Goal: Task Accomplishment & Management: Manage account settings

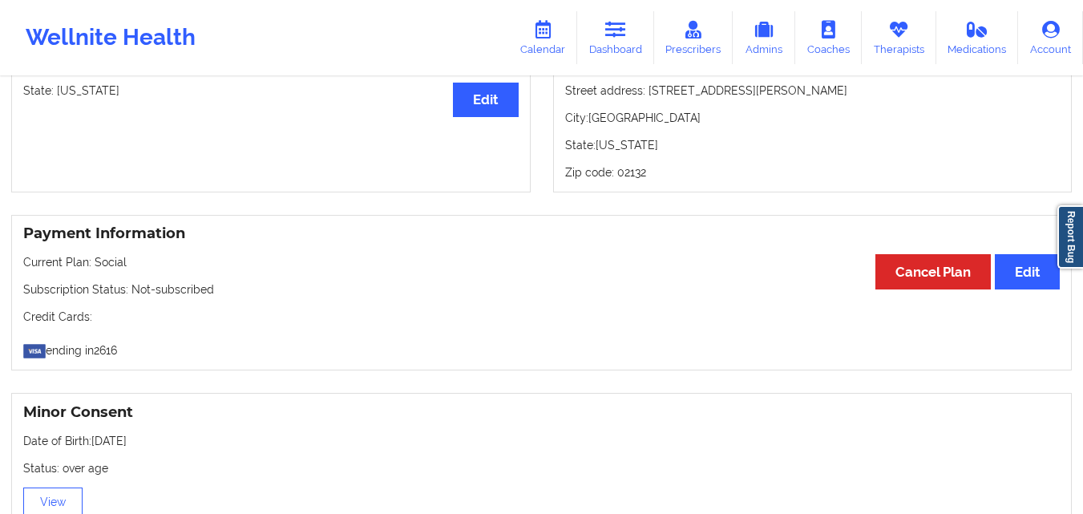
scroll to position [721, 0]
click at [616, 37] on icon at bounding box center [615, 30] width 21 height 18
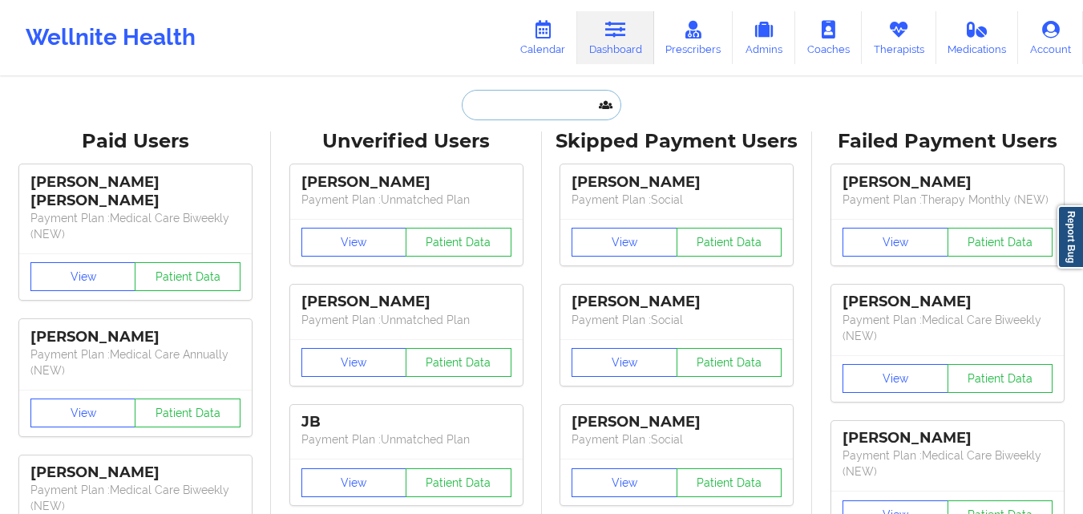
click at [537, 97] on input "text" at bounding box center [541, 105] width 159 height 30
click at [558, 108] on input "Hardison" at bounding box center [541, 105] width 159 height 30
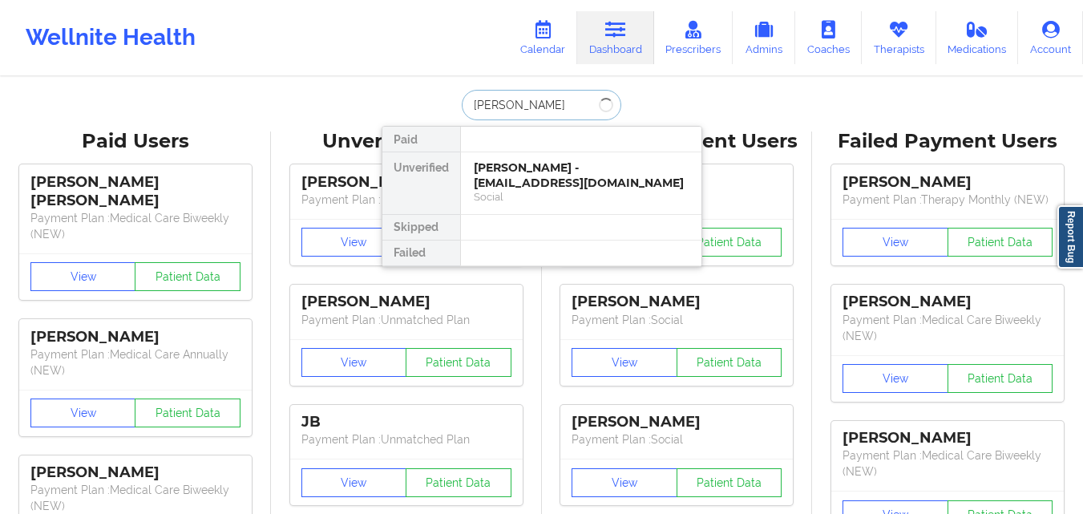
type input "Hardison"
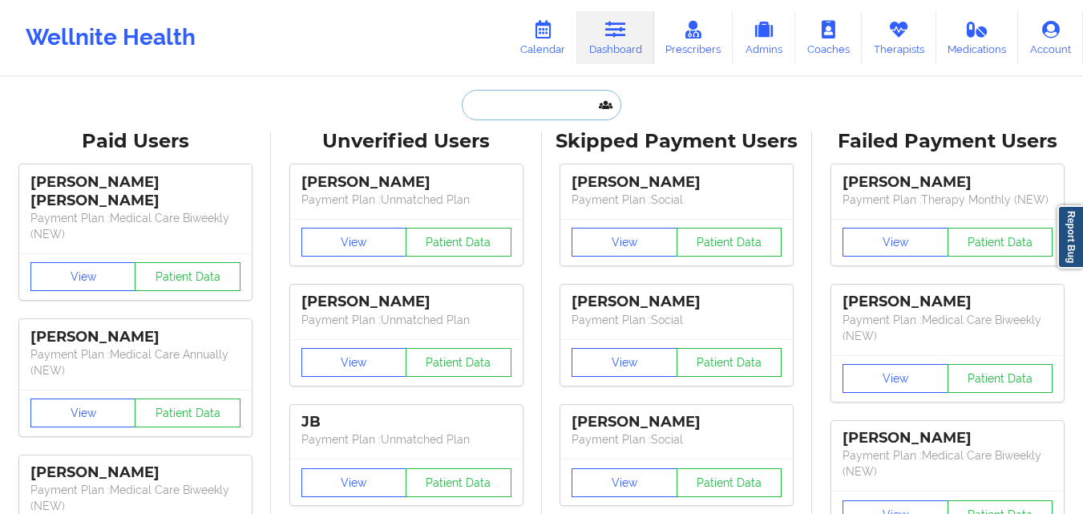
click at [501, 111] on input "text" at bounding box center [541, 105] width 159 height 30
paste input "Hardison"
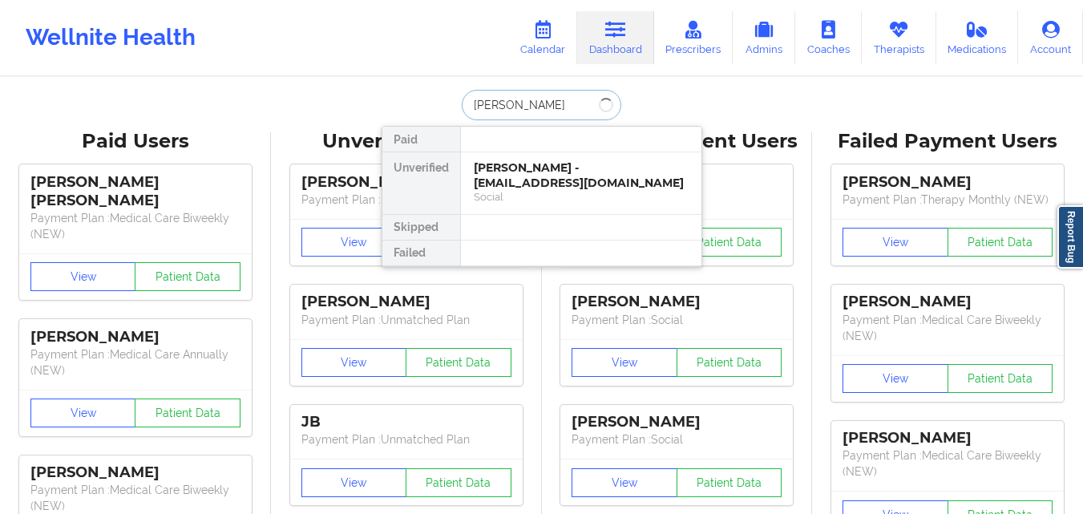
type input "Hardison"
click at [531, 196] on div "Social" at bounding box center [581, 197] width 215 height 14
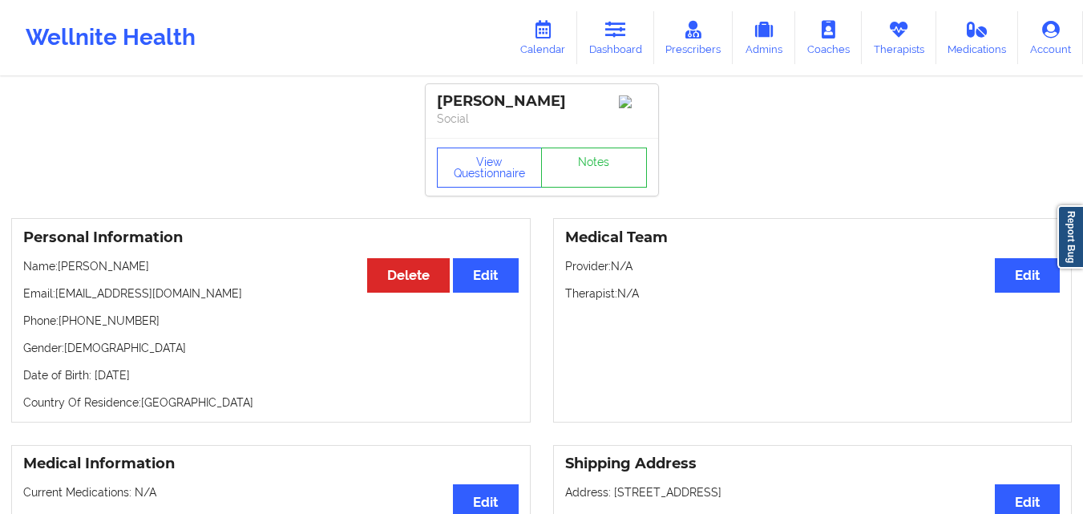
click at [58, 299] on p "Email: klhardison2@aol.com" at bounding box center [270, 293] width 495 height 16
drag, startPoint x: 58, startPoint y: 299, endPoint x: 171, endPoint y: 299, distance: 113.0
click at [172, 299] on p "Email: klhardison2@aol.com" at bounding box center [270, 293] width 495 height 16
copy p "[EMAIL_ADDRESS][DOMAIN_NAME]"
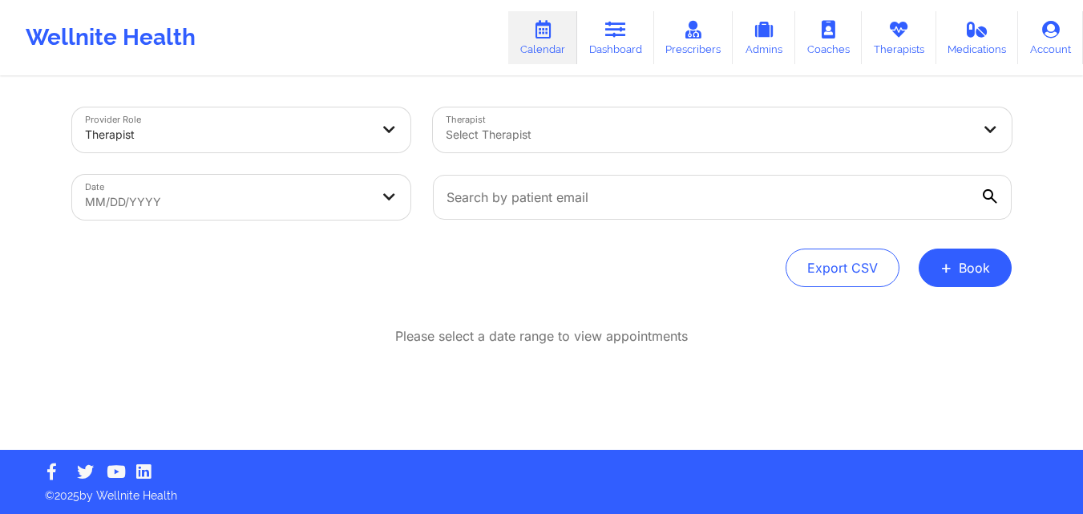
scroll to position [1, 0]
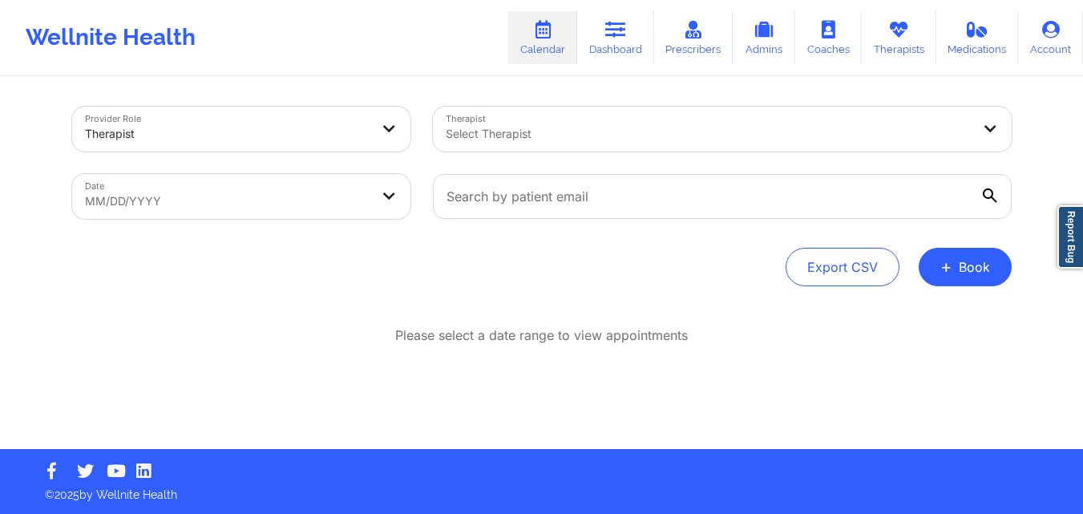
click at [238, 209] on body "Wellnite Health Calendar Dashboard Prescribers Admins Coaches Therapists Medica…" at bounding box center [541, 256] width 1083 height 514
select select "2025-8"
select select "2025-9"
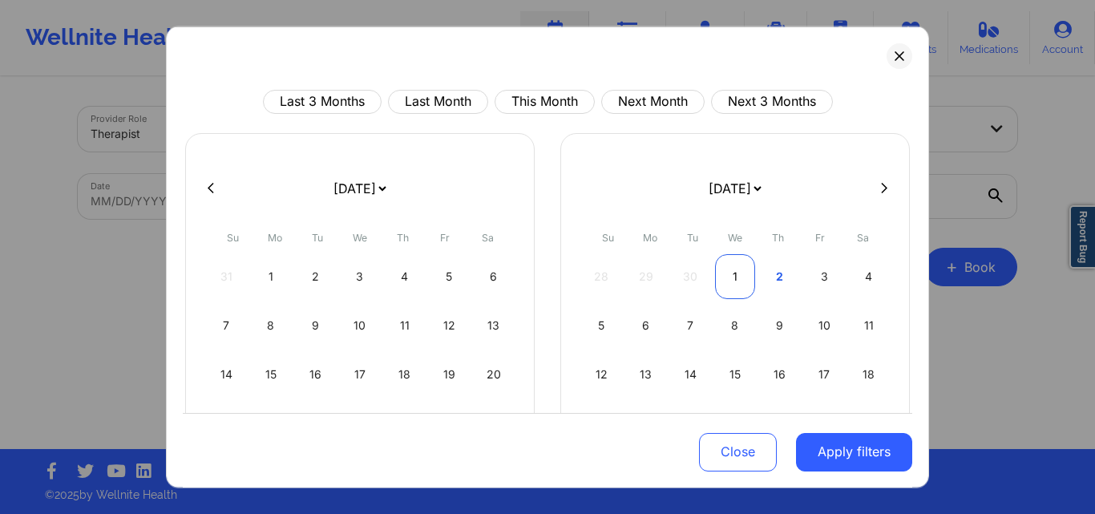
click at [725, 273] on div "1" at bounding box center [735, 275] width 41 height 45
select select "2025-9"
select select "2025-10"
select select "2025-9"
select select "2025-10"
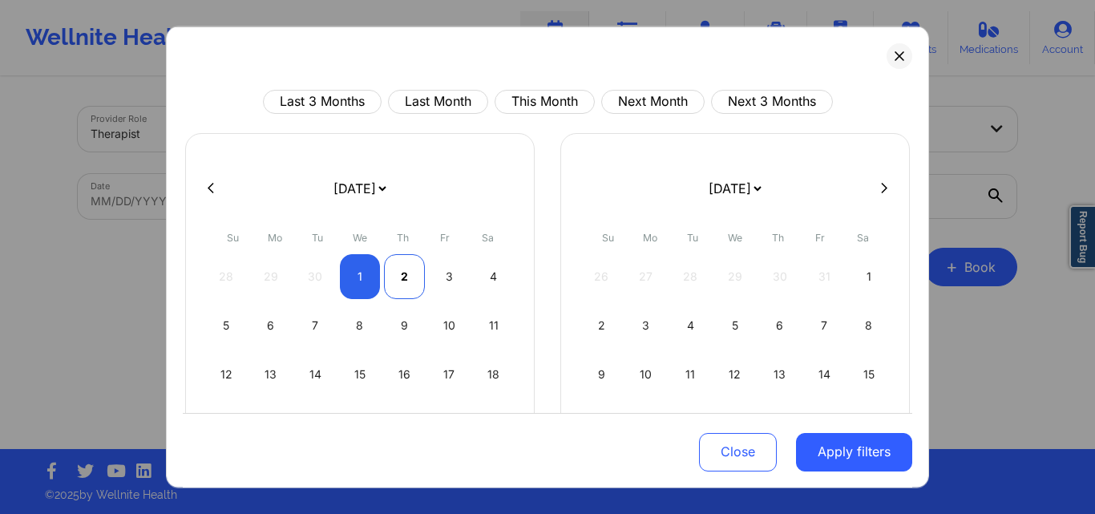
click at [394, 279] on div "2" at bounding box center [404, 275] width 41 height 45
select select "2025-9"
select select "2025-10"
click at [441, 274] on div "3" at bounding box center [449, 275] width 41 height 45
select select "2025-9"
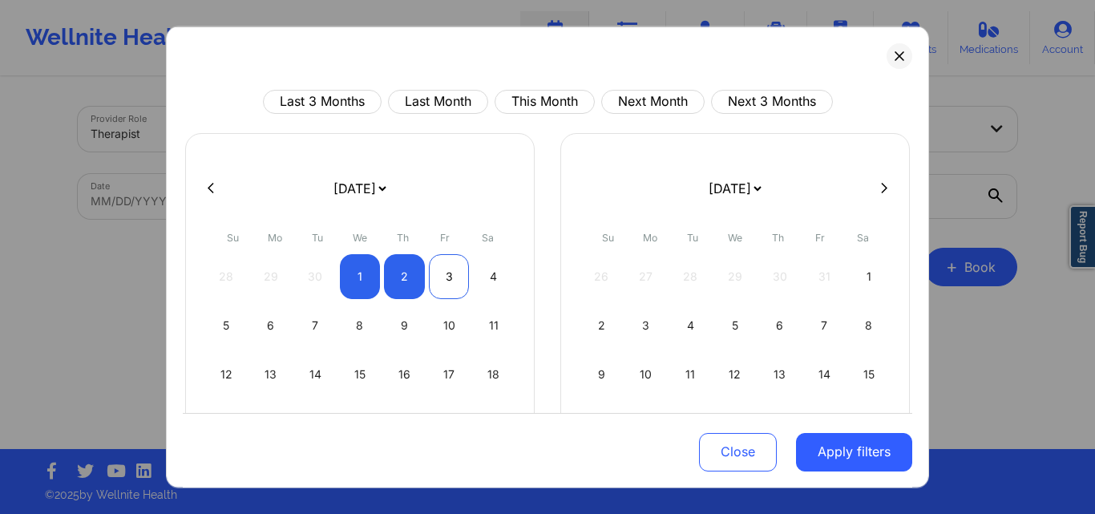
select select "2025-10"
select select "2025-9"
select select "2025-10"
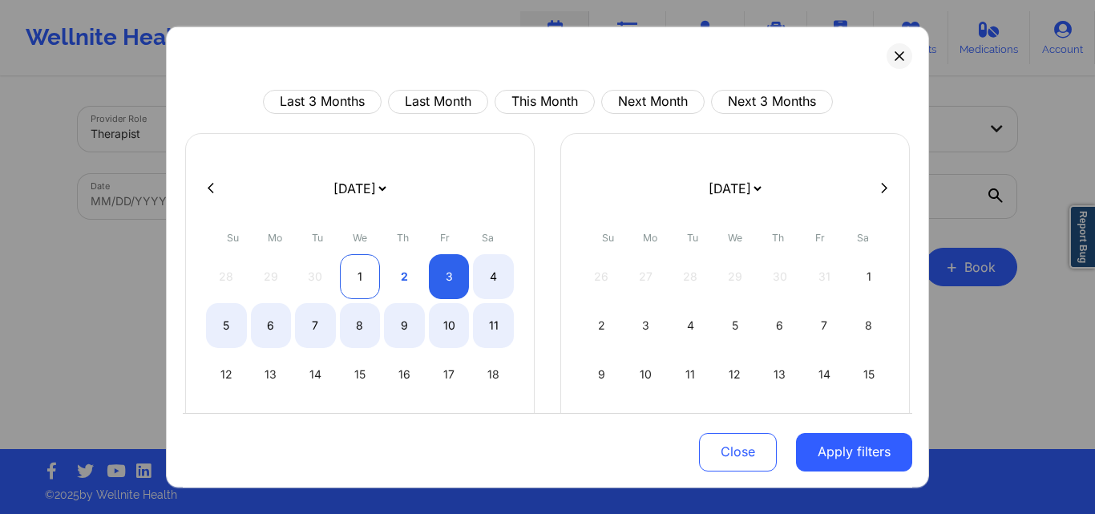
select select "2025-9"
select select "2025-10"
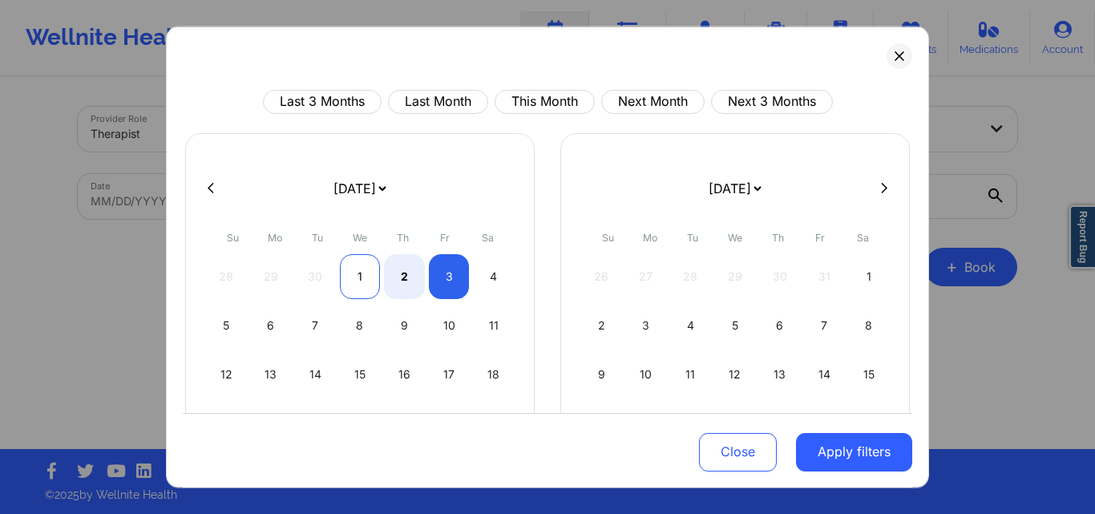
click at [359, 275] on div "1" at bounding box center [360, 275] width 41 height 45
select select "2025-9"
select select "2025-10"
click at [431, 274] on div "3" at bounding box center [449, 275] width 41 height 45
select select "2025-9"
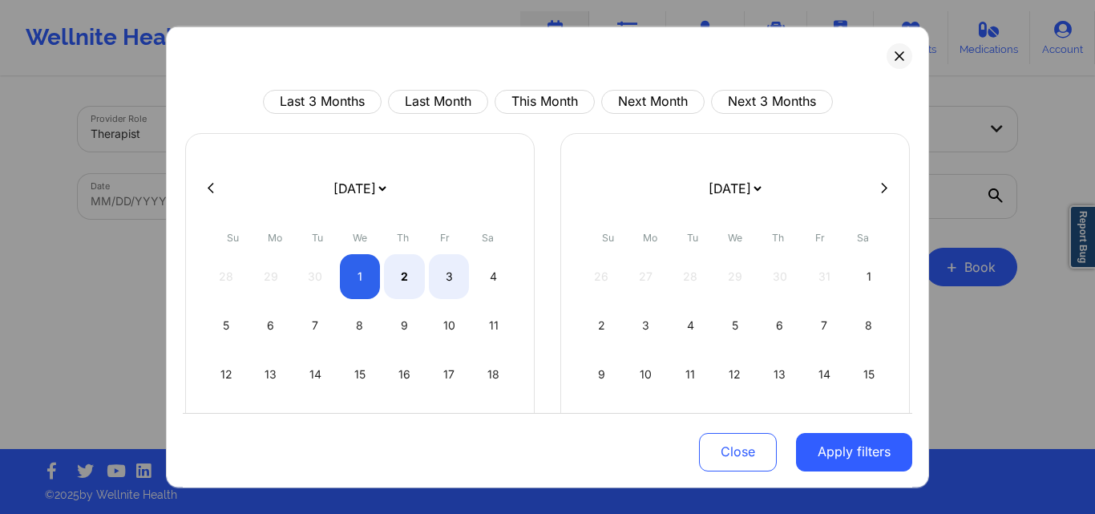
select select "2025-10"
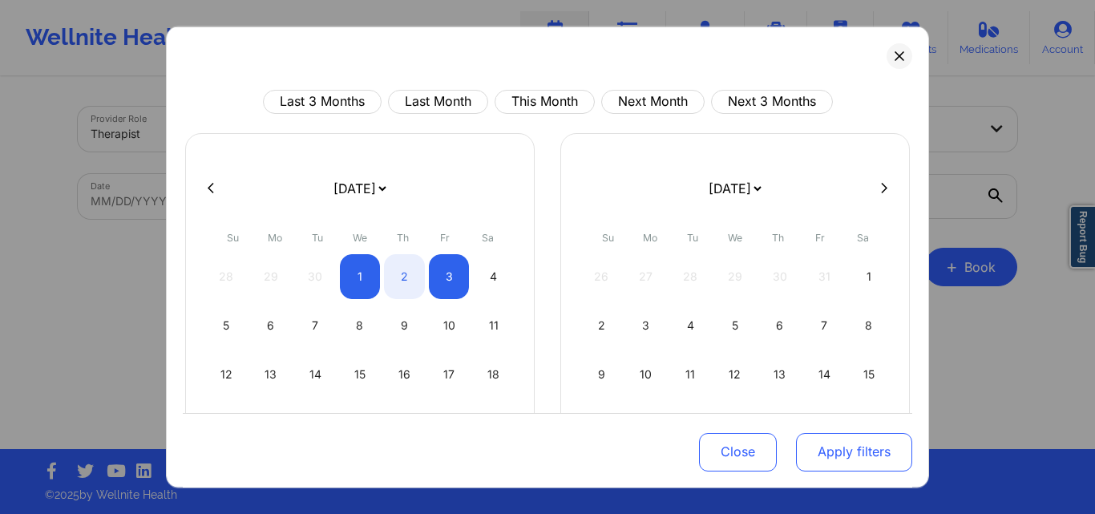
click at [825, 449] on button "Apply filters" at bounding box center [854, 452] width 116 height 38
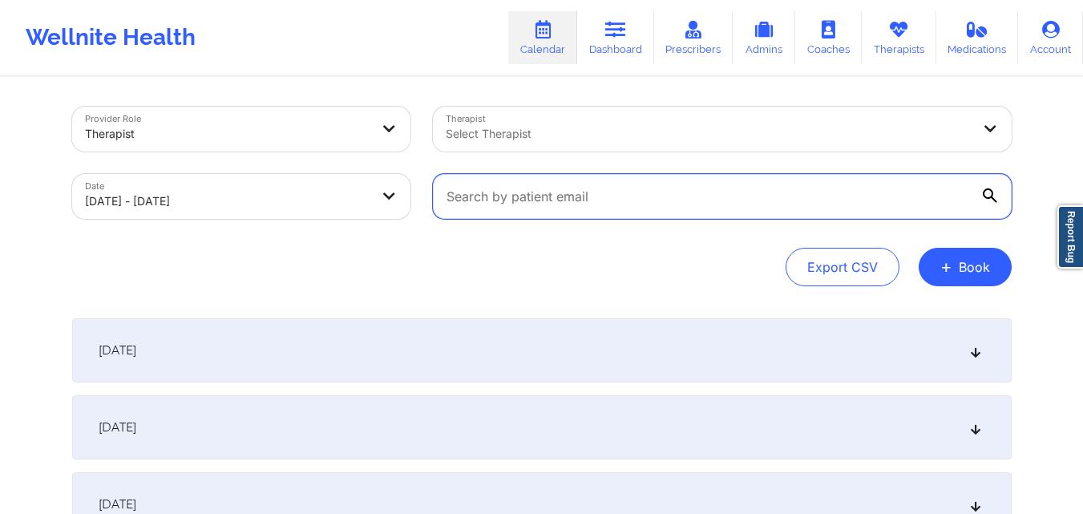
click at [607, 202] on input "text" at bounding box center [722, 196] width 579 height 45
paste input "https://www.wellnite.co/en-us/direct-booking/provider/63122bd594ff560015b69bc5"
type input "https://www.wellnite.co/en-us/direct-booking/provider/63122bd594ff560015b69bc5"
click at [628, 200] on input "text" at bounding box center [722, 196] width 579 height 45
paste input "klhardison2@aol.com"
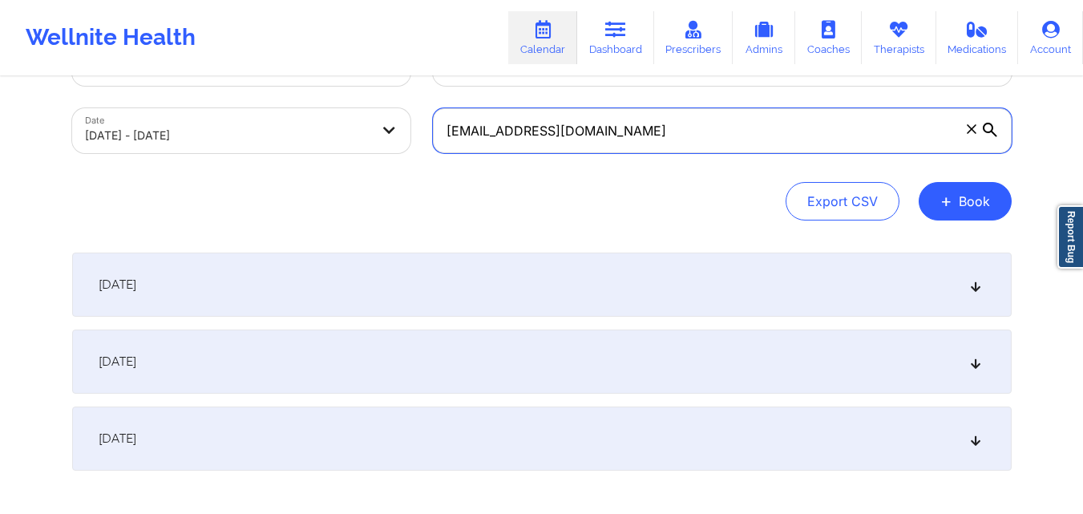
scroll to position [153, 0]
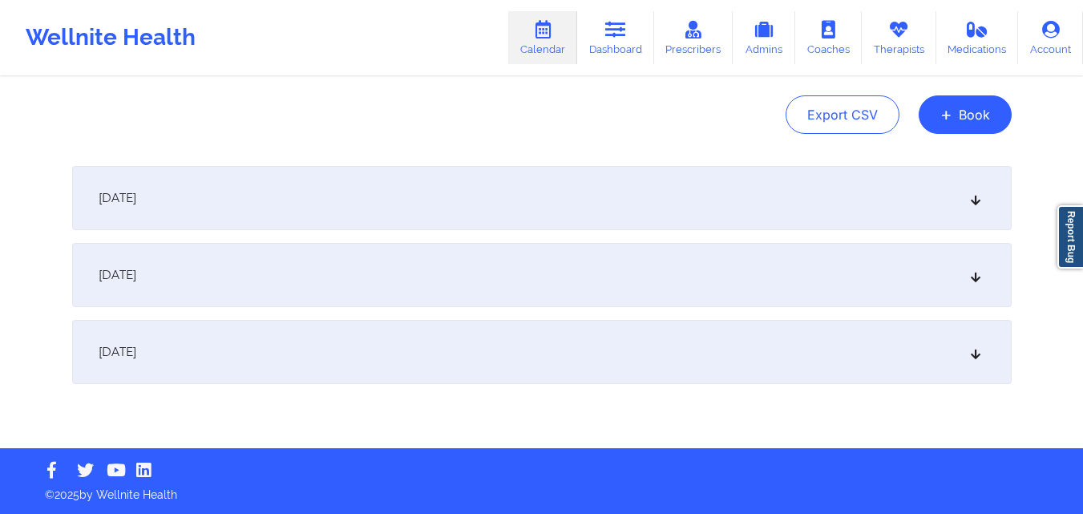
click at [298, 270] on div "[DATE]" at bounding box center [541, 275] width 939 height 64
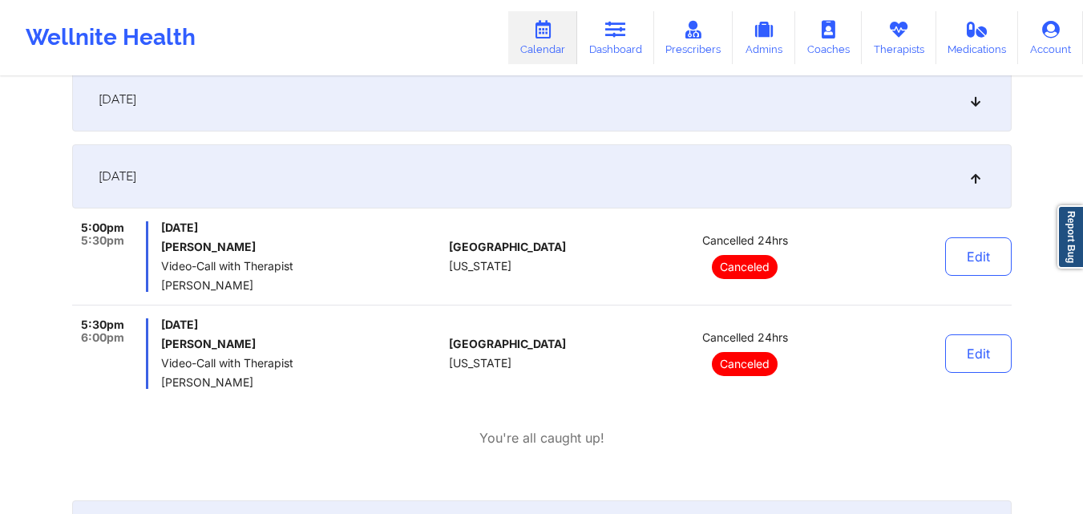
scroll to position [0, 0]
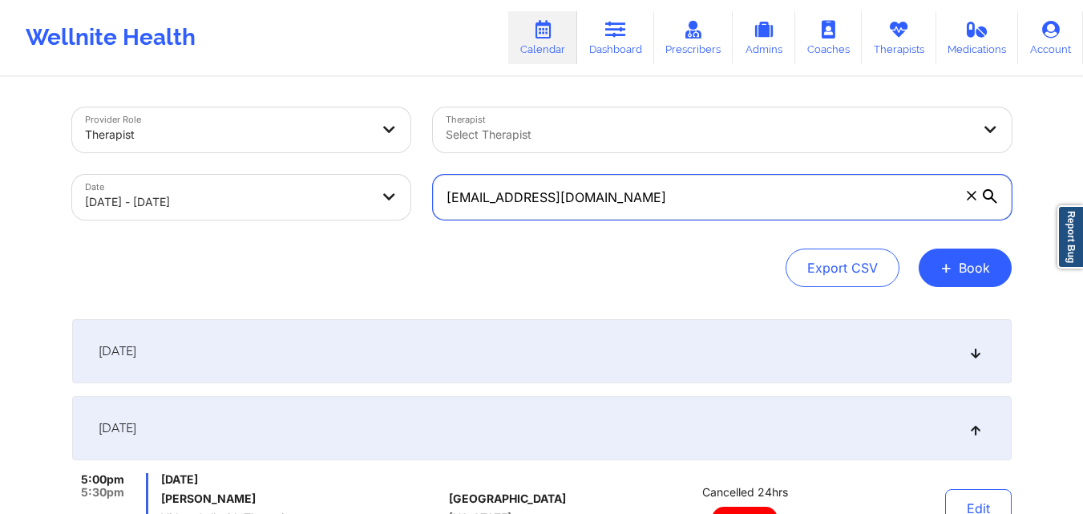
click at [655, 193] on input "klhardison2@aol.com" at bounding box center [722, 197] width 579 height 45
click at [654, 190] on input "klhardison2@aol.com" at bounding box center [722, 197] width 579 height 45
click at [654, 189] on input "klhardison2@aol.com" at bounding box center [722, 197] width 579 height 45
click at [623, 205] on input "klhardison2@aol.com" at bounding box center [722, 197] width 579 height 45
click at [623, 201] on input "klhardison2@aol.com" at bounding box center [722, 197] width 579 height 45
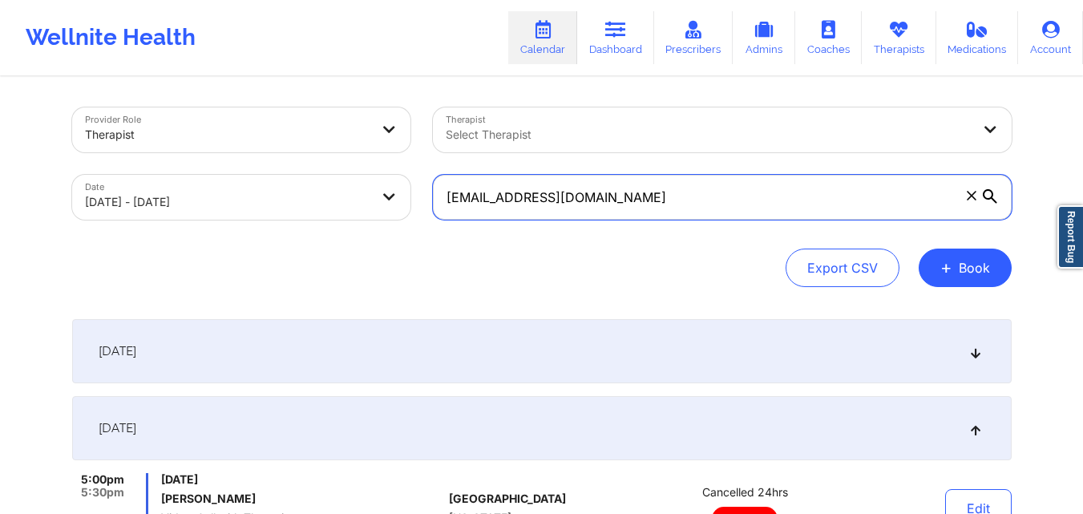
click at [623, 200] on input "klhardison2@aol.com" at bounding box center [722, 197] width 579 height 45
click at [625, 196] on input "klhardison2@aol.com" at bounding box center [722, 197] width 579 height 45
click at [554, 204] on input "klhardison2@aol.com" at bounding box center [722, 197] width 579 height 45
click at [551, 203] on input "klhardison2@aol.com" at bounding box center [722, 197] width 579 height 45
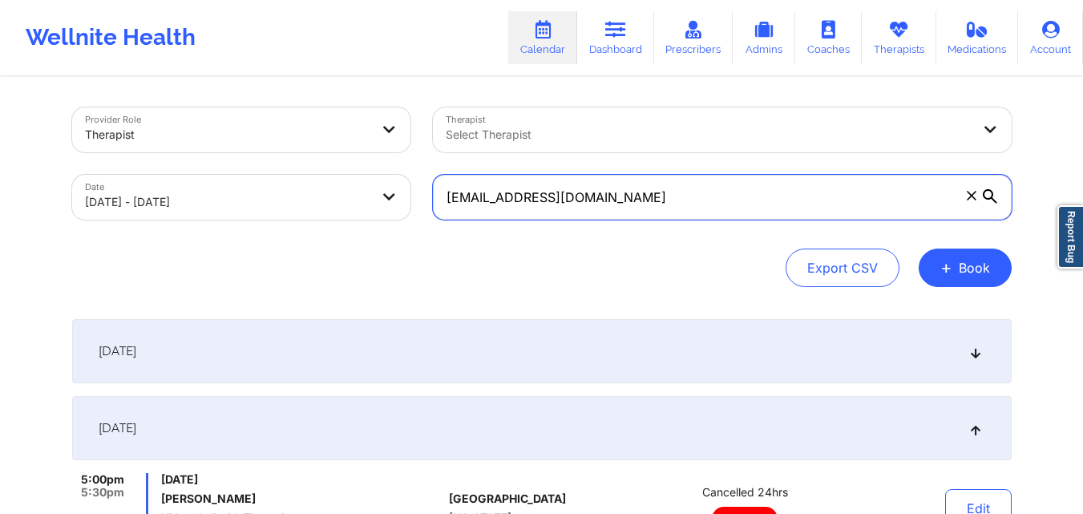
click at [551, 205] on input "klhardison2@aol.com" at bounding box center [722, 197] width 579 height 45
click at [553, 203] on input "klhardison2@aol.com" at bounding box center [722, 197] width 579 height 45
click at [554, 200] on input "klhardison2@aol.com" at bounding box center [722, 197] width 579 height 45
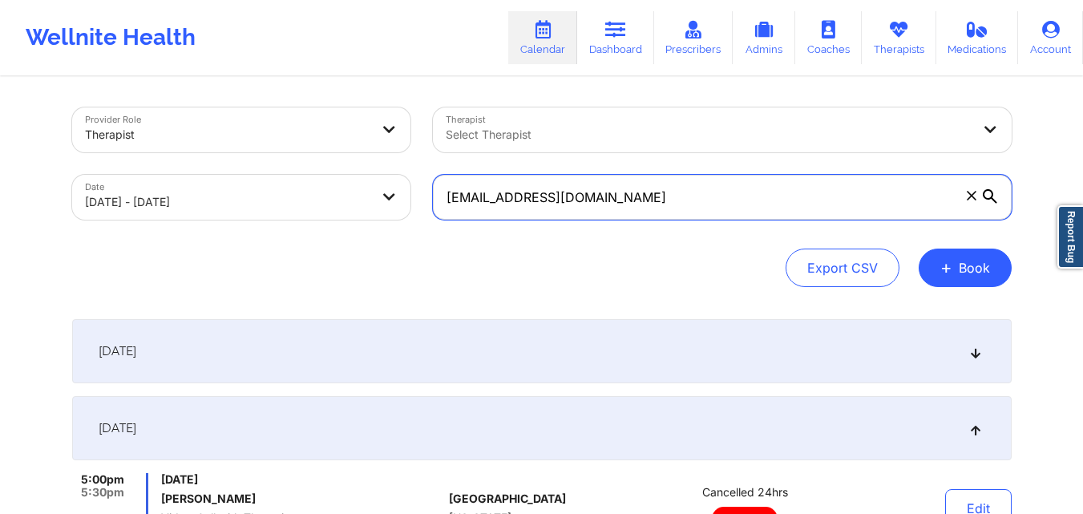
click at [556, 196] on input "klhardison2@aol.com" at bounding box center [722, 197] width 579 height 45
drag, startPoint x: 615, startPoint y: 192, endPoint x: 415, endPoint y: 210, distance: 200.4
click at [415, 210] on div "Provider Role Therapist Therapist Select Therapist Date 10/01/2025 - 10/03/2025…" at bounding box center [542, 163] width 962 height 135
paste input "asimbenjamin@yahoo"
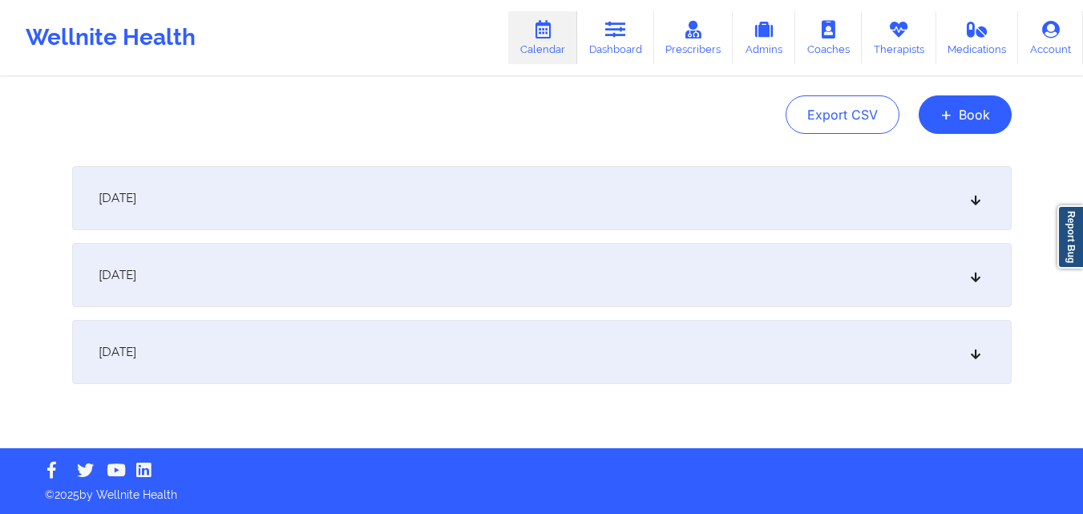
click at [332, 267] on div "October 2, 2025" at bounding box center [541, 275] width 939 height 64
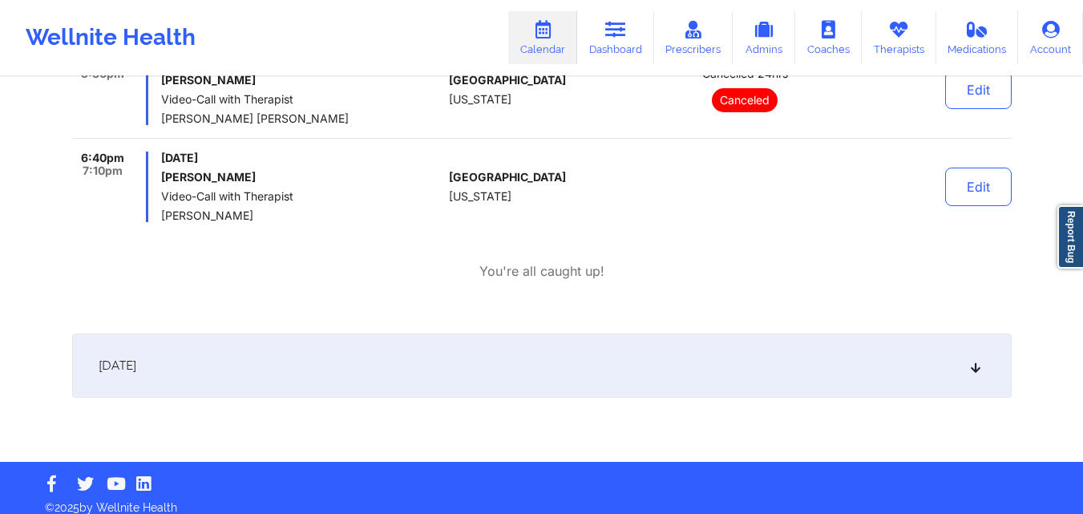
scroll to position [419, 0]
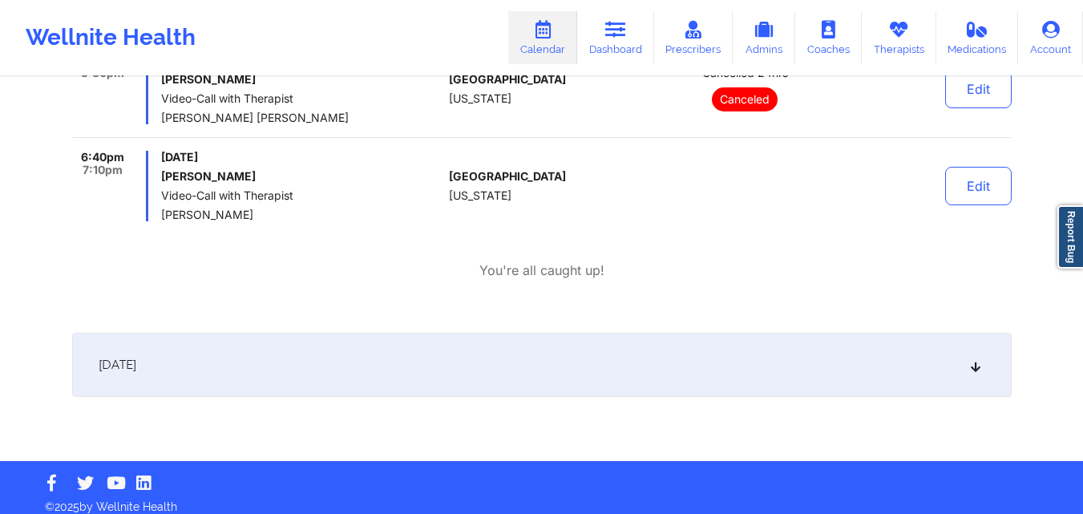
click at [343, 382] on div "October 3, 2025" at bounding box center [541, 365] width 939 height 64
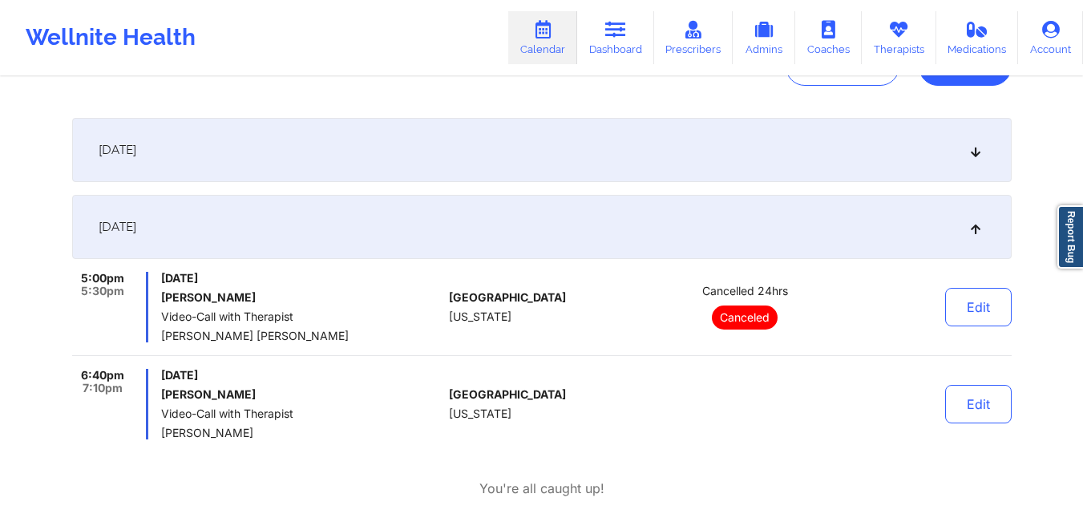
scroll to position [240, 0]
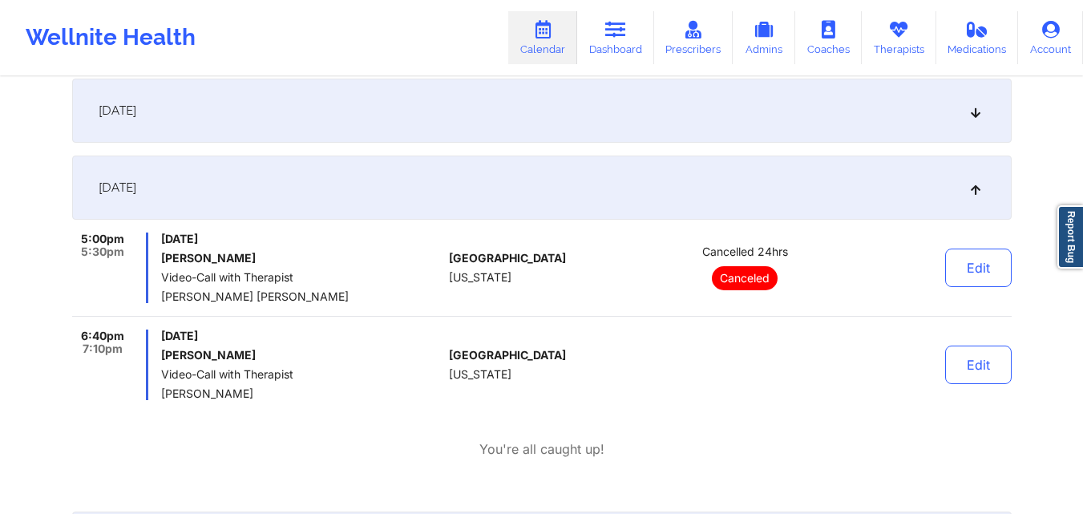
click at [1068, 114] on div "Provider Role Therapist Therapist Select Therapist Date 10/01/2025 - 10/03/2025…" at bounding box center [541, 255] width 1083 height 991
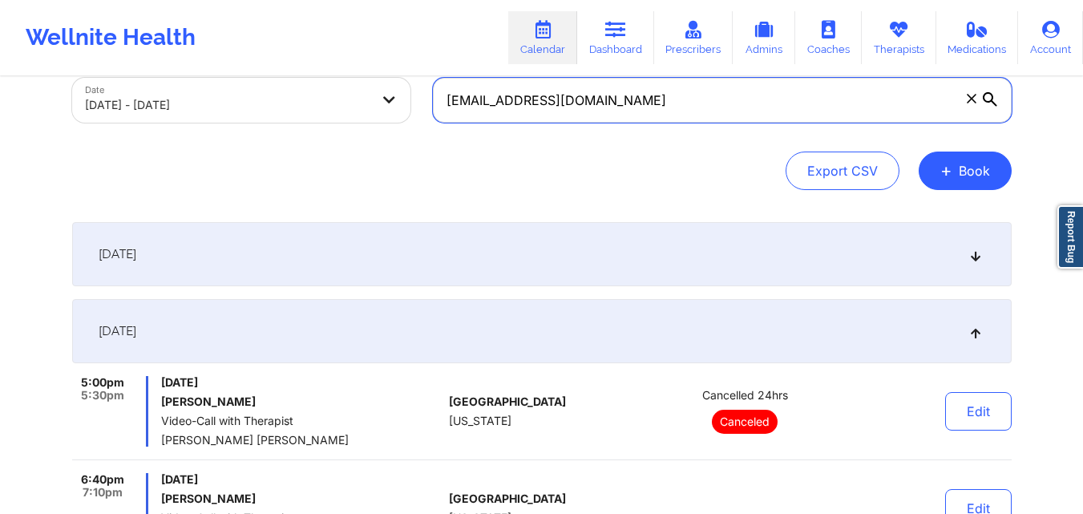
click at [579, 101] on input "asimbenjamin@yahoo.com" at bounding box center [722, 100] width 579 height 45
click at [579, 99] on input "asimbenjamin@yahoo.com" at bounding box center [722, 100] width 579 height 45
click at [579, 102] on input "asimbenjamin@yahoo.com" at bounding box center [722, 100] width 579 height 45
click at [578, 103] on input "asimbenjamin@yahoo.com" at bounding box center [722, 100] width 579 height 45
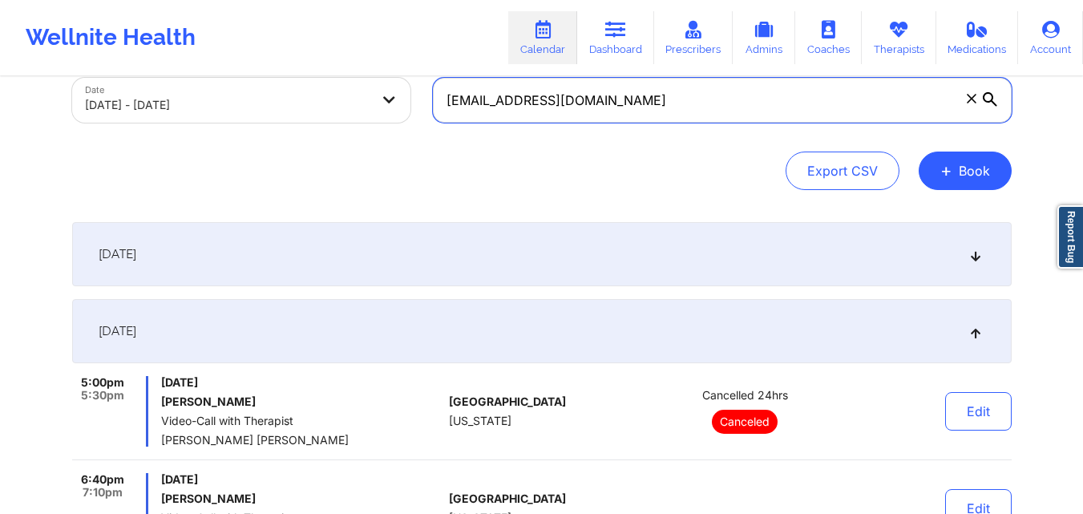
click at [578, 103] on input "asimbenjamin@yahoo.com" at bounding box center [722, 100] width 579 height 45
paste input "Rogers.pimenta@gmail"
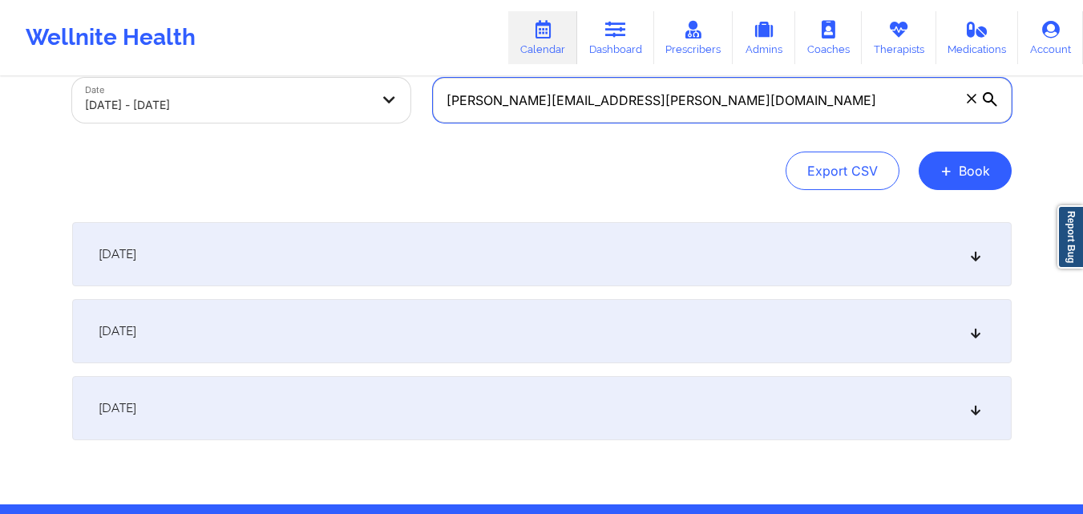
type input "Rogers.pimenta@gmail.com"
click at [205, 324] on div "October 2, 2025" at bounding box center [541, 331] width 939 height 64
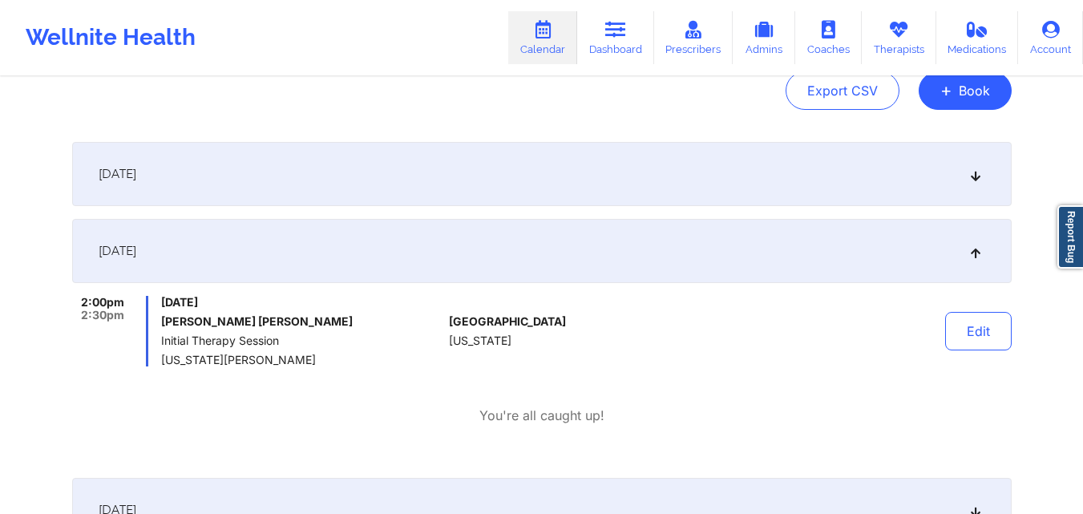
scroll to position [257, 0]
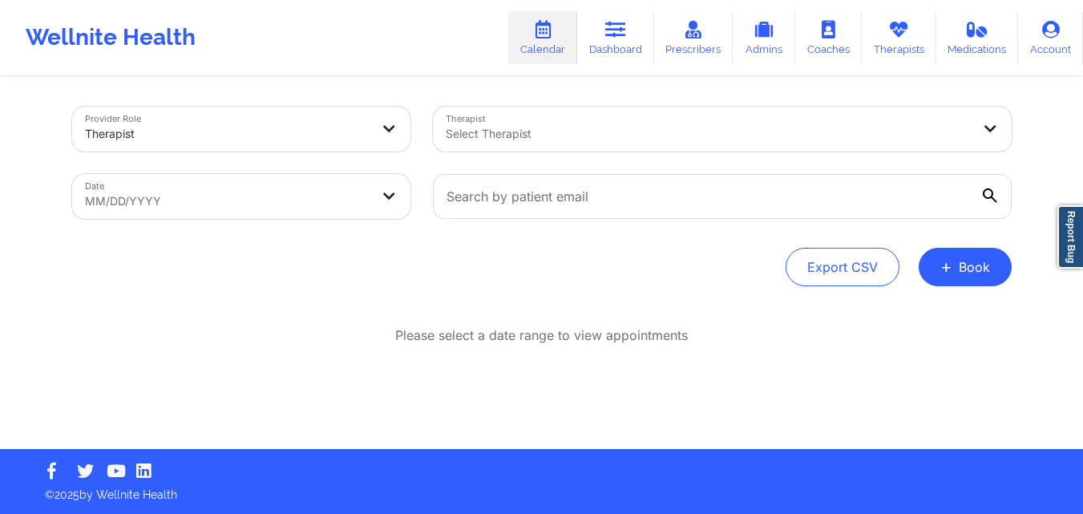
scroll to position [1, 0]
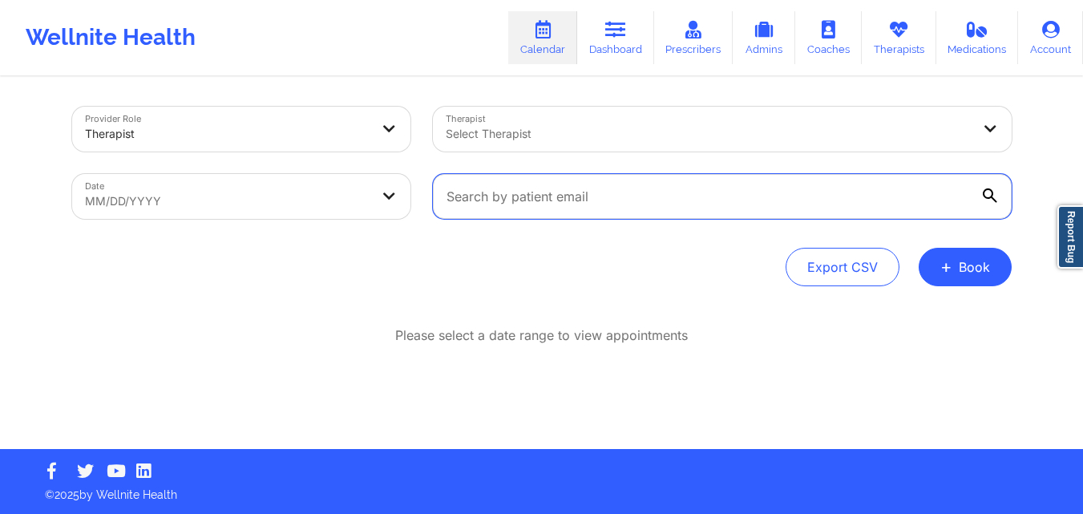
click at [638, 194] on input "text" at bounding box center [722, 196] width 579 height 45
paste input "Rogers.pimenta@gmail.com"
type input "Rogers.pimenta@gmail.com"
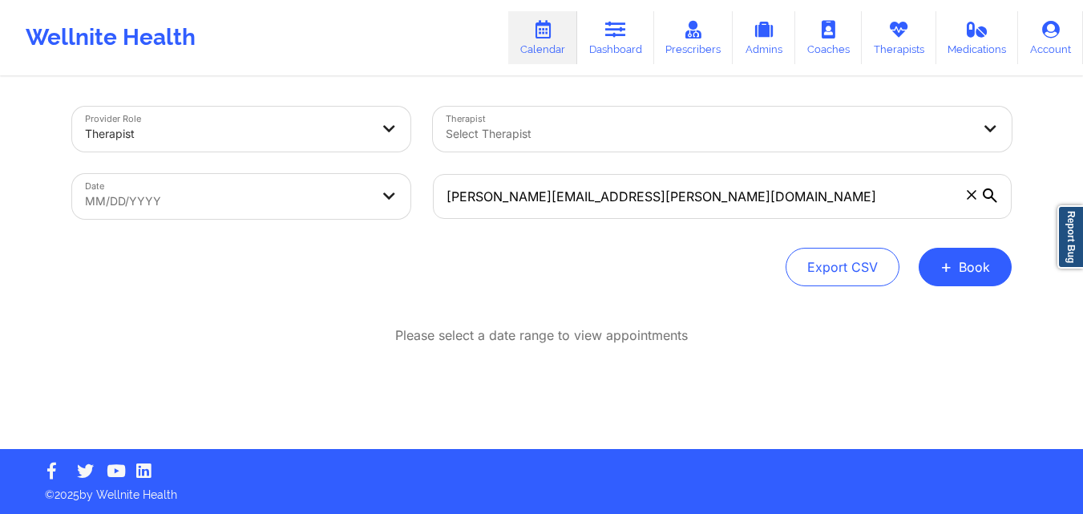
click at [230, 180] on body "Wellnite Health Calendar Dashboard Prescribers Admins Coaches Therapists Medica…" at bounding box center [541, 256] width 1083 height 514
select select "2025-8"
select select "2025-9"
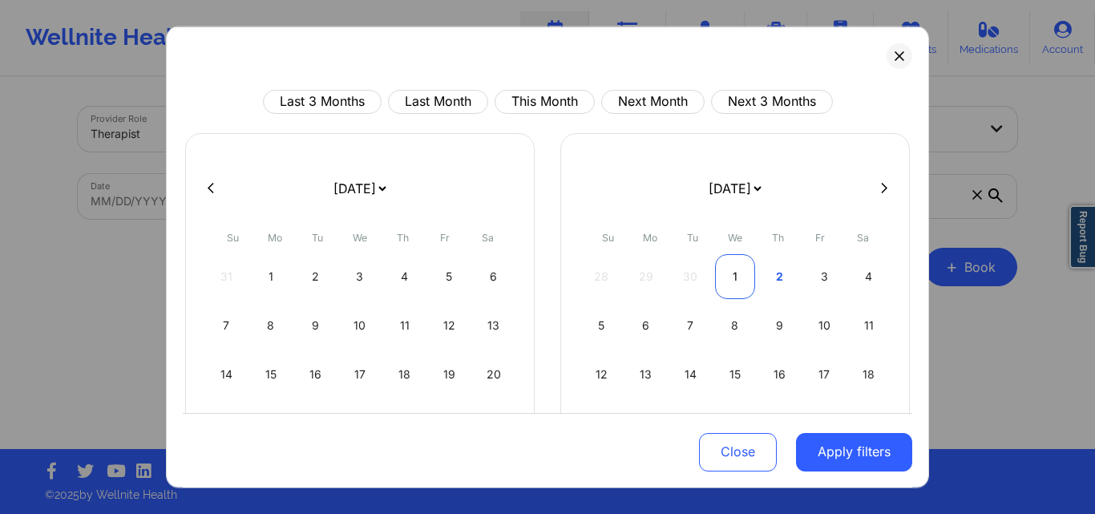
click at [733, 280] on div "1" at bounding box center [735, 275] width 41 height 45
select select "2025-9"
select select "2025-10"
select select "2025-9"
select select "2025-10"
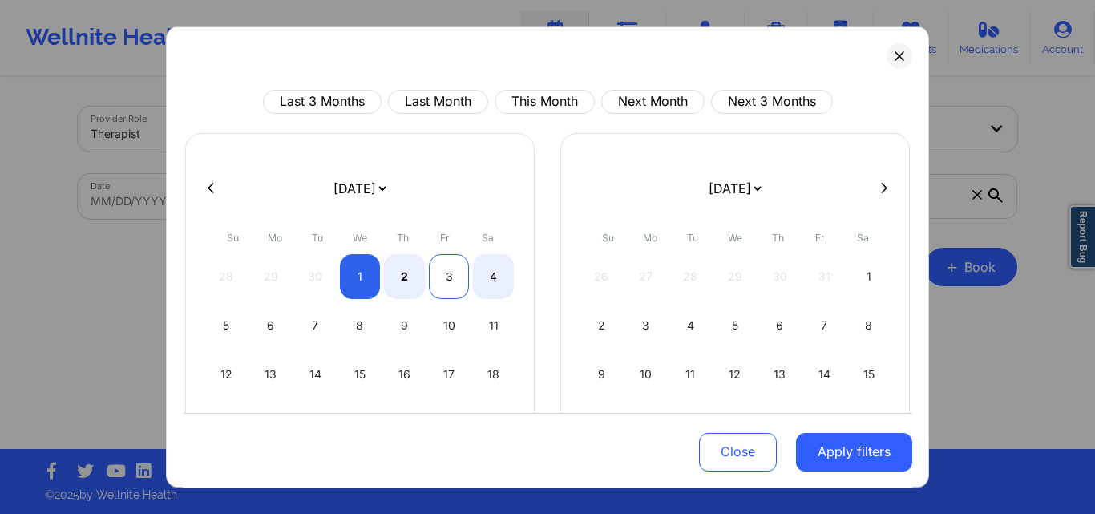
select select "2025-9"
select select "2025-10"
click at [446, 276] on div "3" at bounding box center [449, 275] width 41 height 45
select select "2025-9"
select select "2025-10"
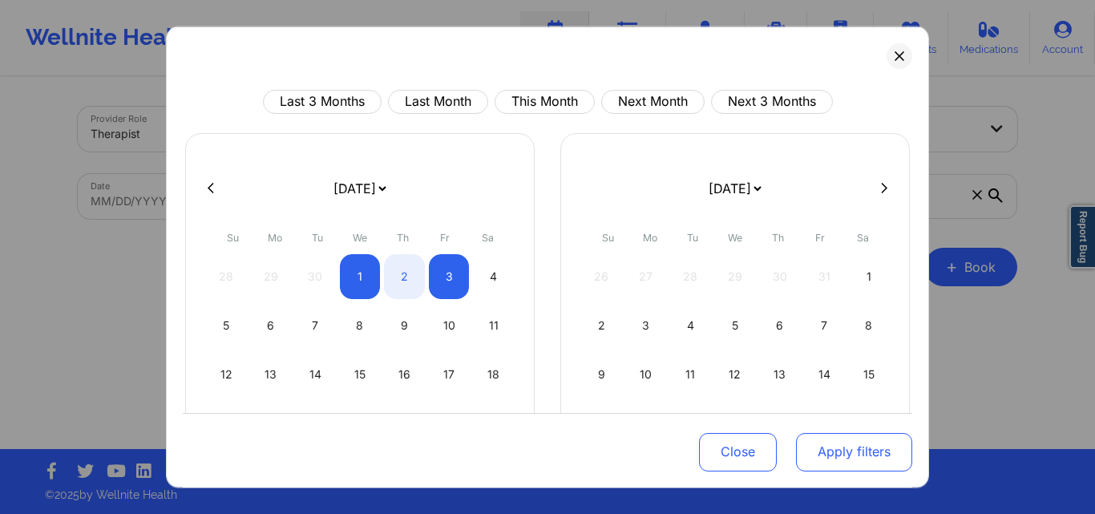
click at [818, 447] on button "Apply filters" at bounding box center [854, 452] width 116 height 38
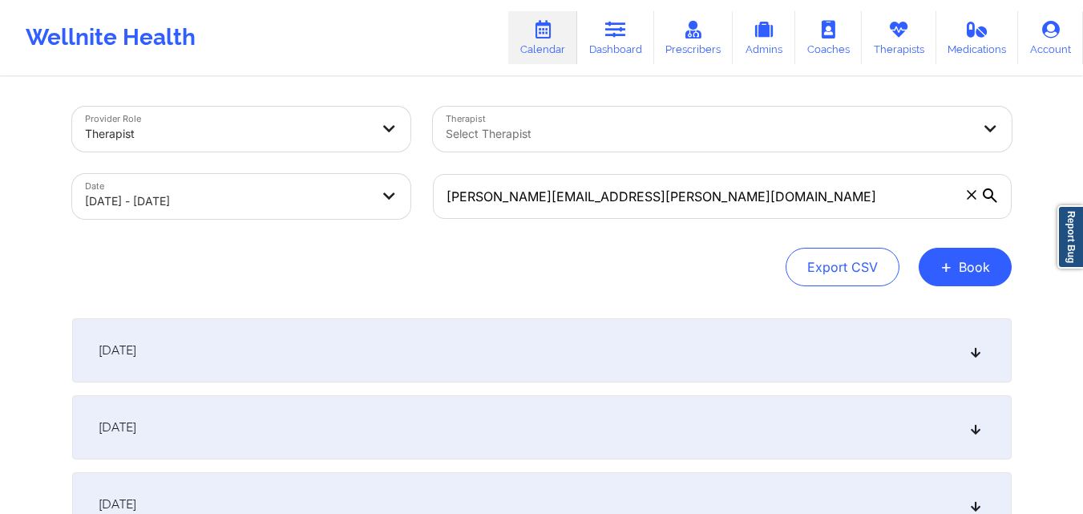
click at [377, 348] on div "October 1, 2025" at bounding box center [541, 350] width 939 height 64
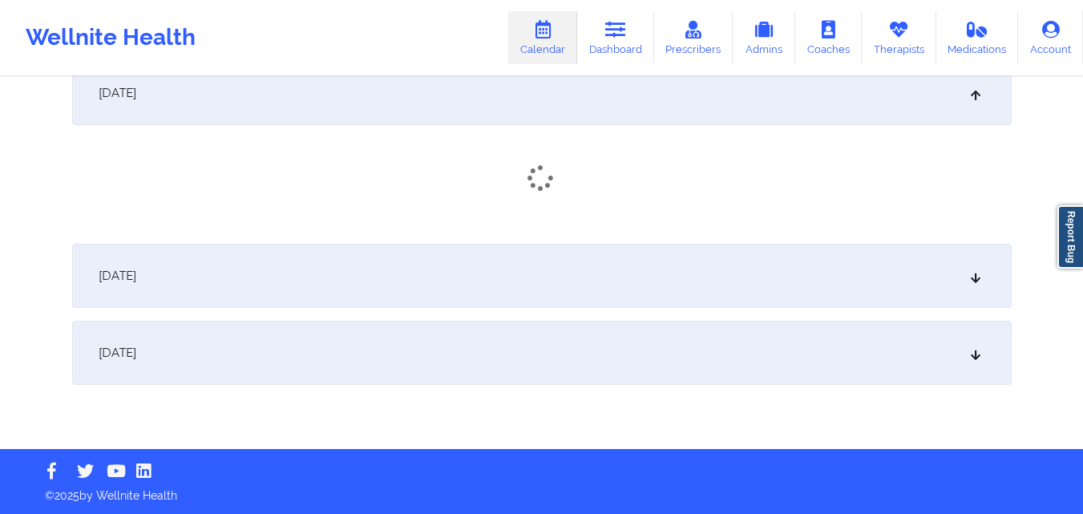
scroll to position [259, 0]
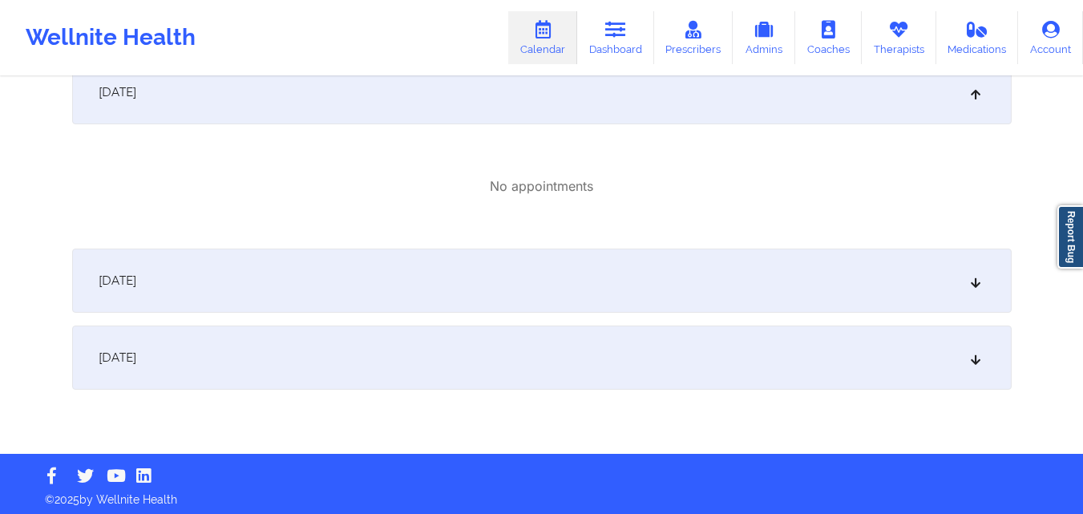
click at [367, 293] on div "October 2, 2025" at bounding box center [541, 280] width 939 height 64
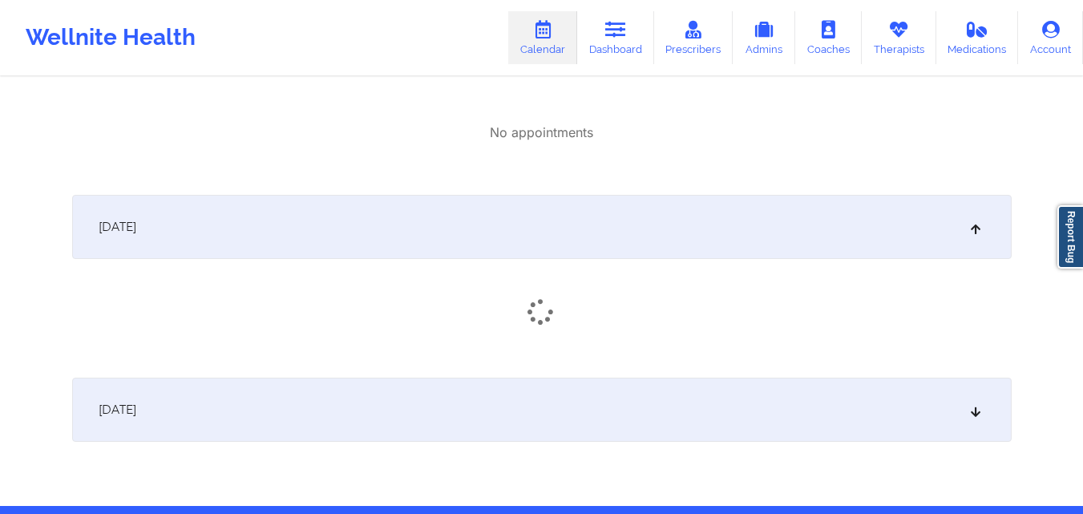
scroll to position [369, 0]
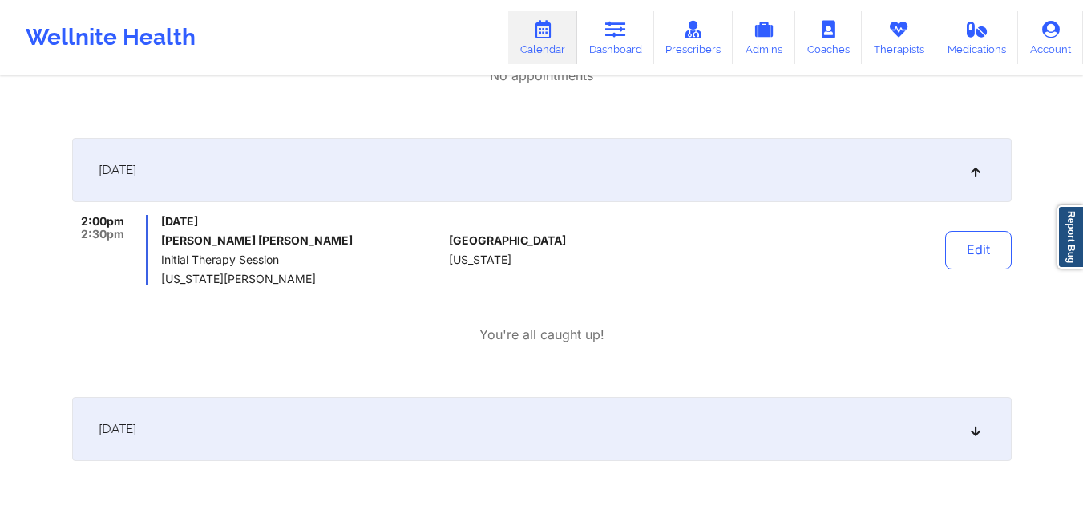
click at [312, 447] on div "October 3, 2025" at bounding box center [541, 429] width 939 height 64
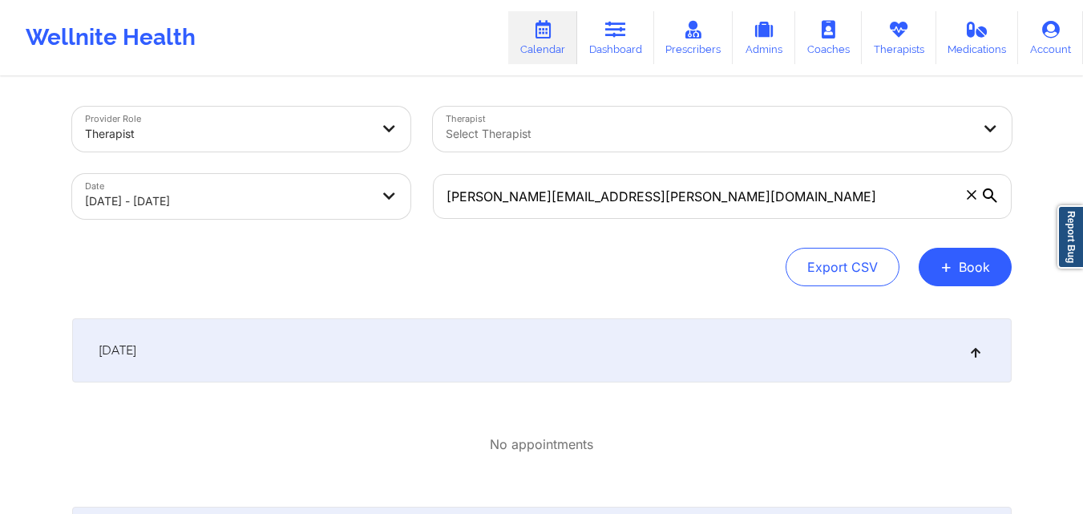
scroll to position [0, 0]
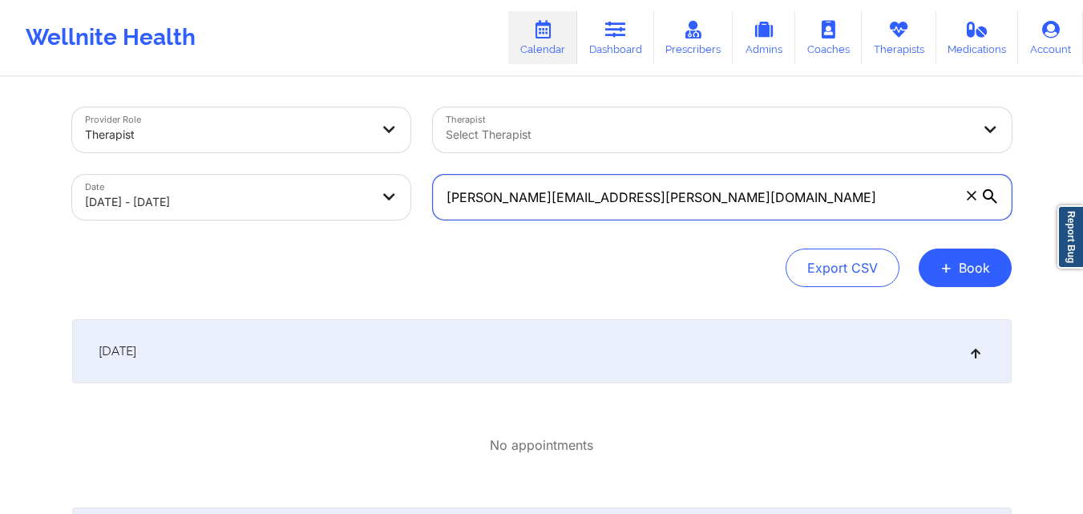
click at [639, 196] on input "Rogers.pimenta@gmail.com" at bounding box center [722, 197] width 579 height 45
paste input "kenhoneyb@icloud"
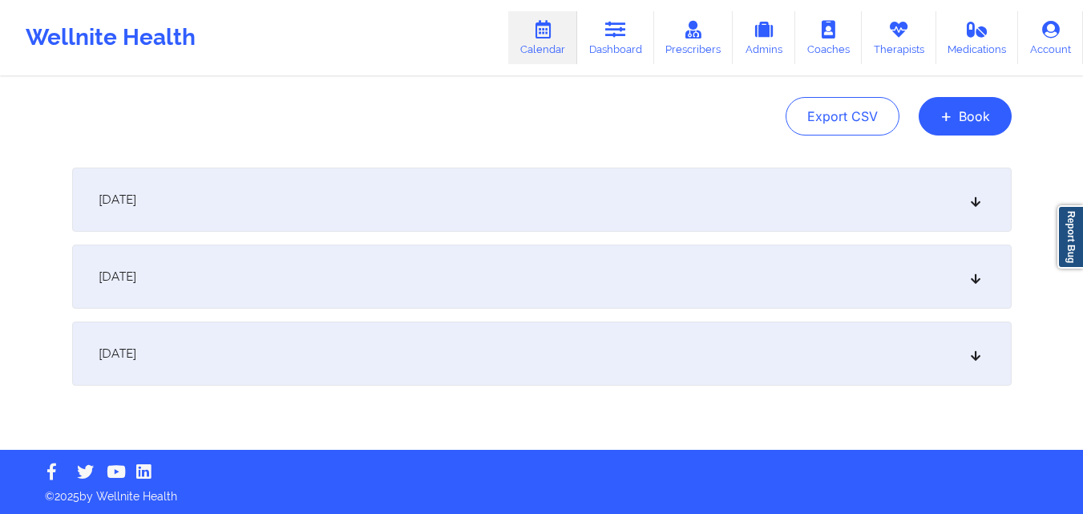
scroll to position [153, 0]
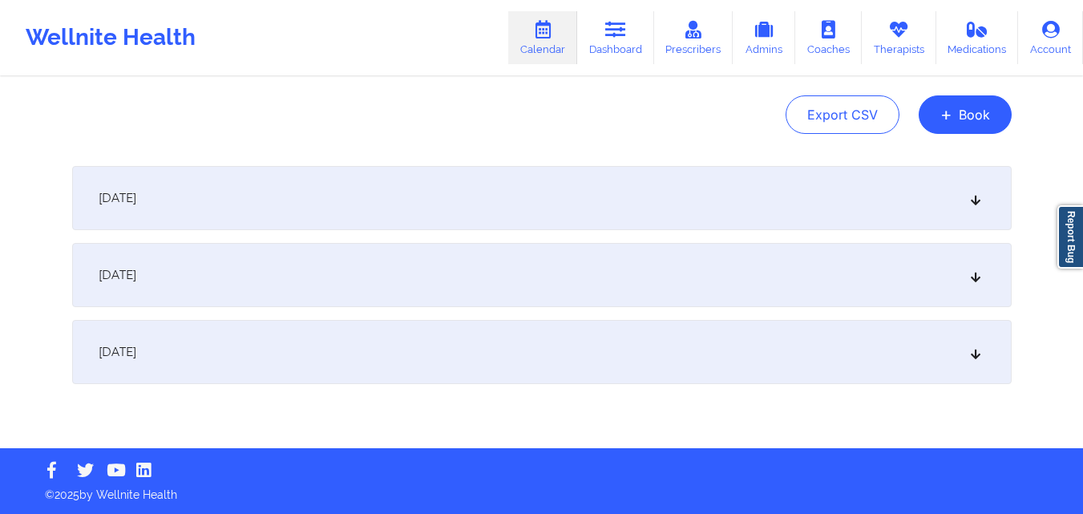
click at [334, 281] on div "October 2, 2025" at bounding box center [541, 275] width 939 height 64
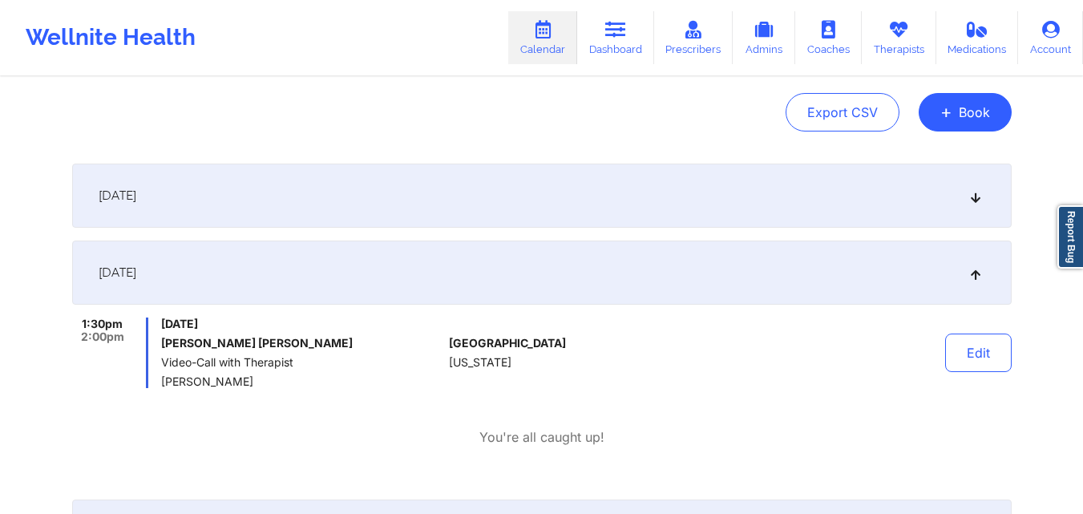
scroll to position [0, 0]
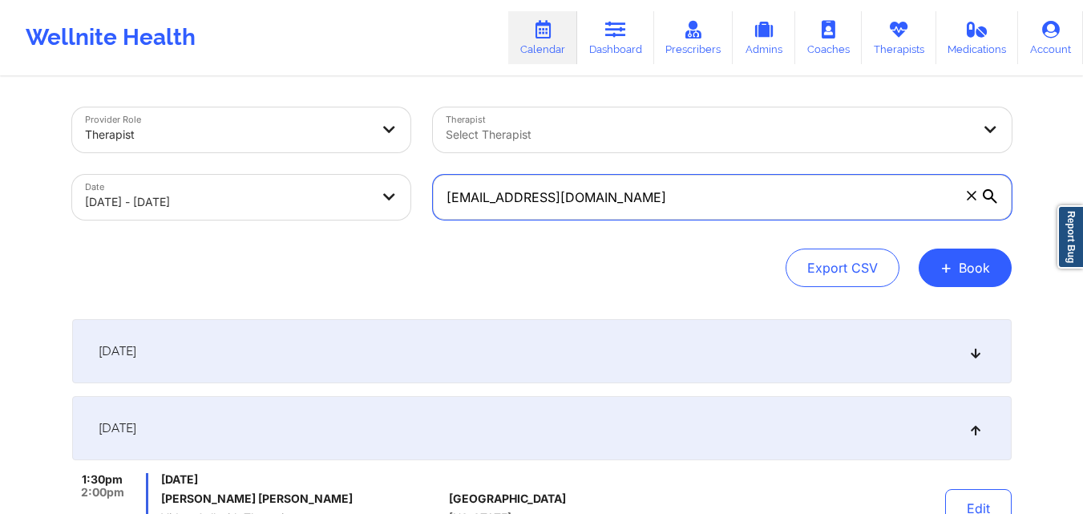
click at [567, 194] on input "kenhoneyb@icloud.com" at bounding box center [722, 197] width 579 height 45
paste input "felipempineda@gmail"
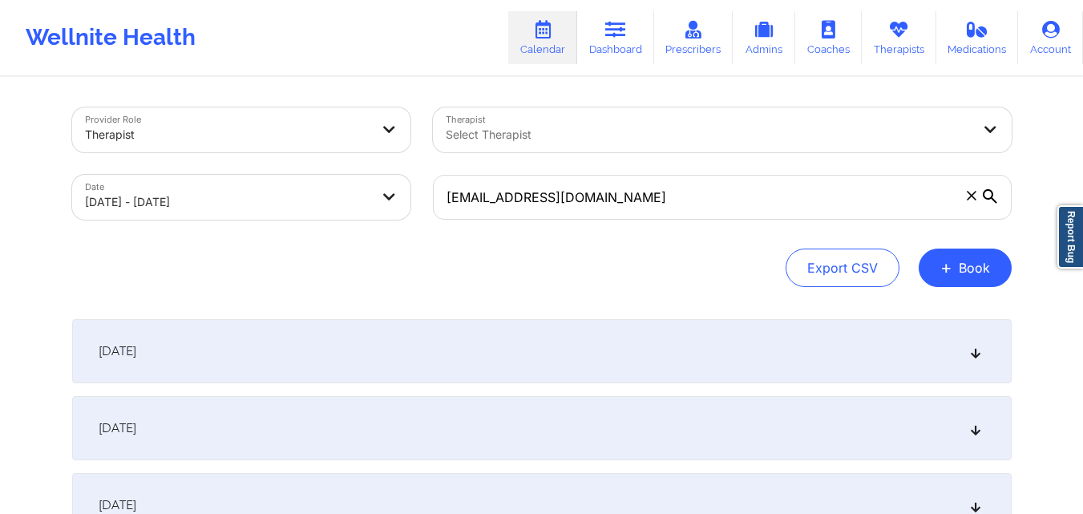
click at [136, 429] on span "October 2, 2025" at bounding box center [118, 428] width 38 height 16
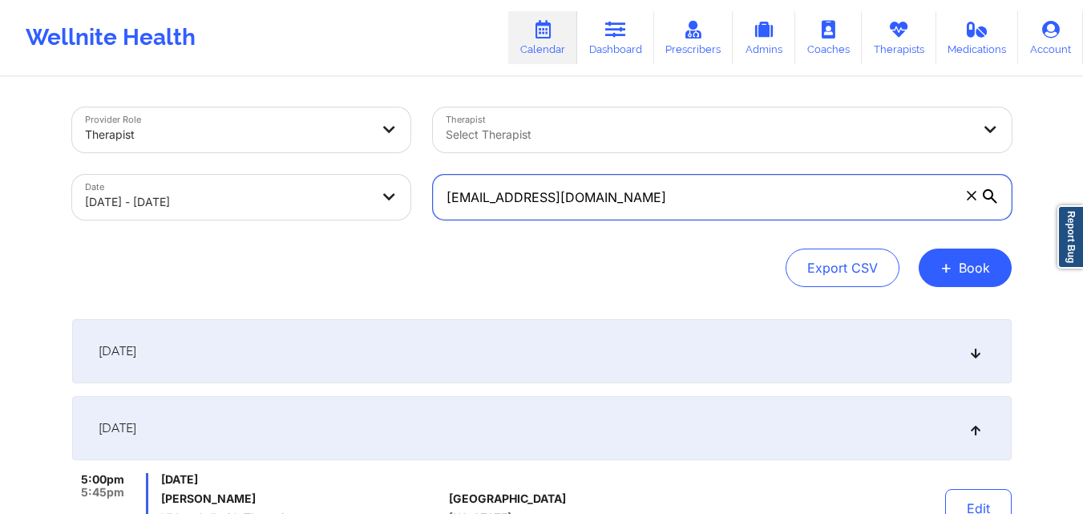
click at [580, 188] on input "felipempineda@gmail.com" at bounding box center [722, 197] width 579 height 45
click at [579, 187] on input "felipempineda@gmail.com" at bounding box center [722, 197] width 579 height 45
click at [579, 184] on input "felipempineda@gmail.com" at bounding box center [722, 197] width 579 height 45
click at [576, 190] on input "felipempineda@gmail.com" at bounding box center [722, 197] width 579 height 45
click at [576, 191] on input "felipempineda@gmail.com" at bounding box center [722, 197] width 579 height 45
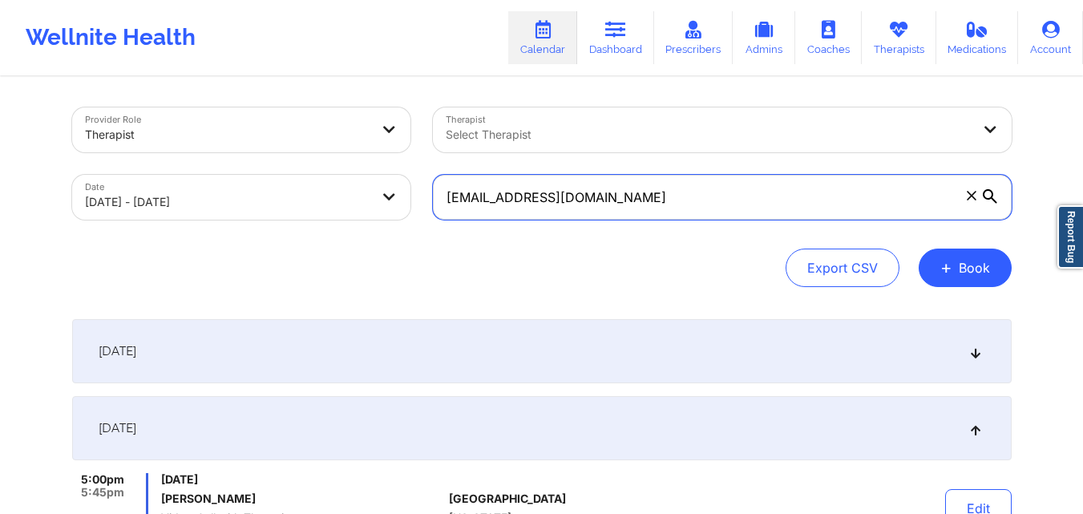
click at [576, 191] on input "felipempineda@gmail.com" at bounding box center [722, 197] width 579 height 45
click at [576, 187] on input "felipempineda@gmail.com" at bounding box center [722, 197] width 579 height 45
click at [576, 186] on input "felipempineda@gmail.com" at bounding box center [722, 197] width 579 height 45
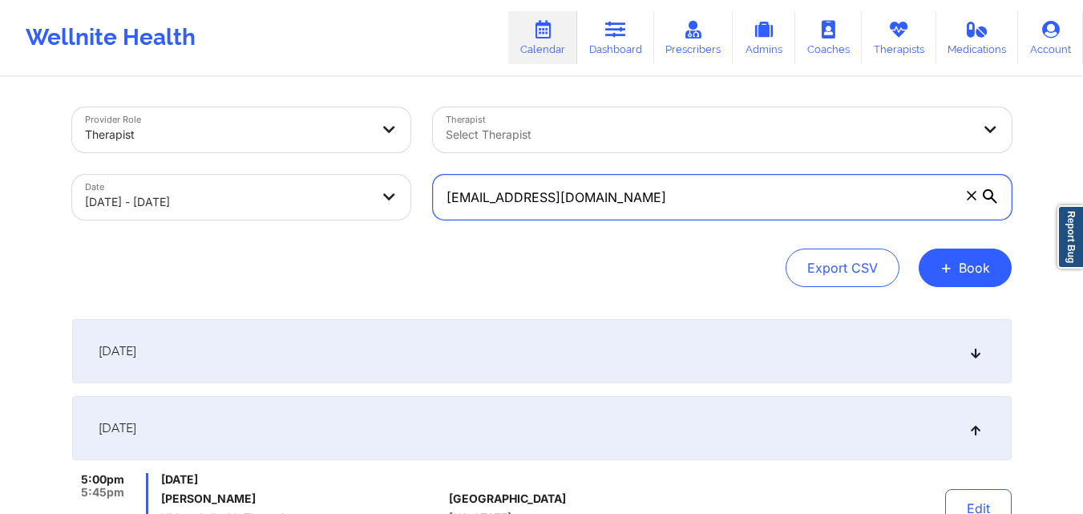
paste input "cortneyleatherwood"
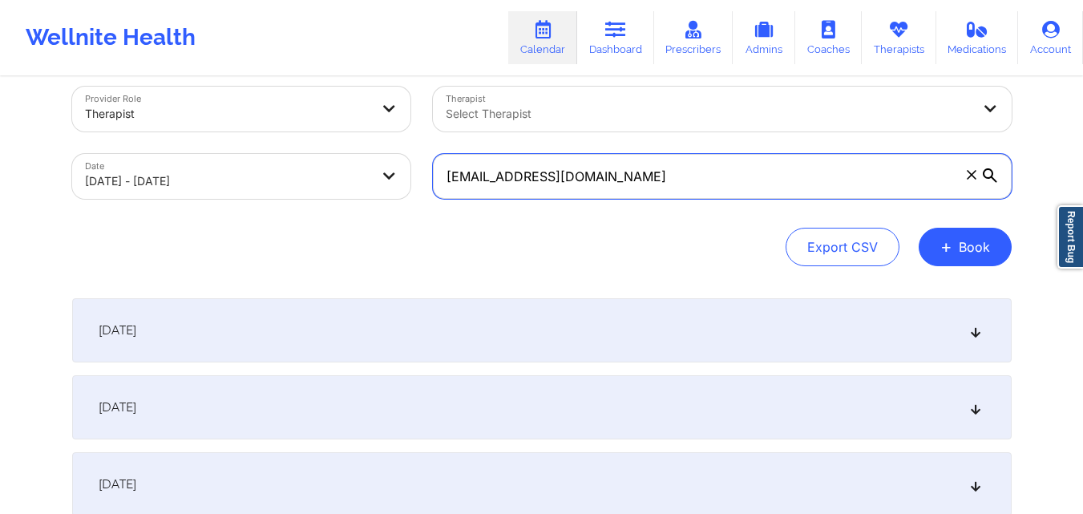
scroll to position [80, 0]
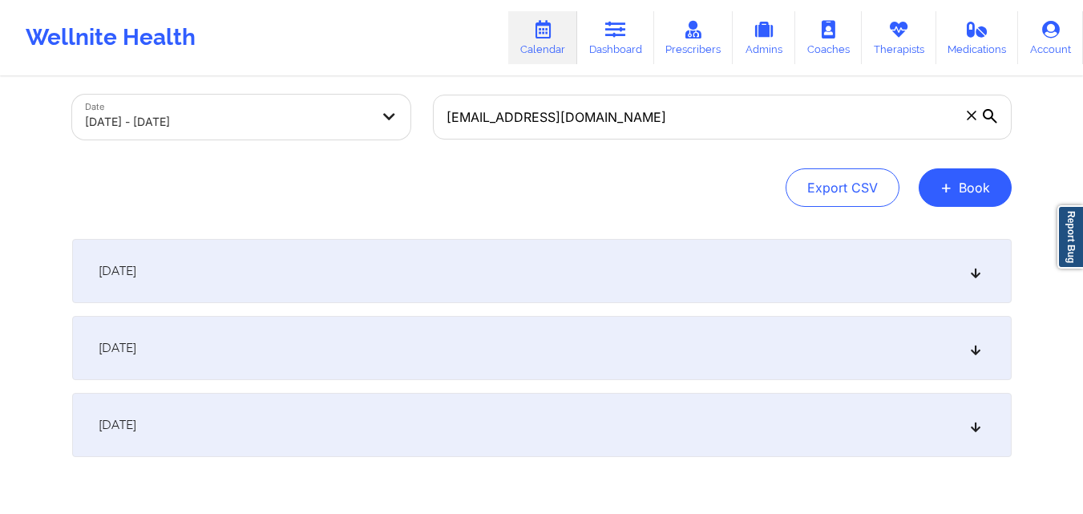
click at [365, 359] on div "October 2, 2025" at bounding box center [541, 348] width 939 height 64
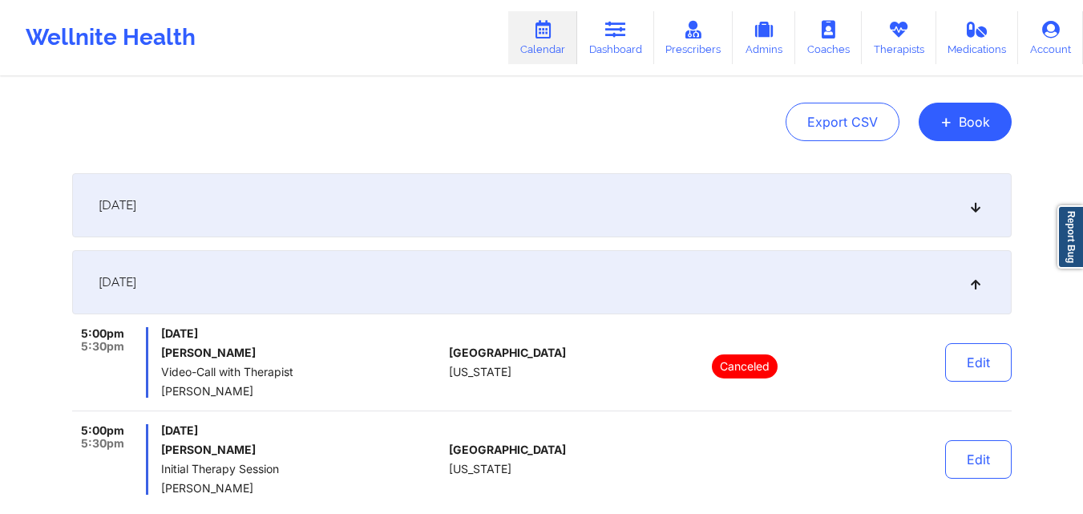
scroll to position [0, 0]
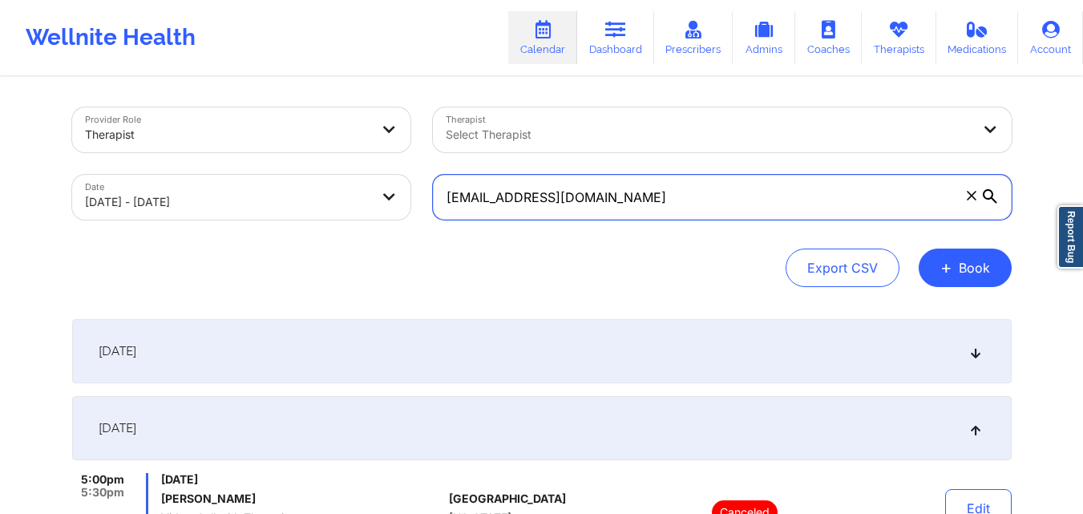
click at [543, 198] on input "cortneyleatherwood@gmail.com" at bounding box center [722, 197] width 579 height 45
paste input "shumaysrobin"
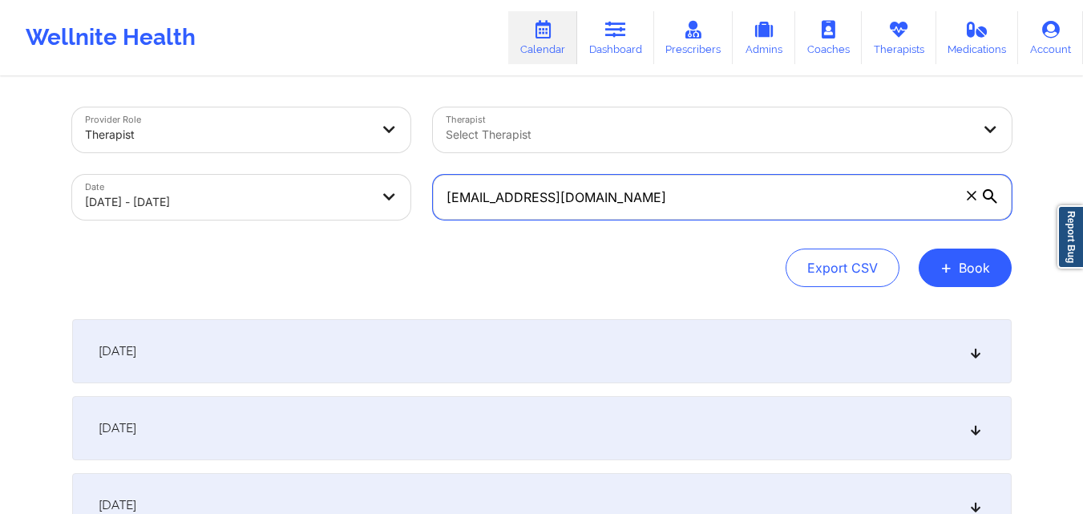
type input "shumaysrobin@gmail.com"
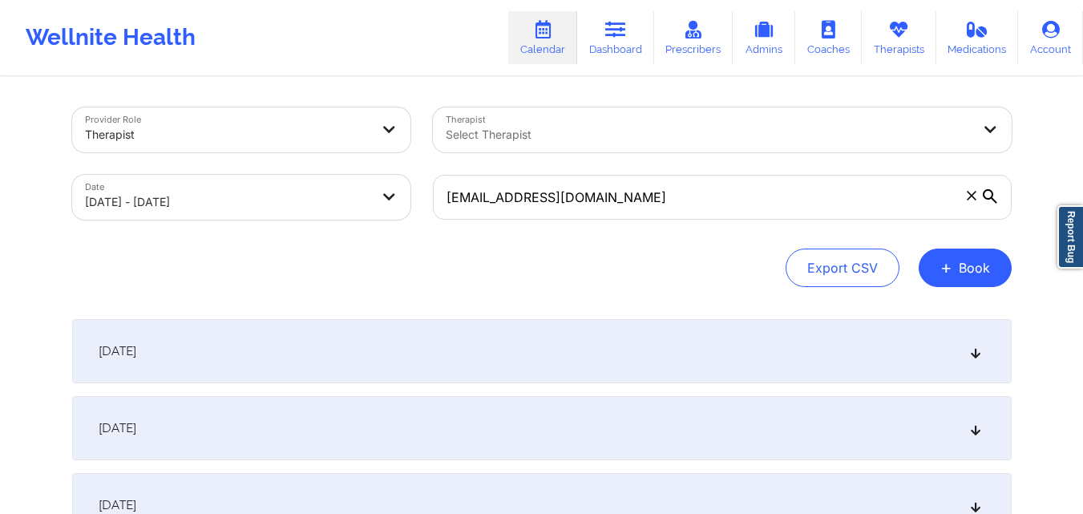
click at [238, 461] on div "October 1, 2025 No appointments October 2, 2025 No appointments October 3, 2025…" at bounding box center [541, 428] width 939 height 218
click at [247, 428] on div "October 2, 2025" at bounding box center [541, 428] width 939 height 64
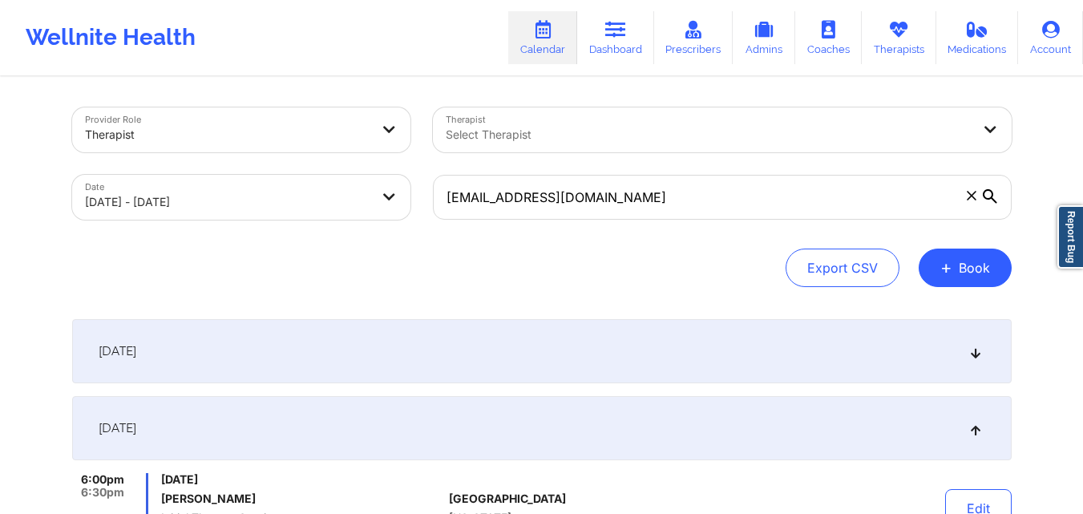
click at [182, 203] on body "Wellnite Health Calendar Dashboard Prescribers Admins Coaches Therapists Medica…" at bounding box center [541, 257] width 1083 height 514
select select "2025-9"
select select "2025-10"
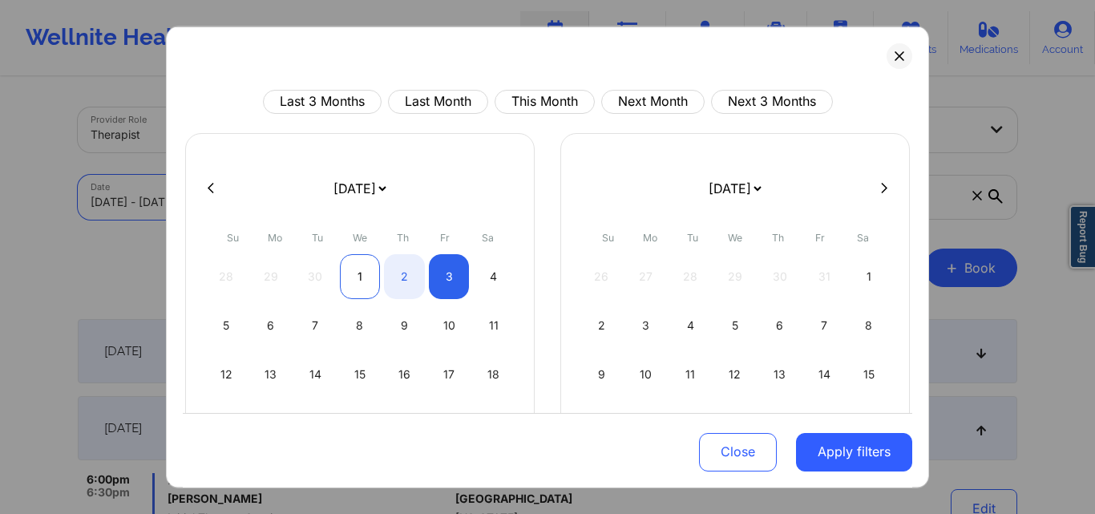
click at [361, 268] on div "1" at bounding box center [360, 275] width 41 height 45
select select "2025-9"
select select "2025-10"
select select "2025-9"
select select "2025-10"
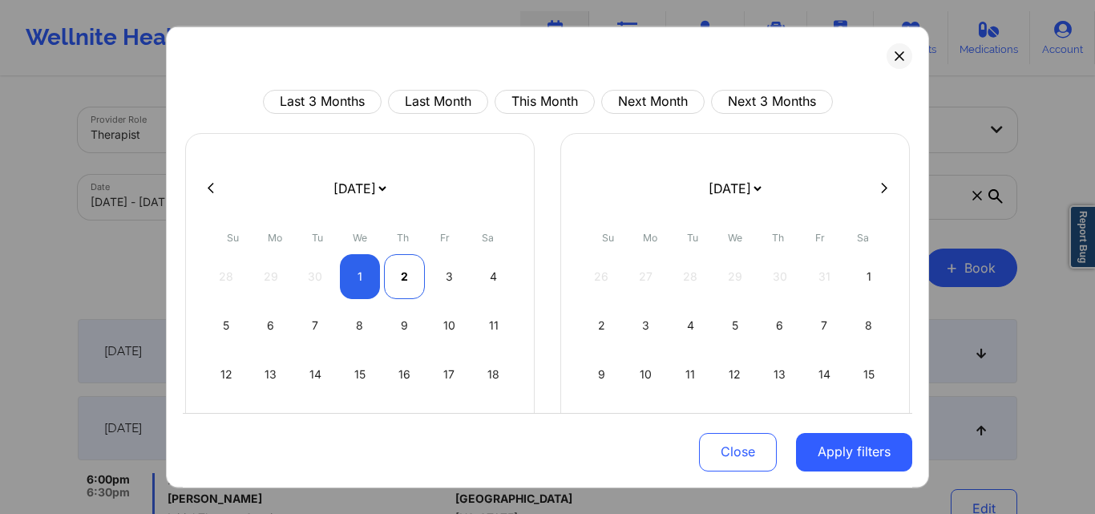
click at [391, 271] on div "2" at bounding box center [404, 275] width 41 height 45
select select "2025-9"
select select "2025-10"
click at [406, 275] on div "2" at bounding box center [404, 275] width 41 height 45
select select "2025-9"
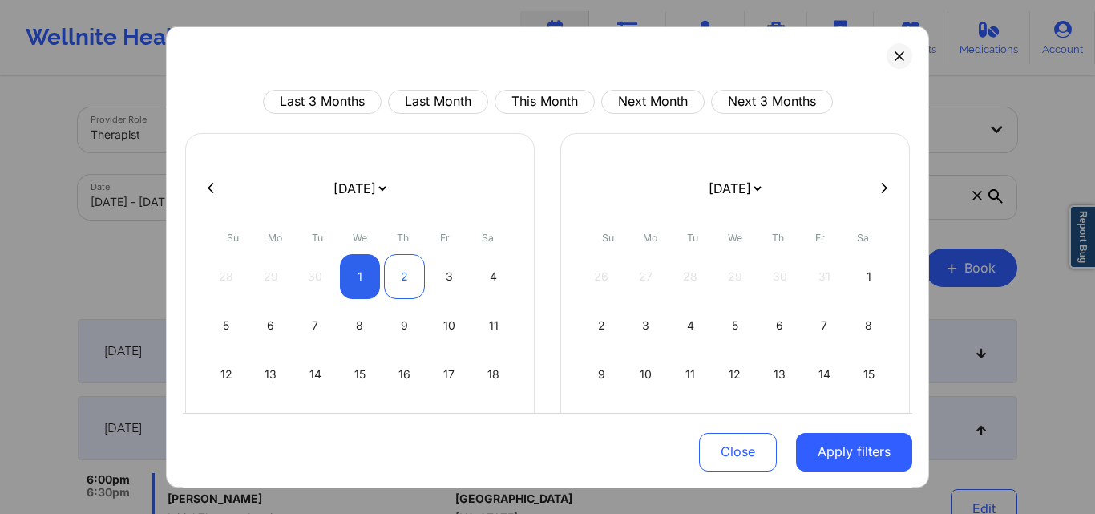
select select "2025-10"
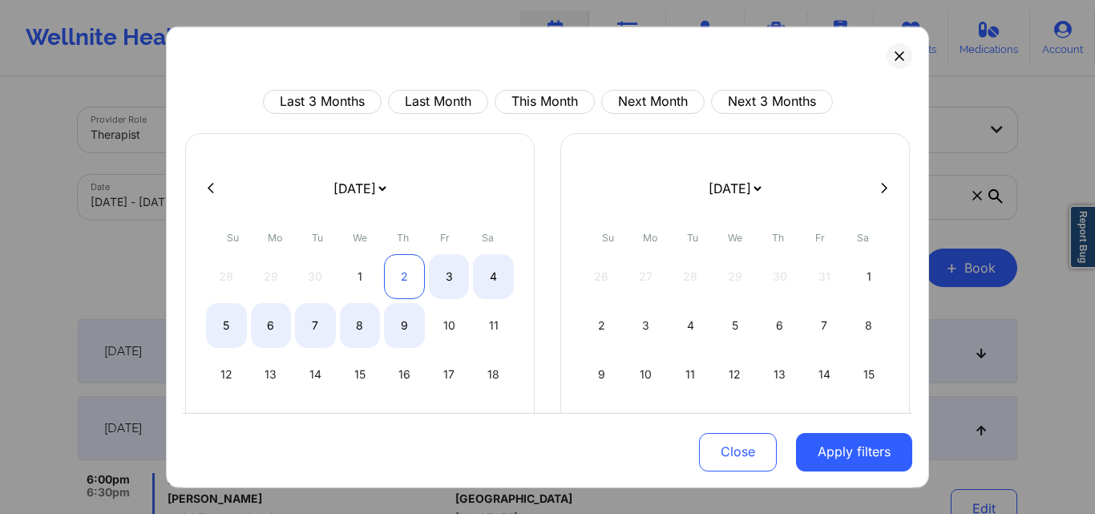
select select "2025-9"
select select "2025-10"
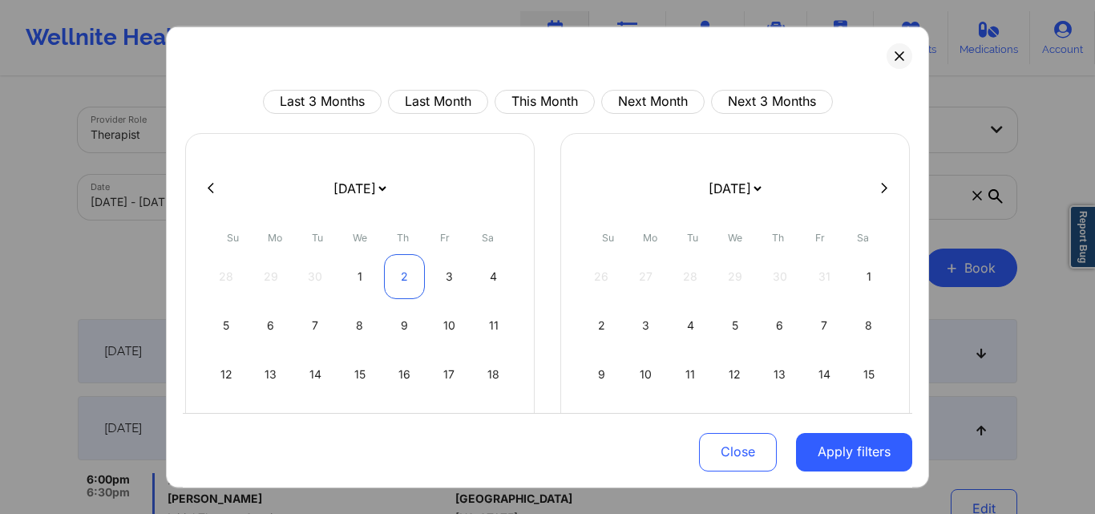
click at [407, 271] on div "2" at bounding box center [404, 275] width 41 height 45
select select "2025-9"
select select "2025-10"
click at [495, 324] on div "11" at bounding box center [493, 324] width 41 height 45
select select "2025-9"
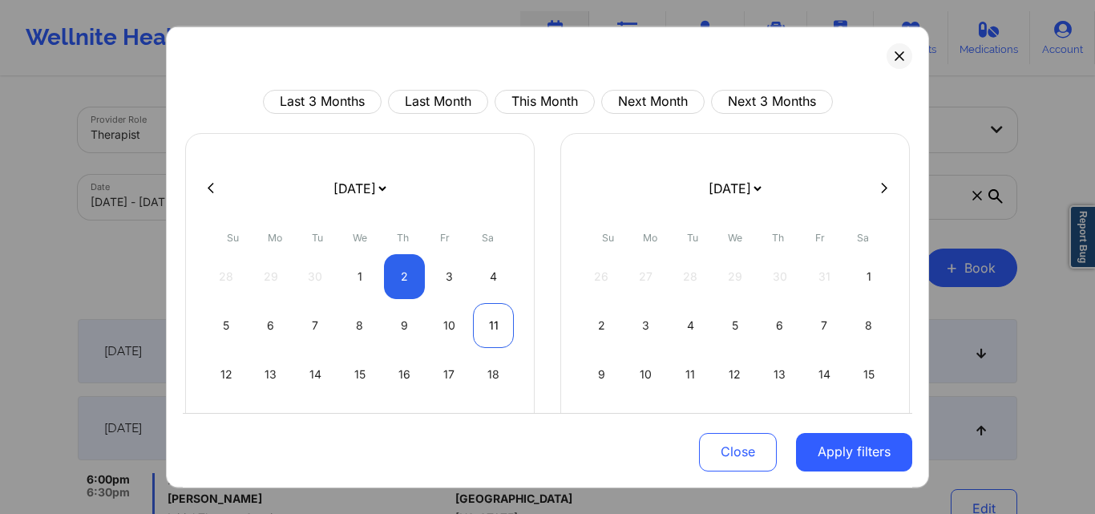
select select "2025-10"
select select "2025-9"
select select "2025-10"
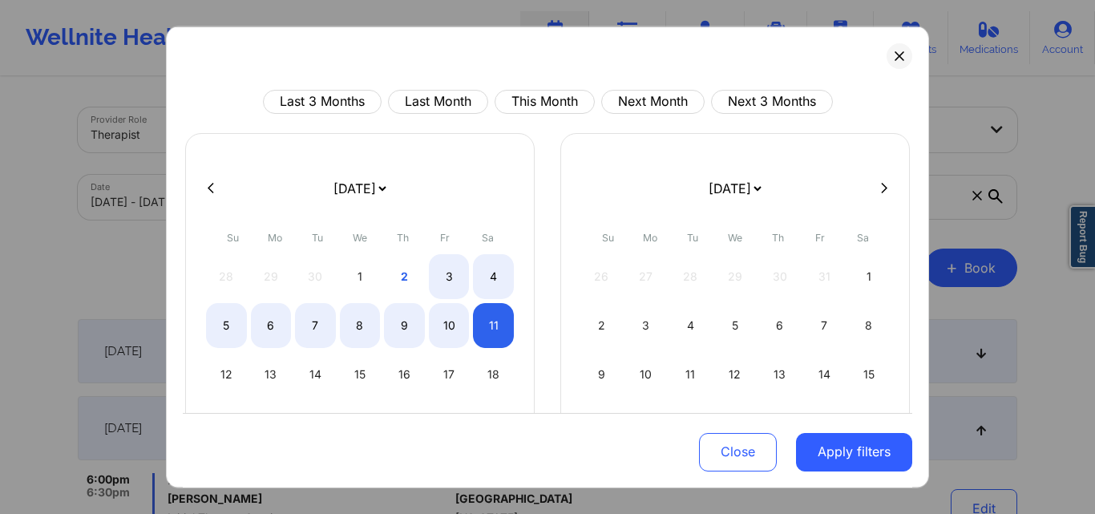
select select "2025-9"
select select "2025-10"
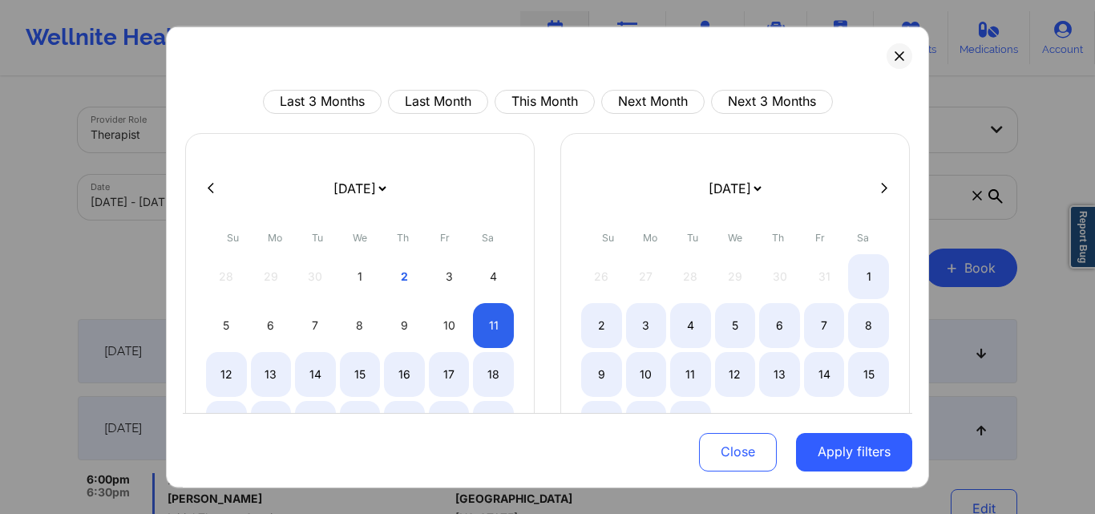
select select "2025-9"
select select "2025-10"
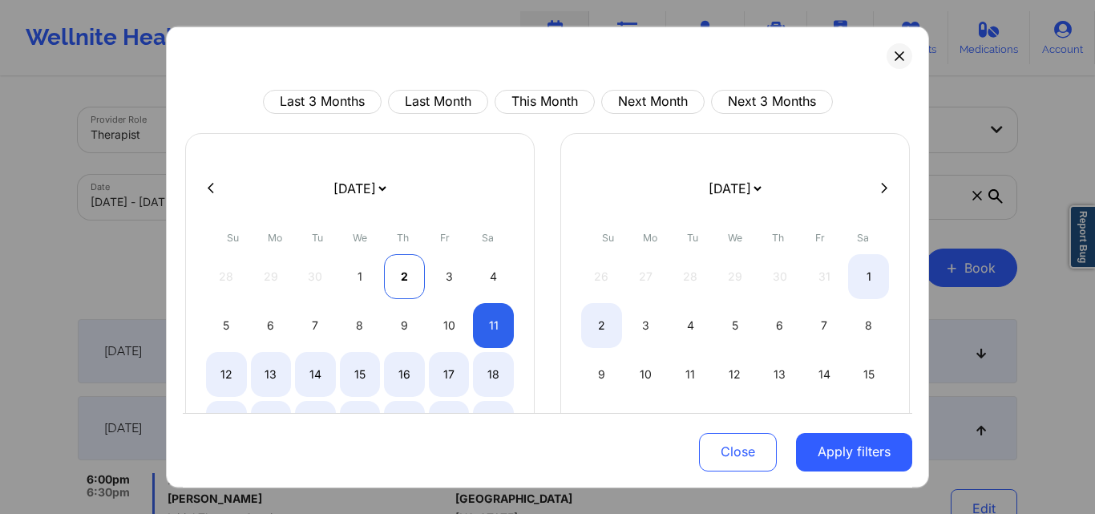
select select "2025-9"
select select "2025-10"
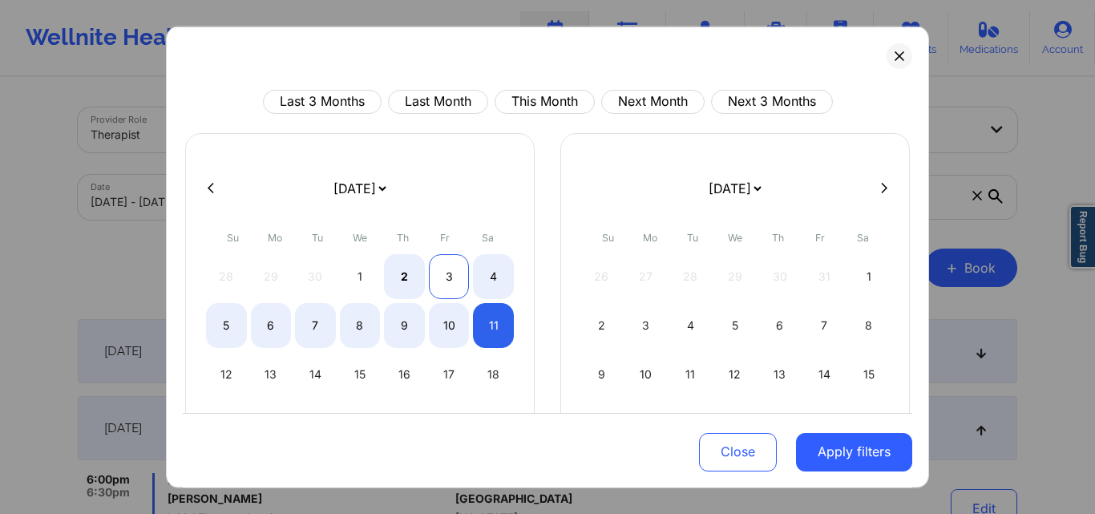
click at [400, 280] on div "2" at bounding box center [404, 275] width 41 height 45
select select "2025-9"
select select "2025-10"
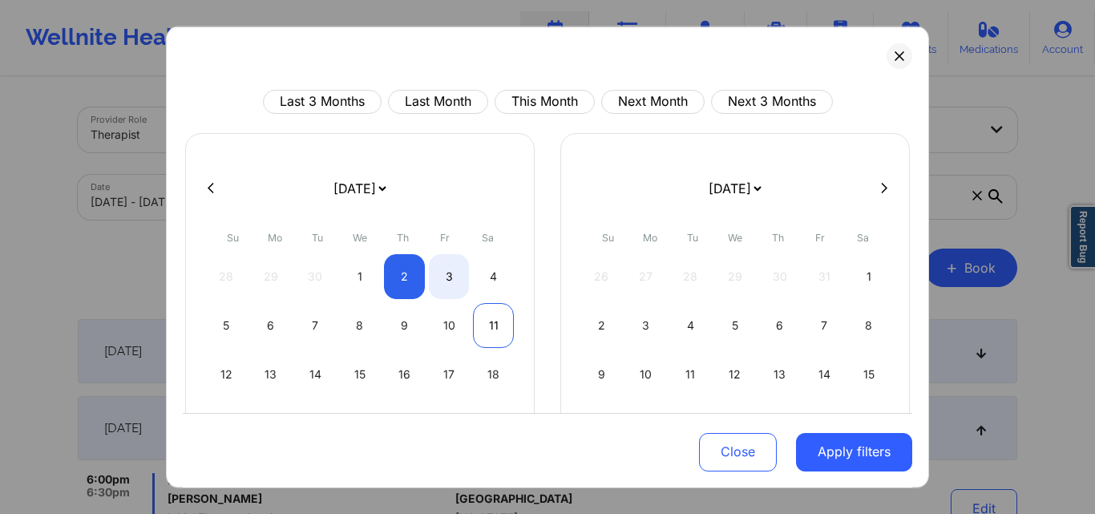
select select "2025-9"
select select "2025-10"
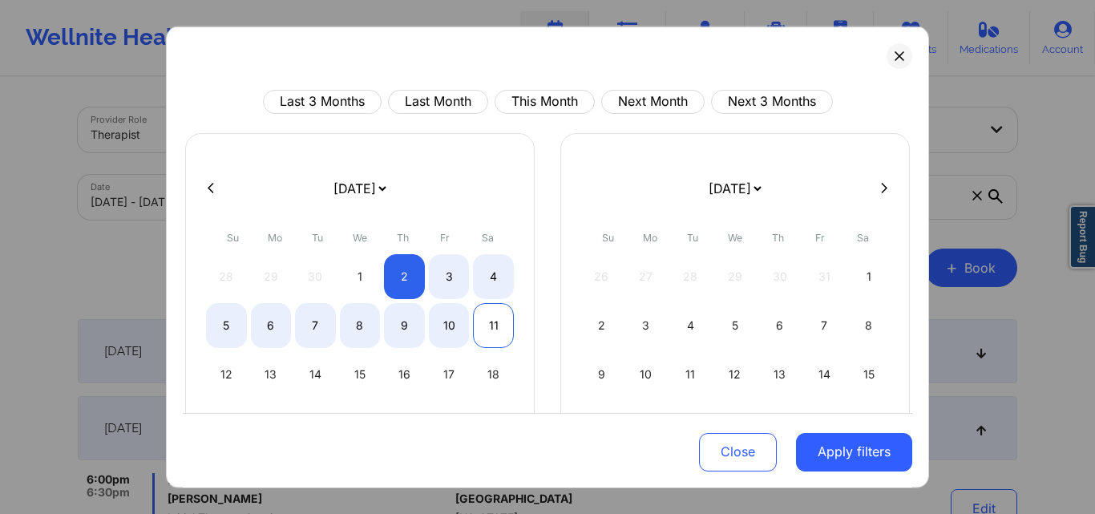
click at [505, 322] on div "11" at bounding box center [493, 324] width 41 height 45
select select "2025-9"
select select "2025-10"
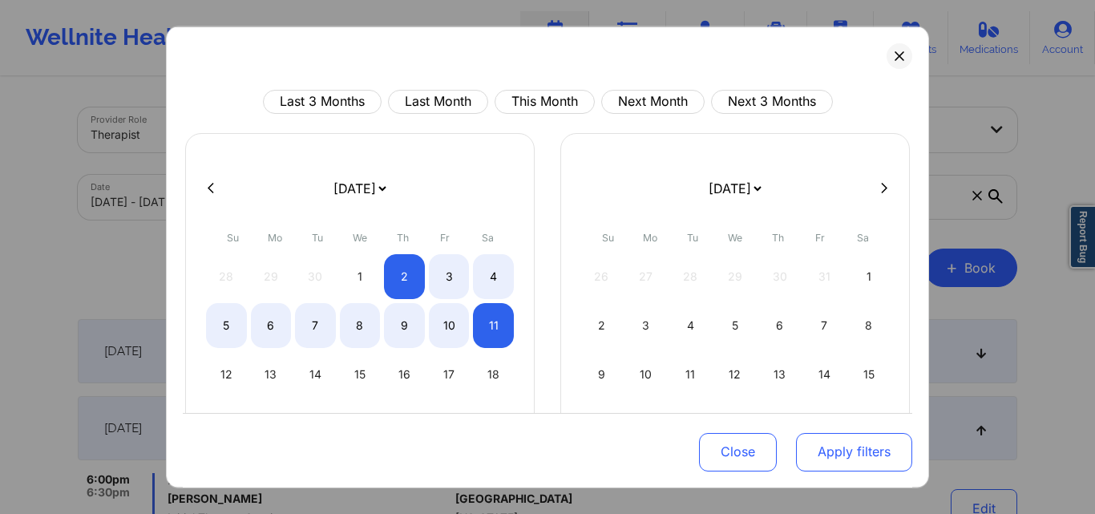
click at [874, 442] on button "Apply filters" at bounding box center [854, 452] width 116 height 38
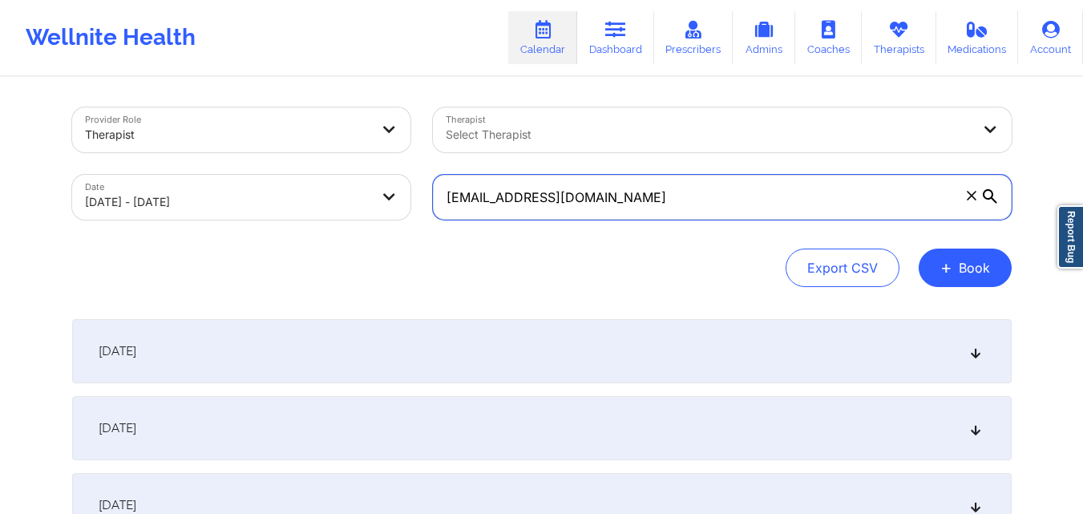
click at [633, 212] on input "shumaysrobin@gmail.com" at bounding box center [722, 197] width 579 height 45
paste input "usie.acker"
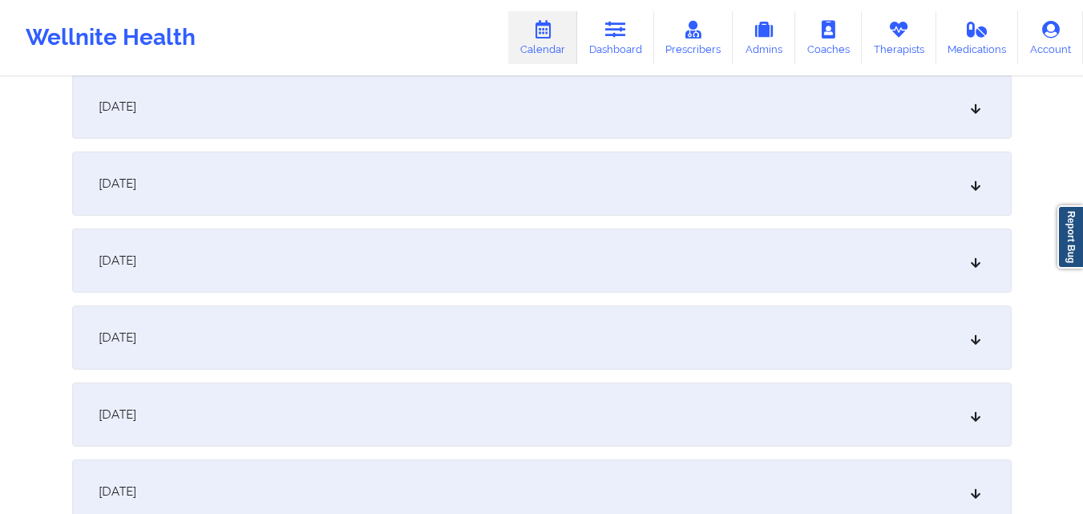
scroll to position [481, 0]
click at [253, 426] on div "October 9, 2025" at bounding box center [541, 409] width 939 height 64
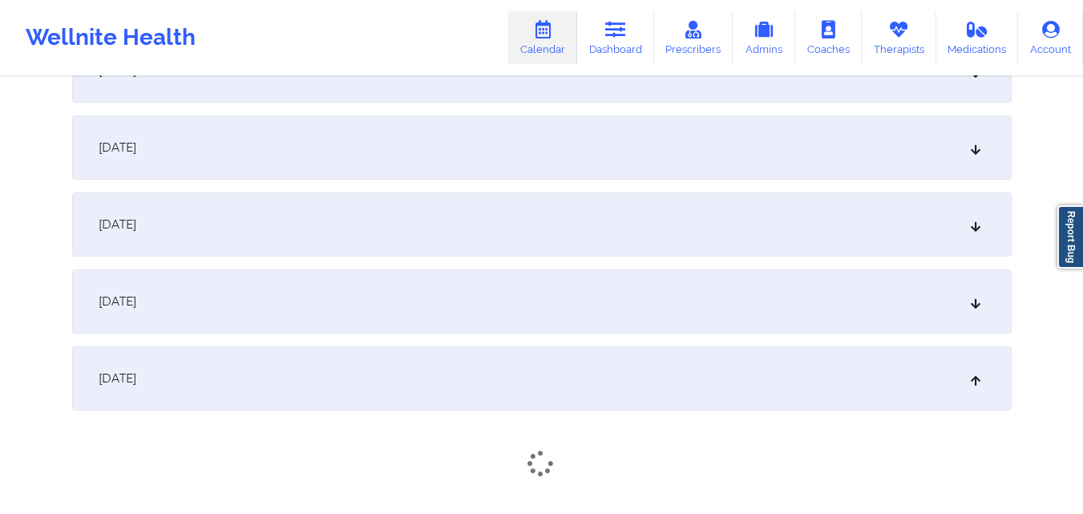
scroll to position [561, 0]
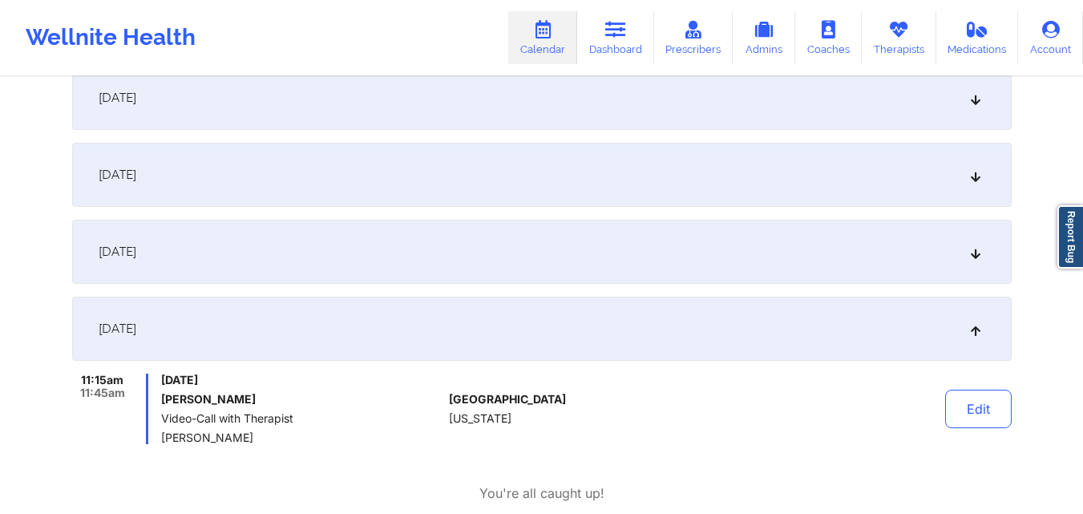
click at [397, 275] on div "October 8, 2025" at bounding box center [541, 252] width 939 height 64
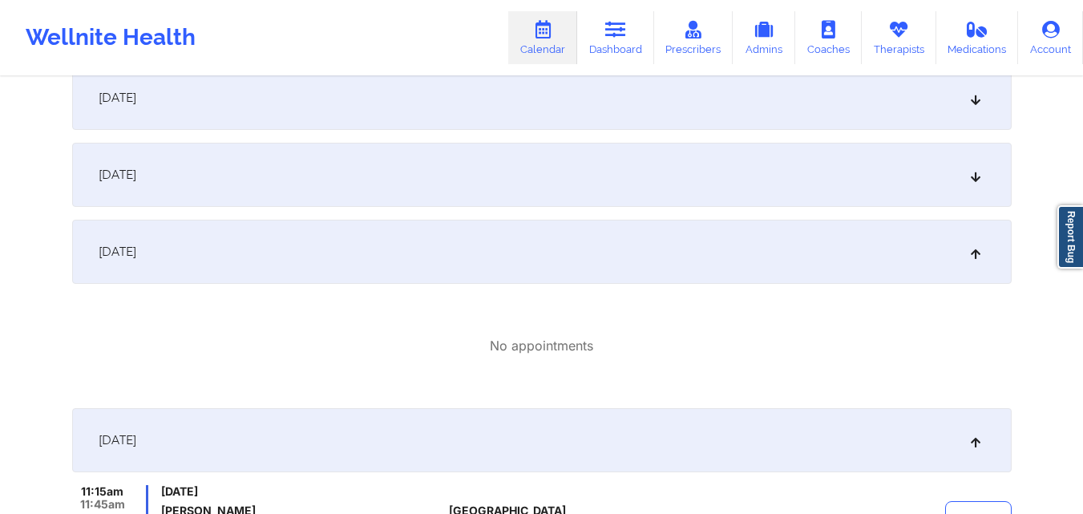
click at [398, 184] on div "October 7, 2025" at bounding box center [541, 175] width 939 height 64
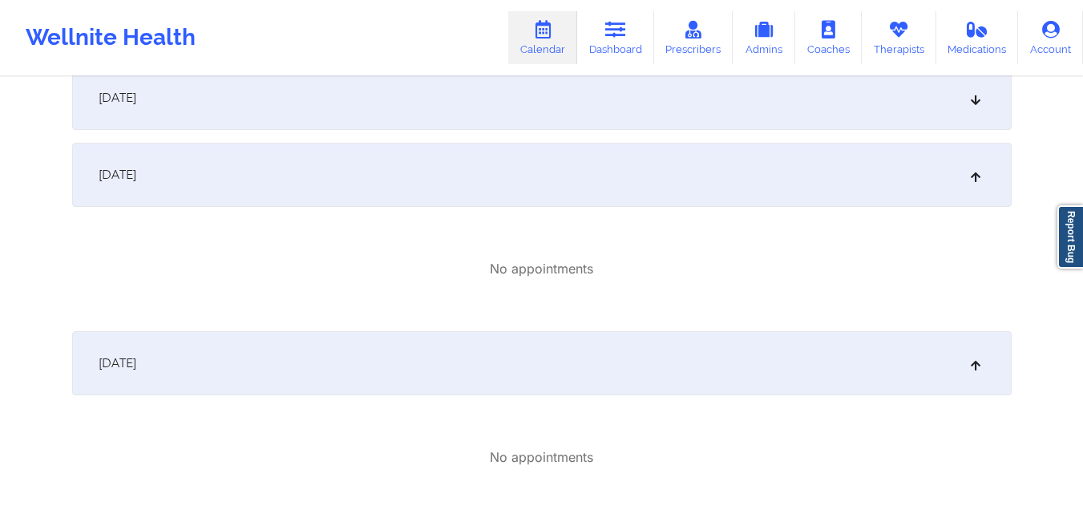
click at [390, 106] on div "October 6, 2025" at bounding box center [541, 98] width 939 height 64
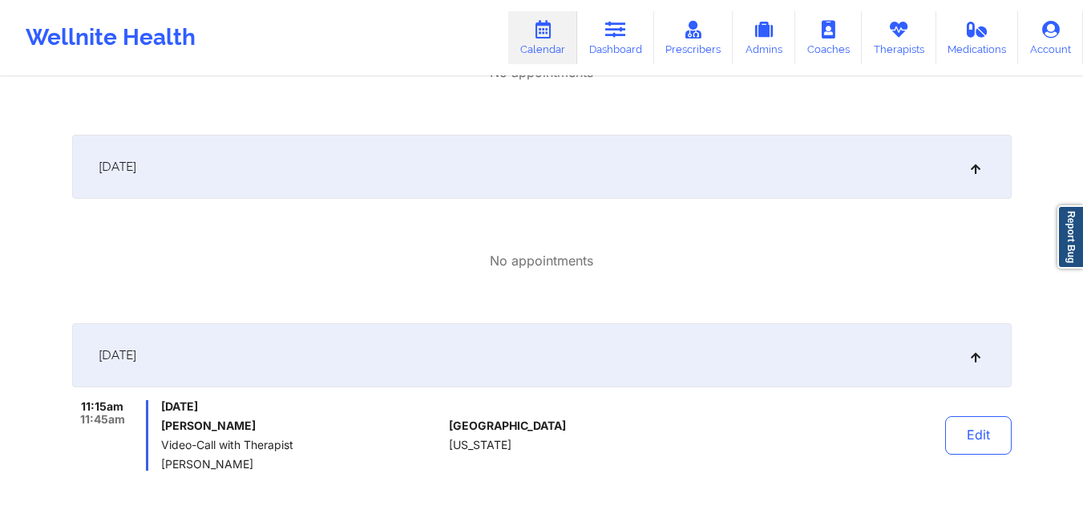
scroll to position [962, 0]
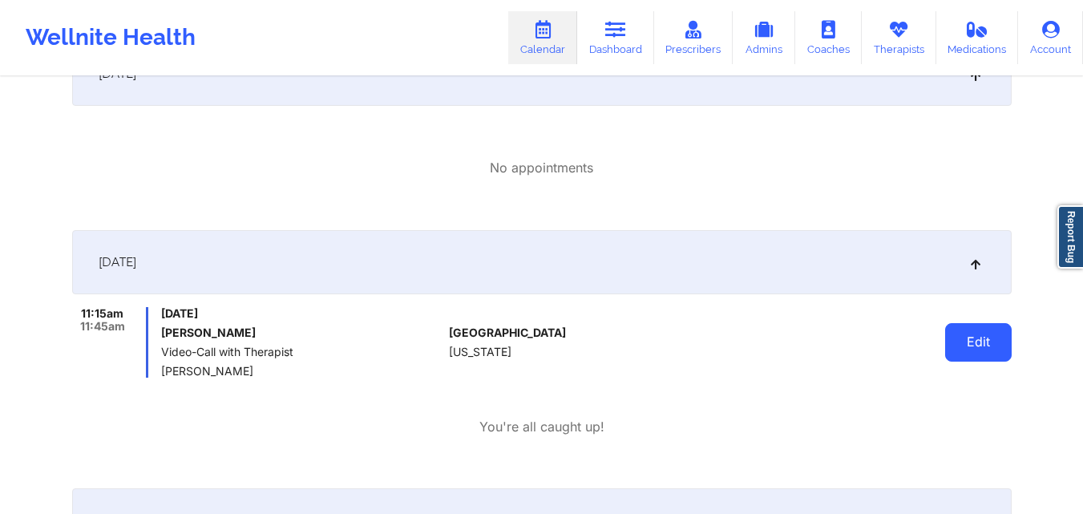
click at [966, 348] on button "Edit" at bounding box center [978, 342] width 67 height 38
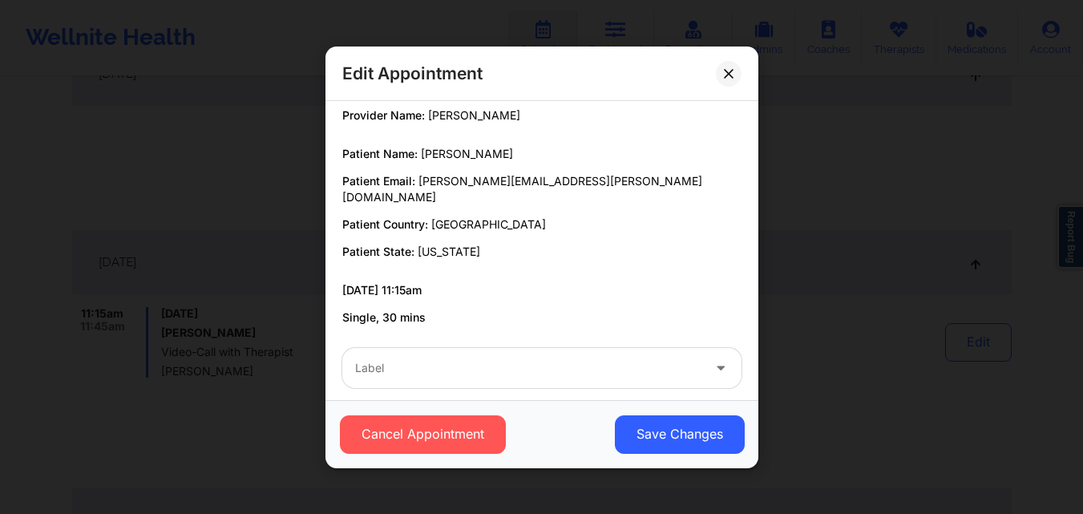
scroll to position [0, 0]
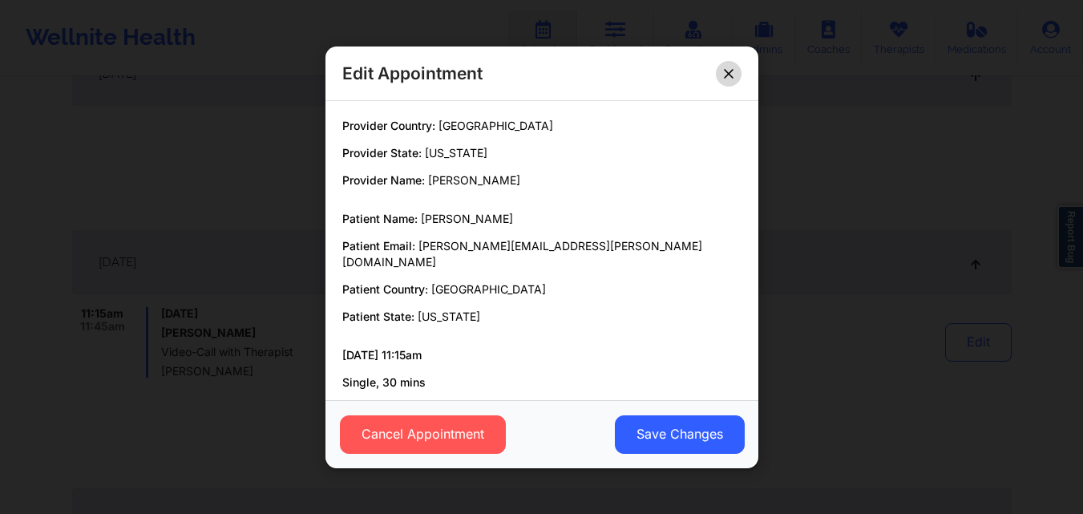
click at [733, 75] on button at bounding box center [729, 73] width 26 height 26
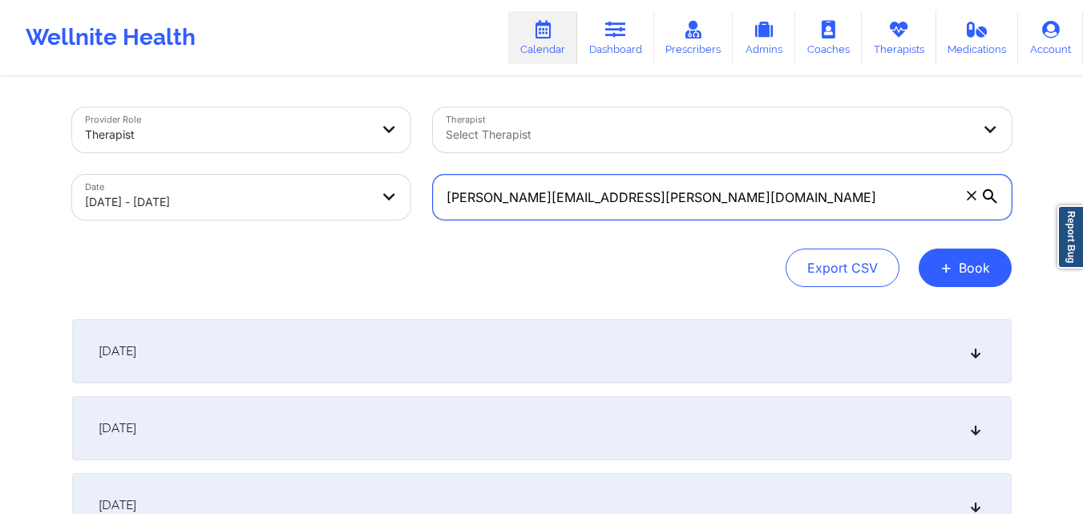
click at [580, 193] on input "susie.acker@gmail.com" at bounding box center [722, 197] width 579 height 45
paste input "mfiore@wm"
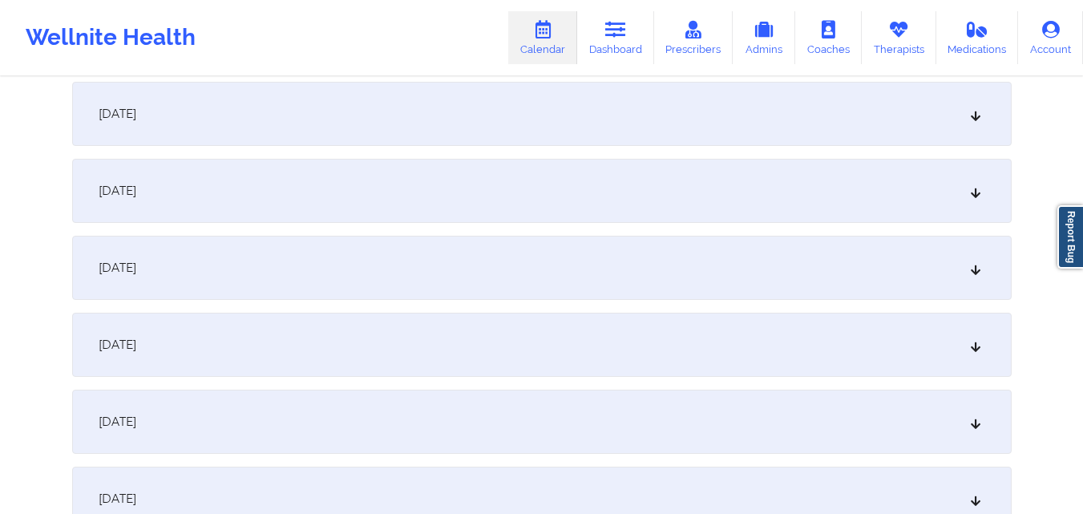
scroll to position [401, 0]
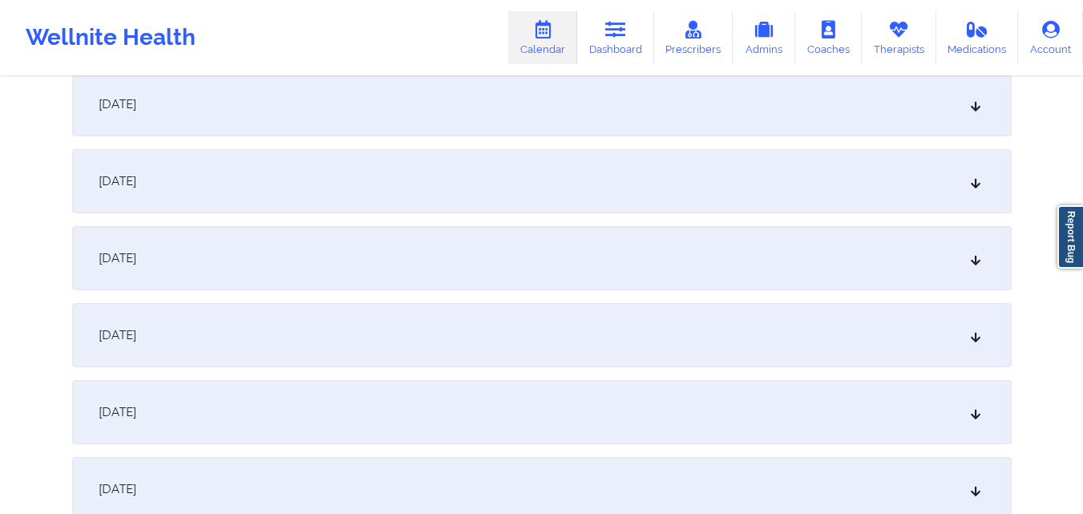
type input "mfiore@wm.com"
click at [369, 264] on div "October 6, 2025" at bounding box center [541, 258] width 939 height 64
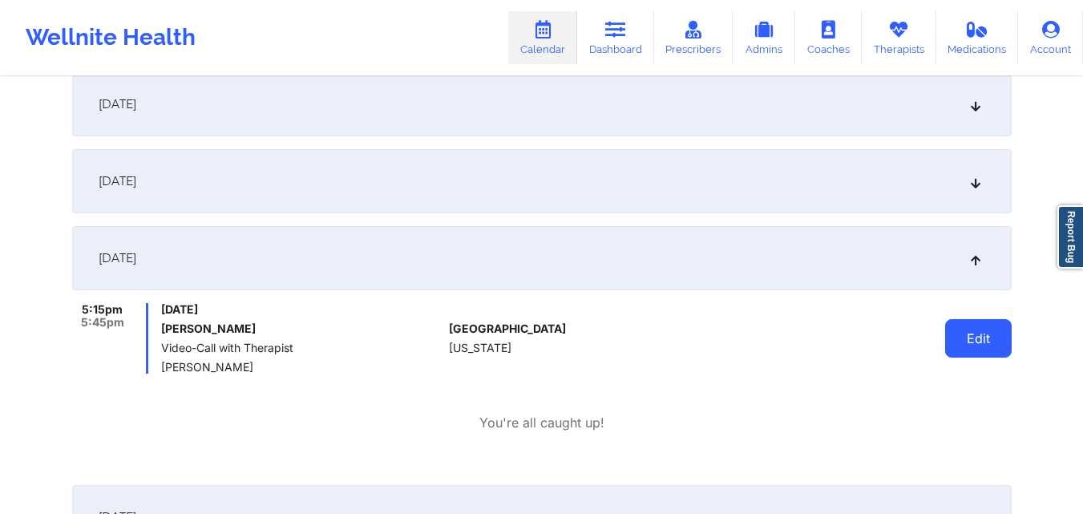
click at [969, 345] on button "Edit" at bounding box center [978, 338] width 67 height 38
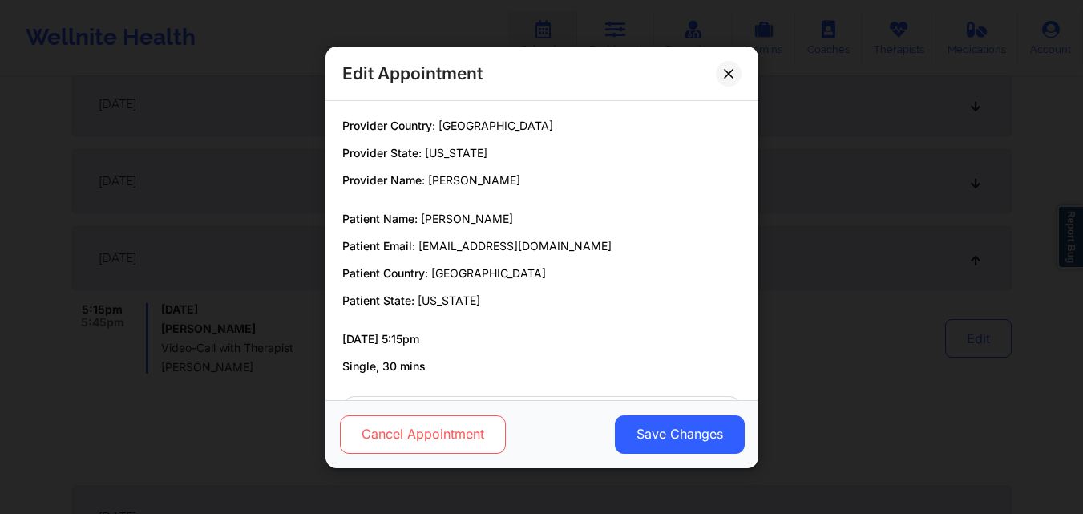
click at [448, 423] on button "Cancel Appointment" at bounding box center [422, 433] width 166 height 38
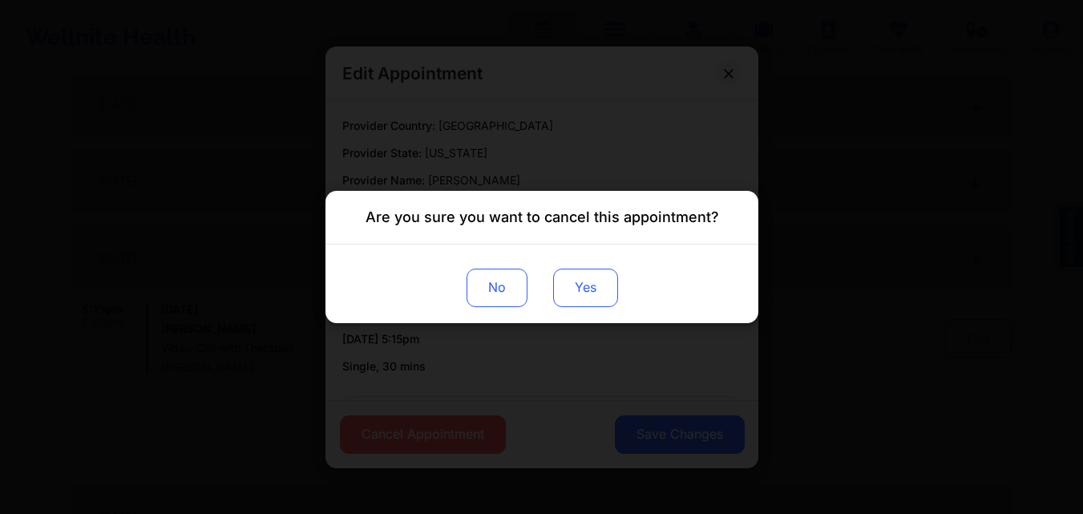
click at [599, 284] on button "Yes" at bounding box center [584, 287] width 65 height 38
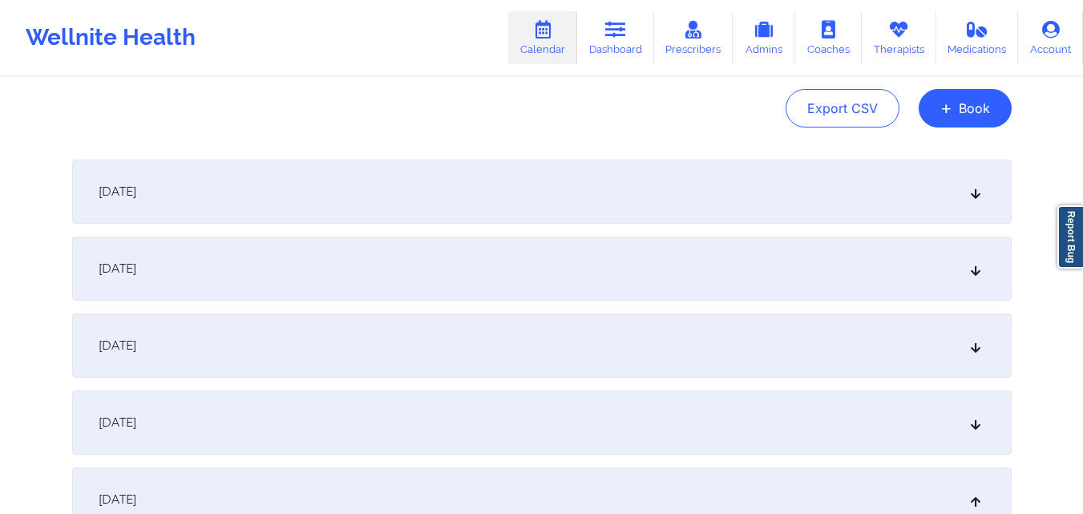
scroll to position [0, 0]
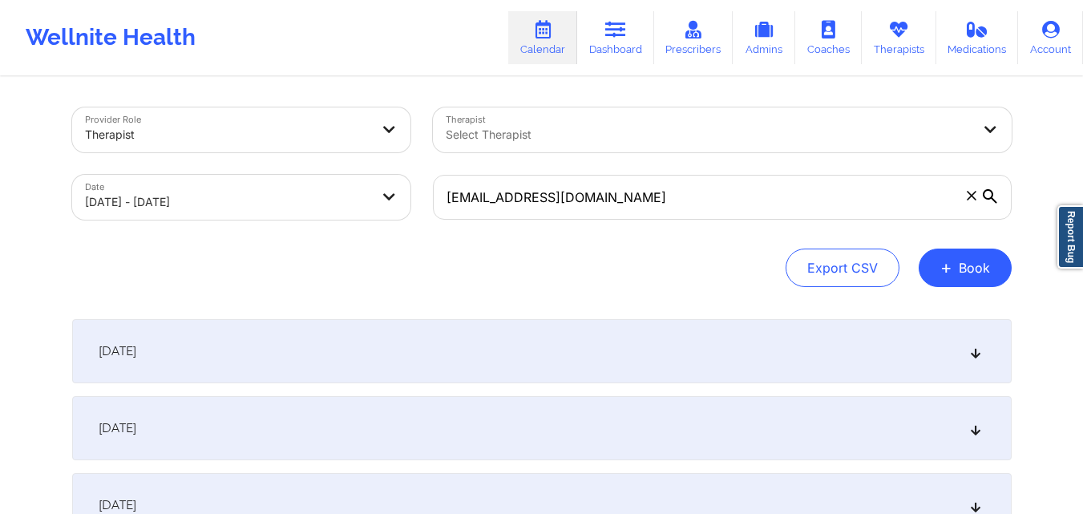
click at [566, 137] on div at bounding box center [709, 134] width 526 height 19
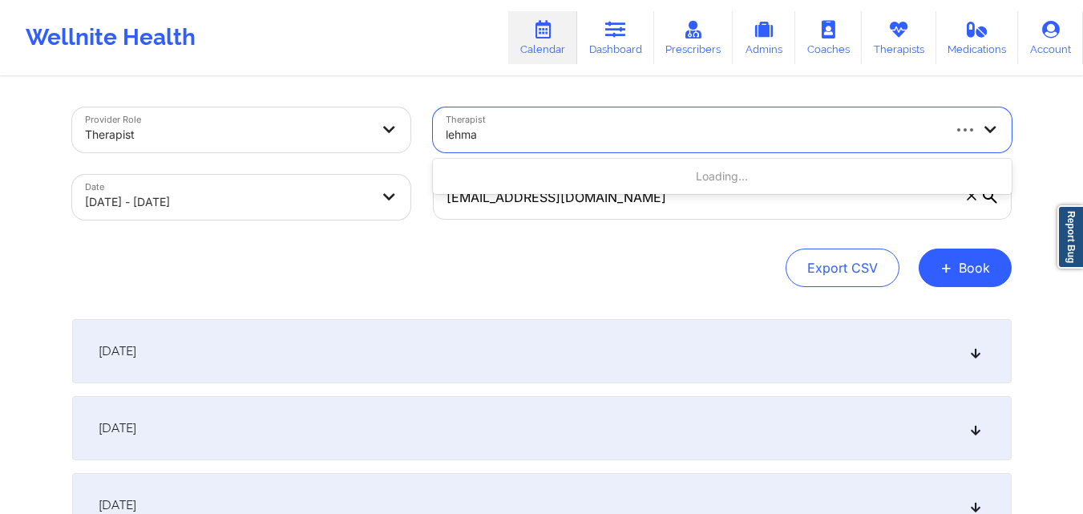
type input "lehman"
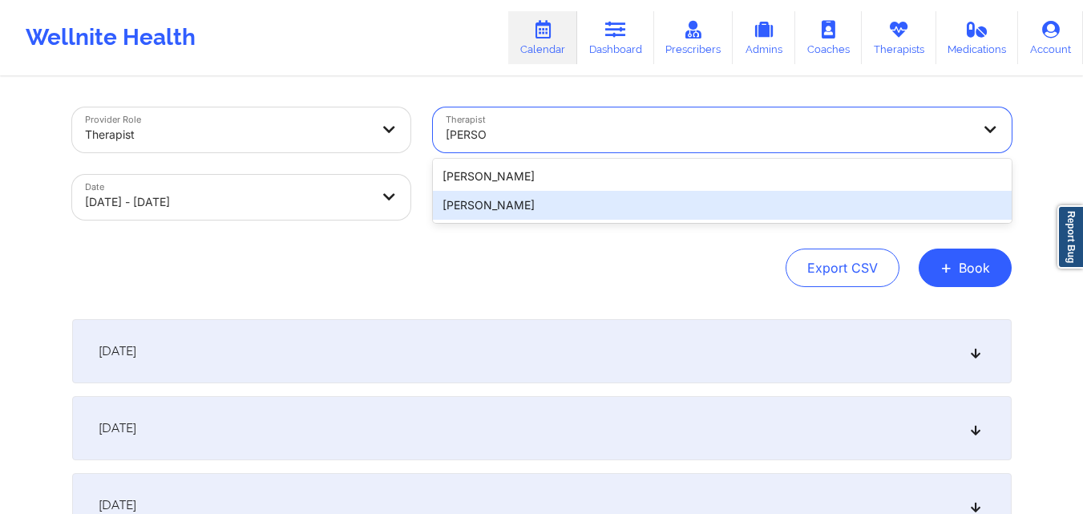
click at [478, 209] on div "Helen G. Lehman" at bounding box center [722, 205] width 579 height 29
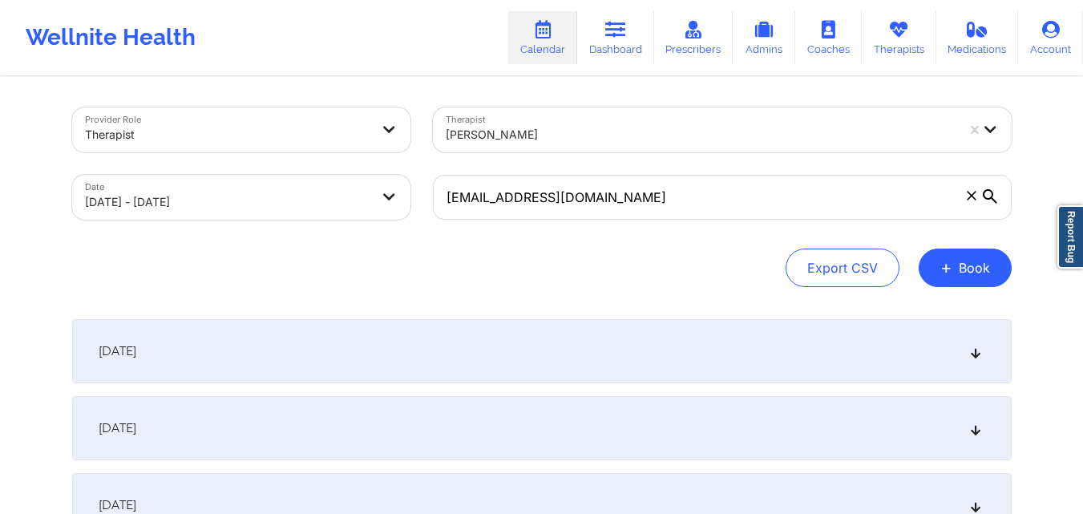
click at [968, 198] on icon at bounding box center [971, 195] width 9 height 9
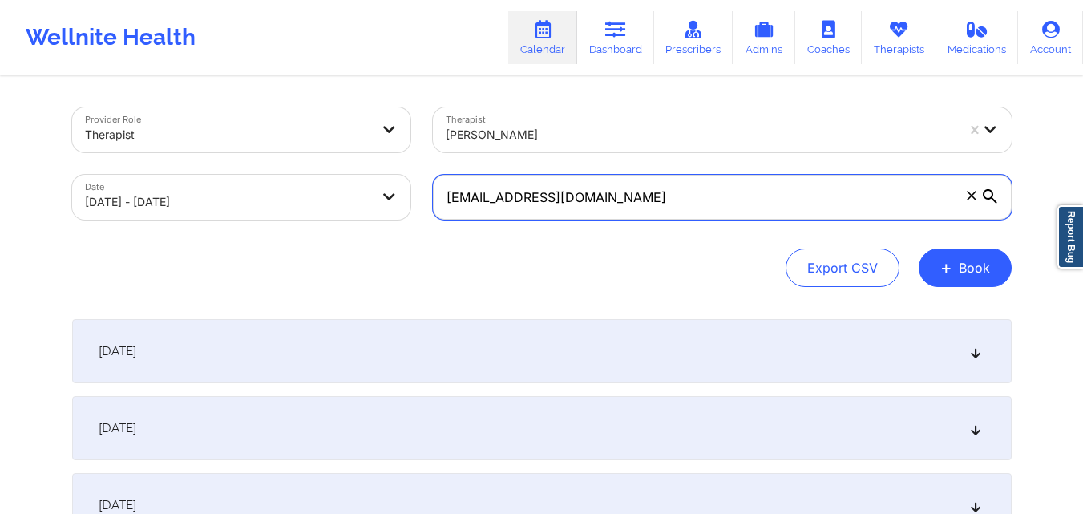
click at [968, 198] on input "mfiore@wm.com" at bounding box center [722, 197] width 579 height 45
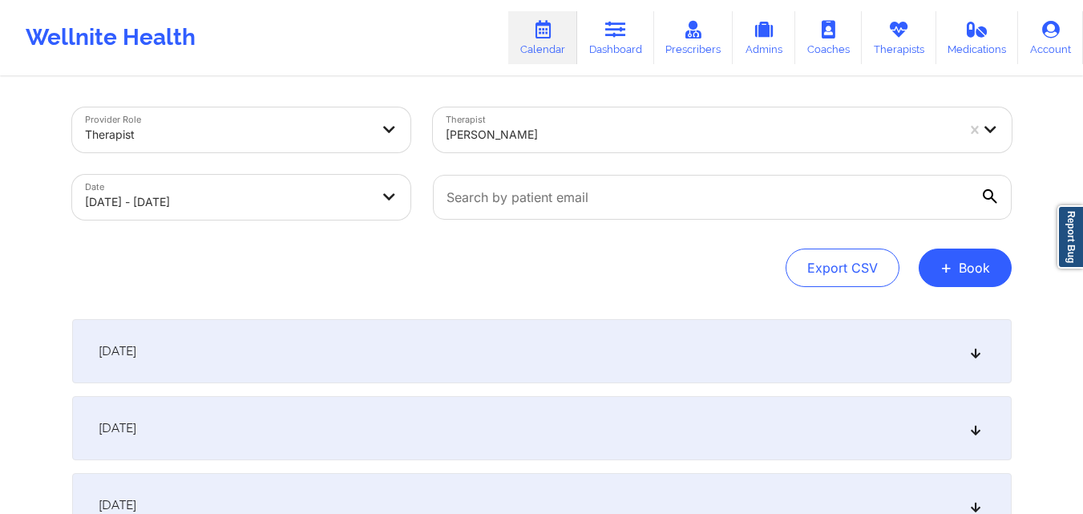
click at [185, 200] on body "Wellnite Health Calendar Dashboard Prescribers Admins Coaches Therapists Medica…" at bounding box center [541, 257] width 1083 height 514
select select "2025-9"
select select "2025-10"
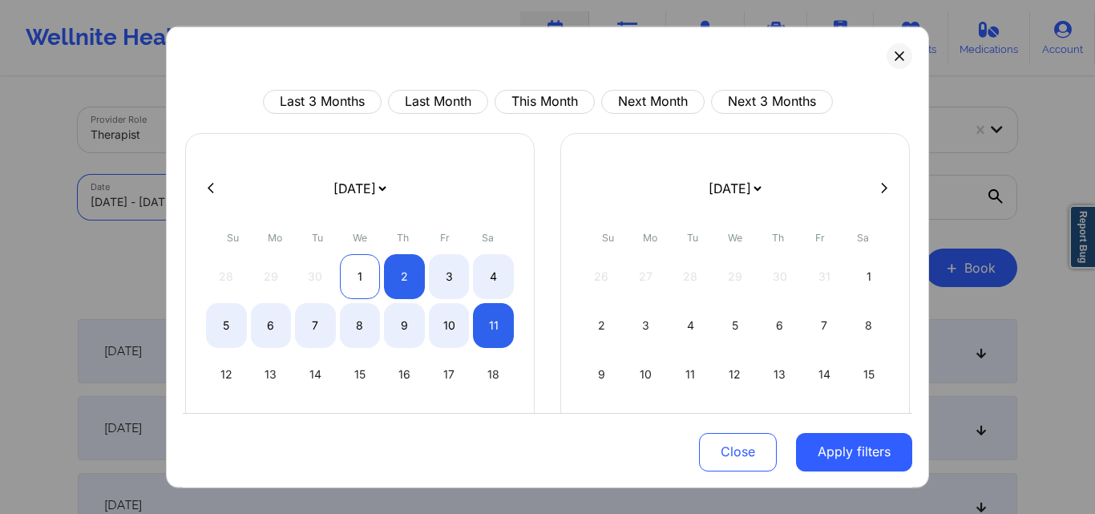
click at [356, 274] on div "1" at bounding box center [360, 275] width 41 height 45
select select "2025-9"
select select "2025-10"
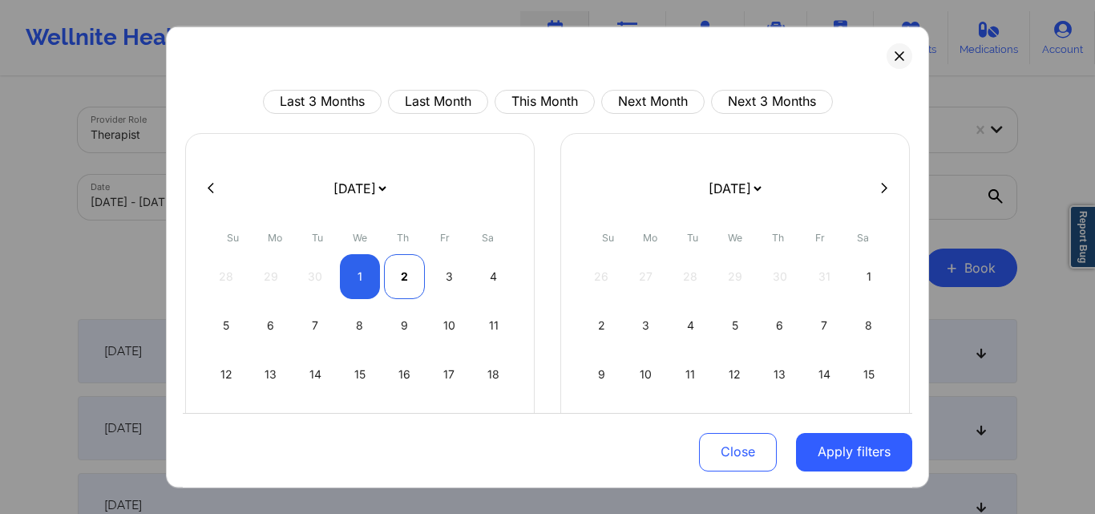
click at [400, 281] on div "2" at bounding box center [404, 275] width 41 height 45
select select "2025-9"
select select "2025-10"
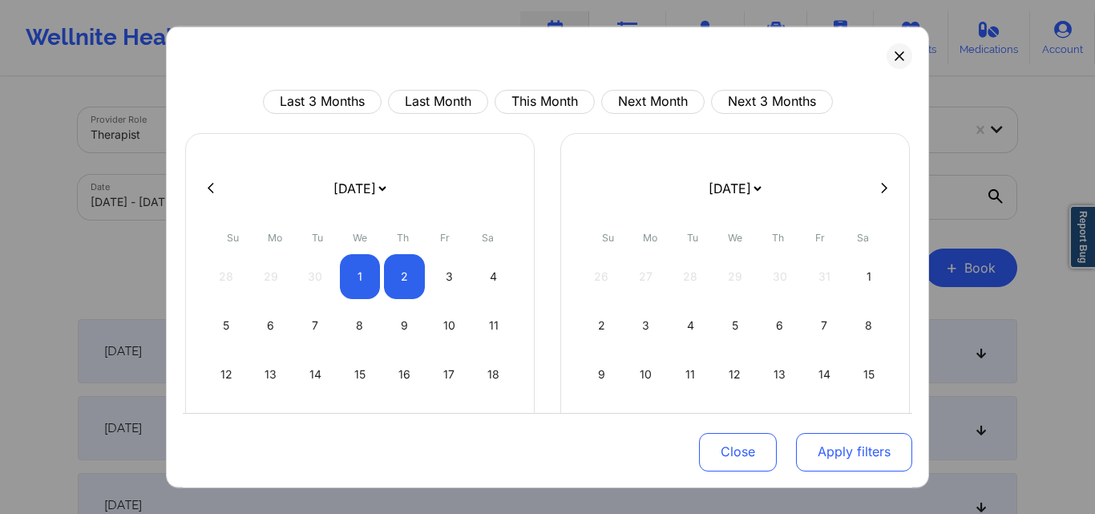
click at [852, 436] on button "Apply filters" at bounding box center [854, 452] width 116 height 38
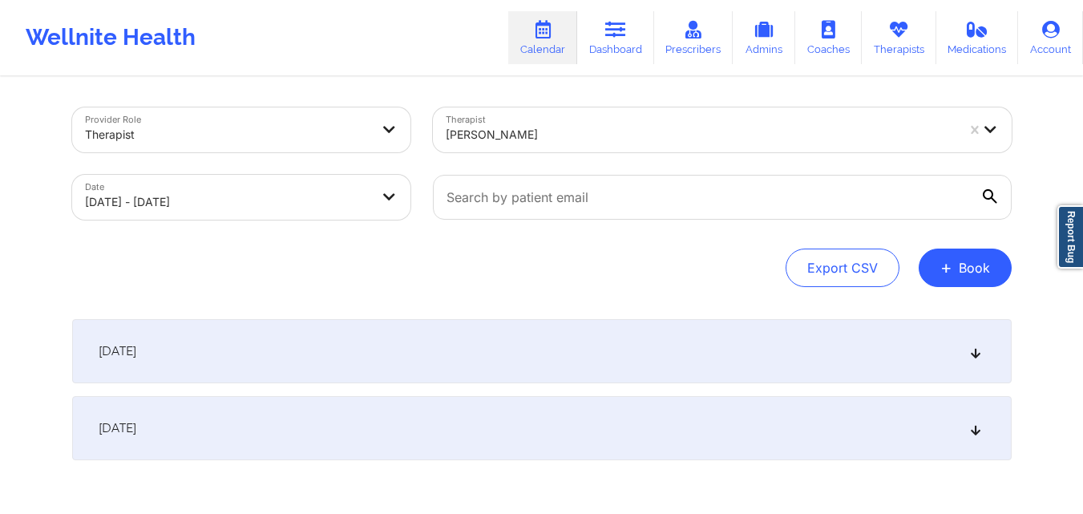
click at [438, 356] on div "October 1, 2025" at bounding box center [541, 351] width 939 height 64
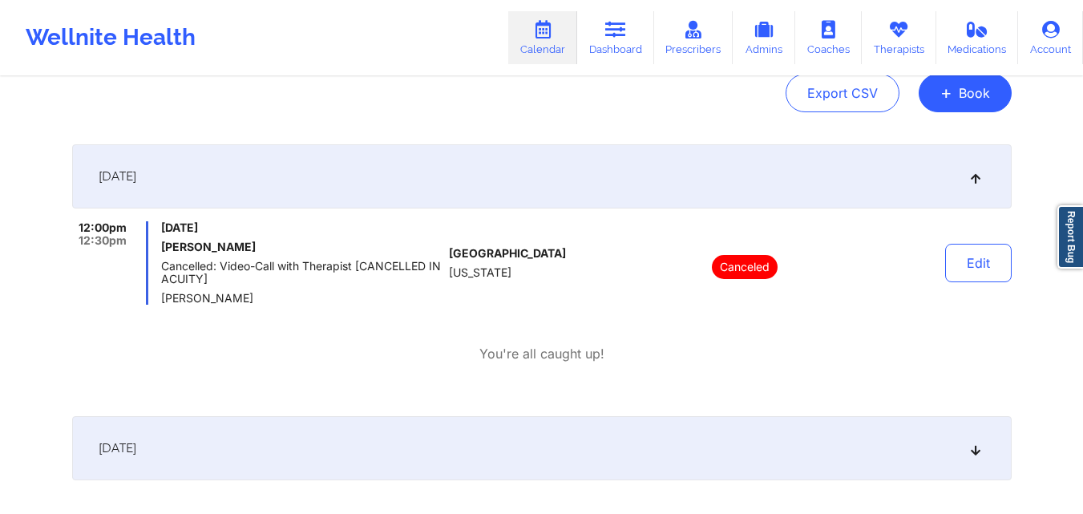
scroll to position [182, 0]
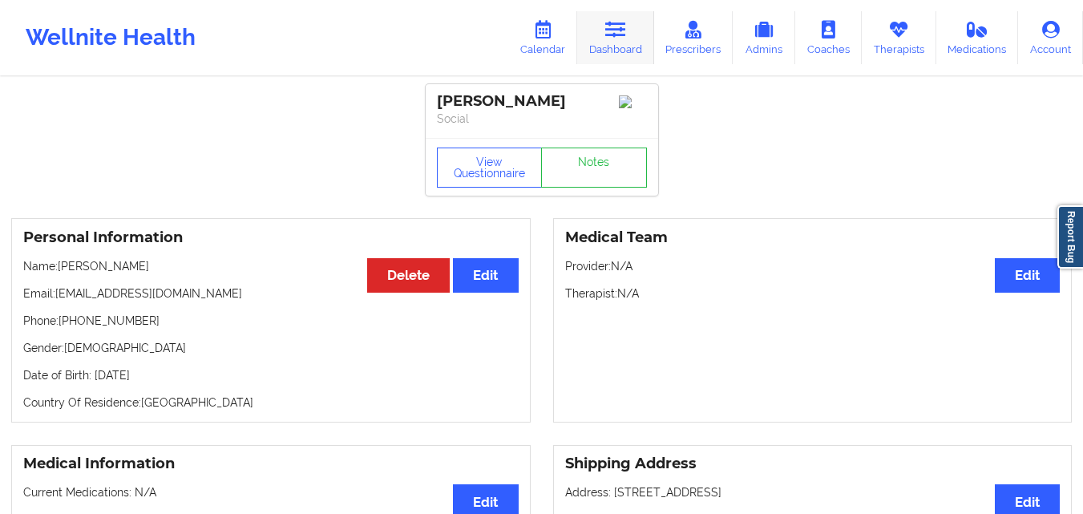
click at [604, 50] on link "Dashboard" at bounding box center [615, 37] width 77 height 53
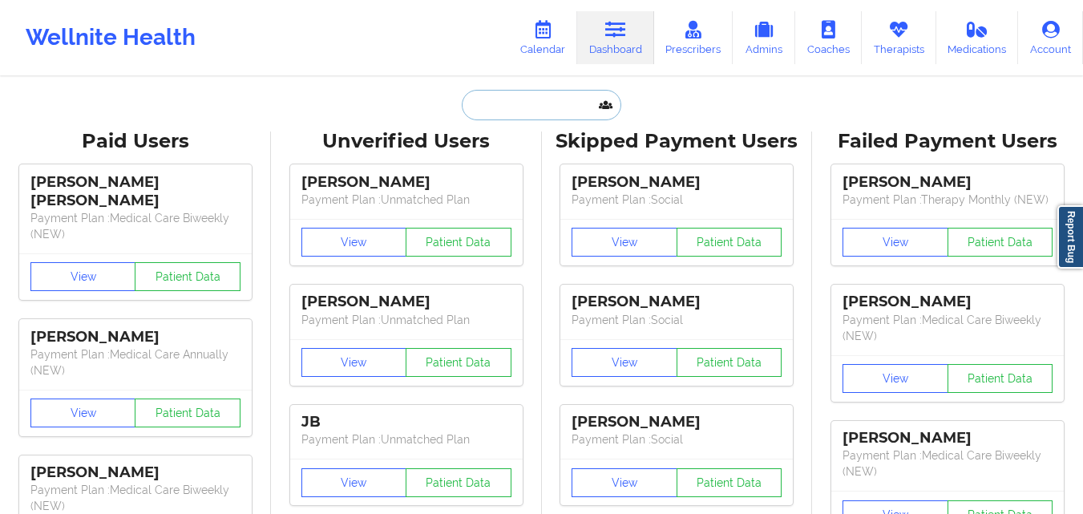
click at [528, 102] on input "text" at bounding box center [541, 105] width 159 height 30
paste input "Giozepeda@aol.com"
type input "Giozepeda@aol.com"
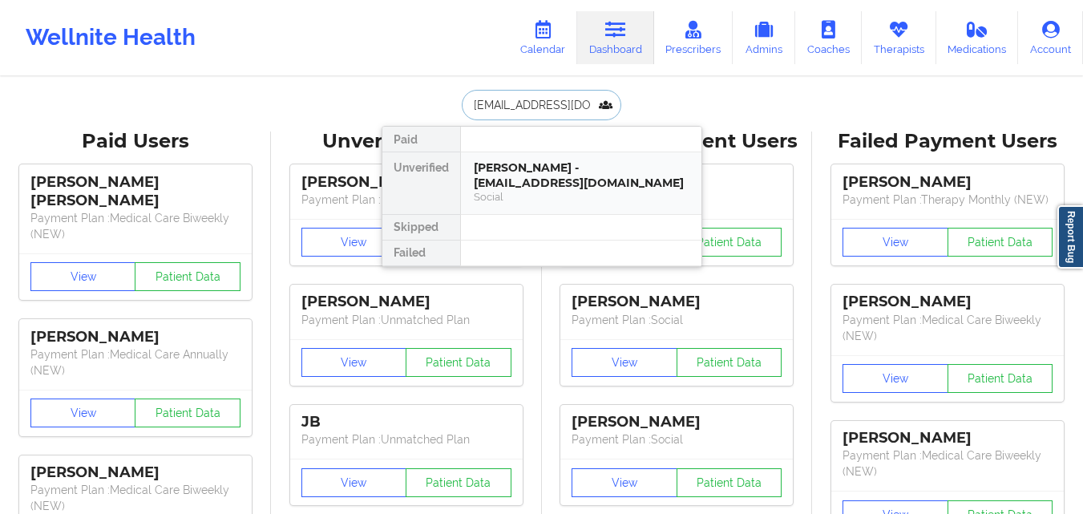
click at [551, 171] on div "Giovanni zepeda - giozepeda@aol.com" at bounding box center [581, 175] width 215 height 30
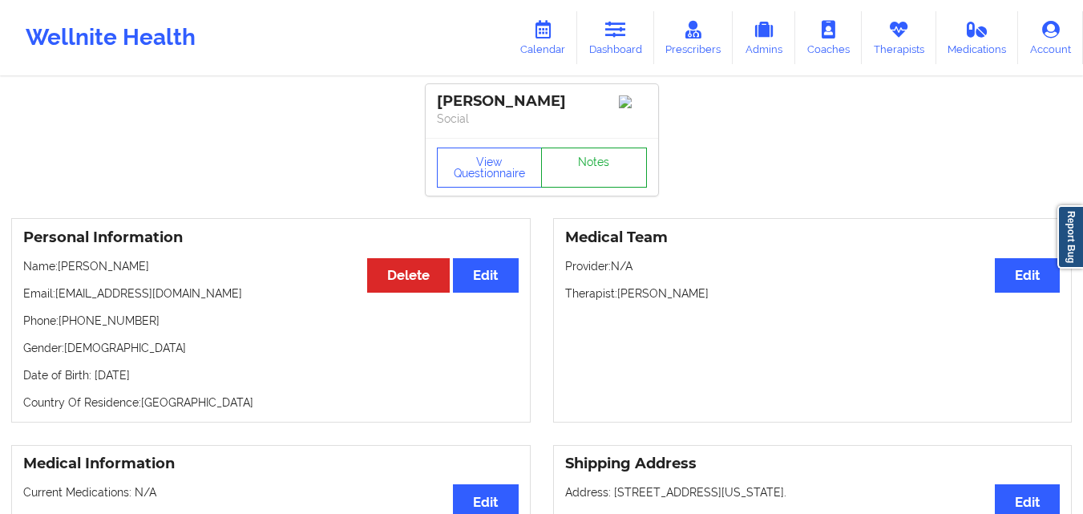
click at [579, 163] on link "Notes" at bounding box center [594, 167] width 106 height 40
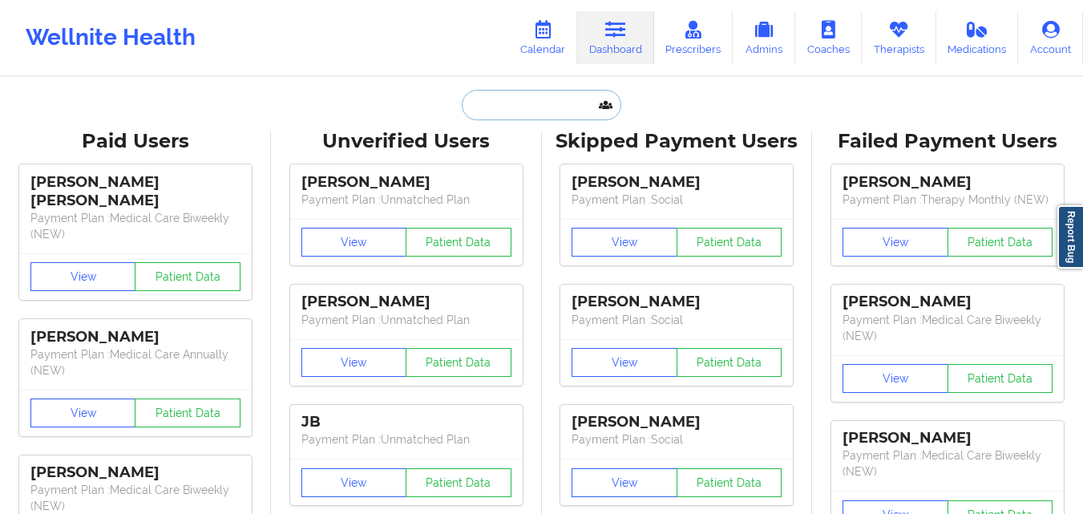
click at [564, 97] on input "text" at bounding box center [541, 105] width 159 height 30
paste input "[PERSON_NAME]"
type input "[PERSON_NAME]"
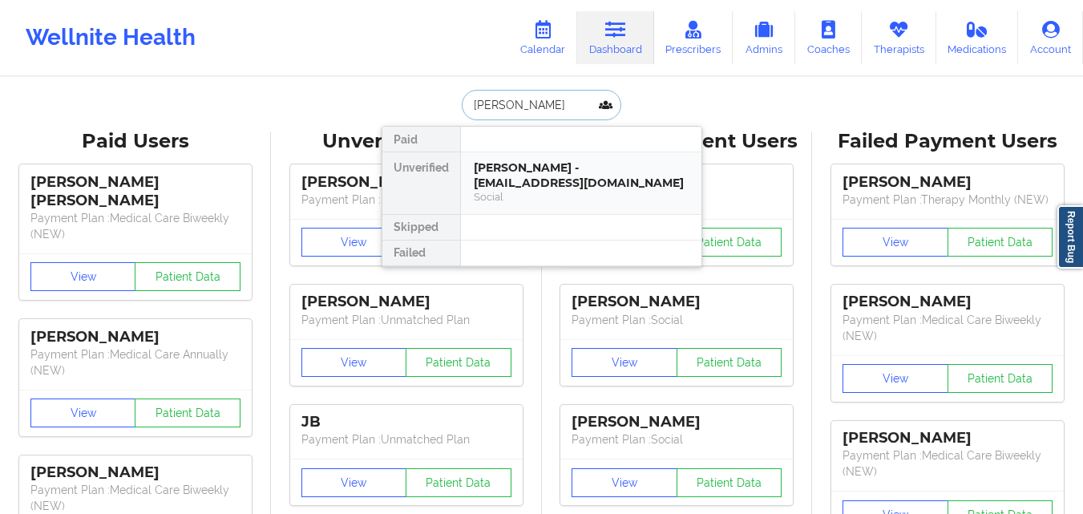
click at [535, 192] on div "Social" at bounding box center [581, 197] width 215 height 14
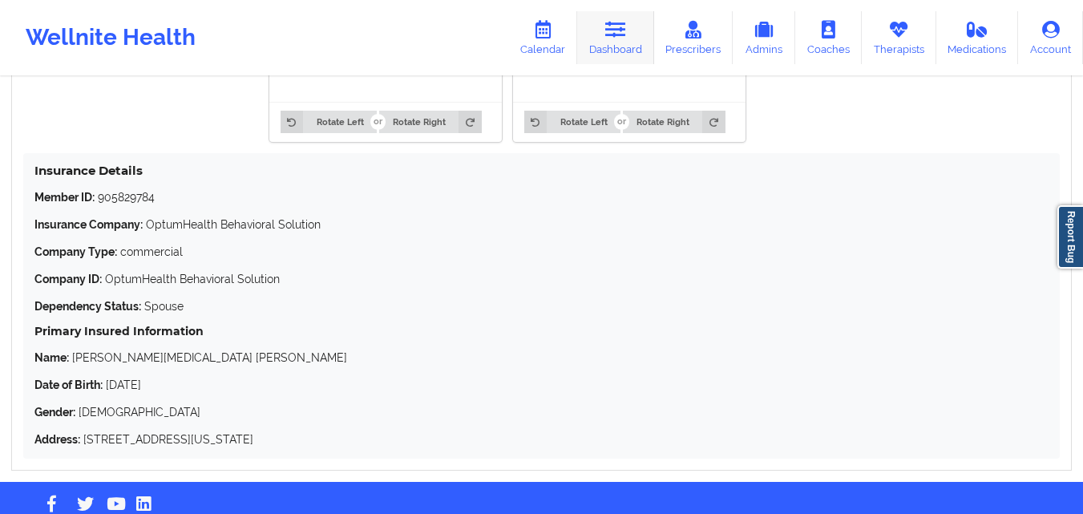
scroll to position [801, 0]
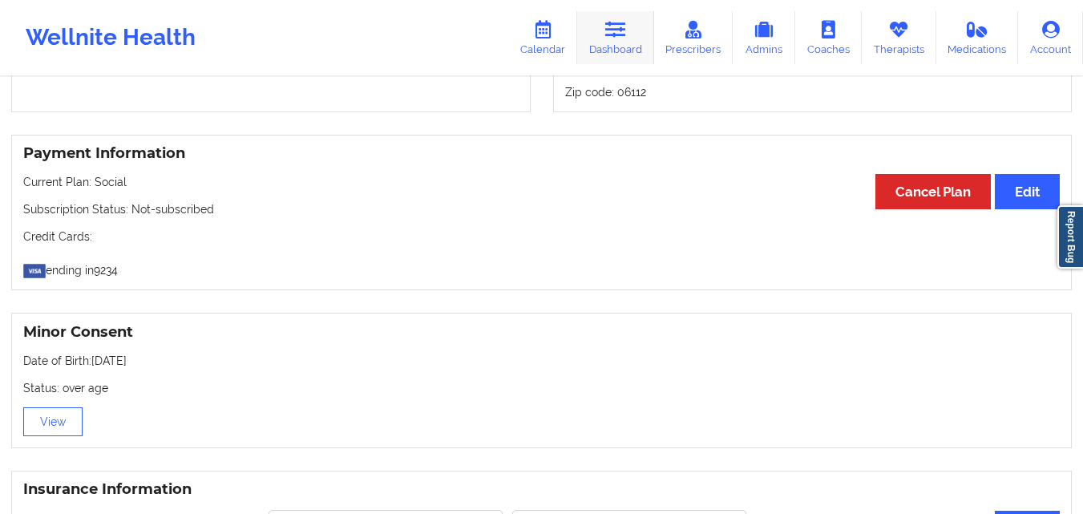
click at [613, 33] on icon at bounding box center [615, 30] width 21 height 18
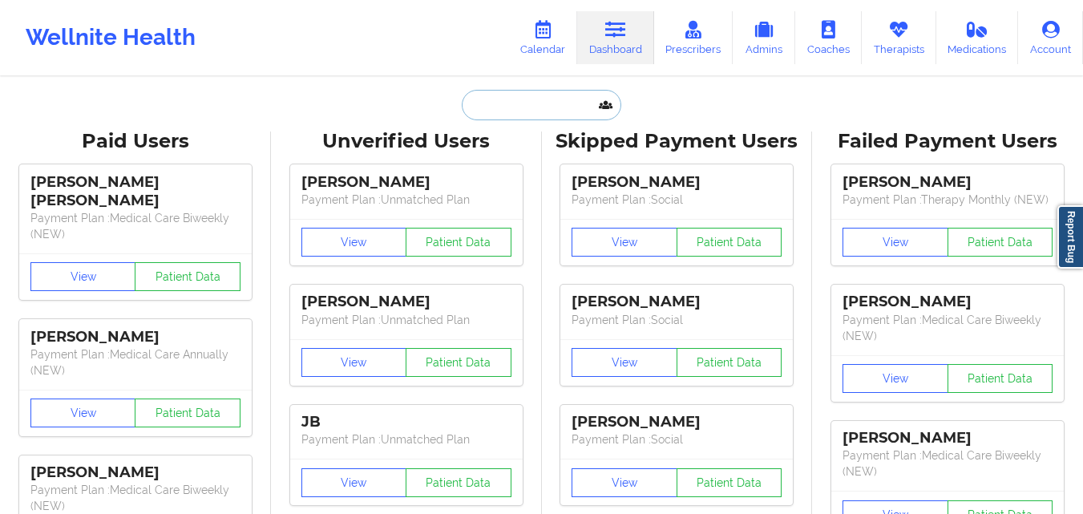
click at [535, 107] on input "text" at bounding box center [541, 105] width 159 height 30
paste input "[EMAIL_ADDRESS][DOMAIN_NAME]"
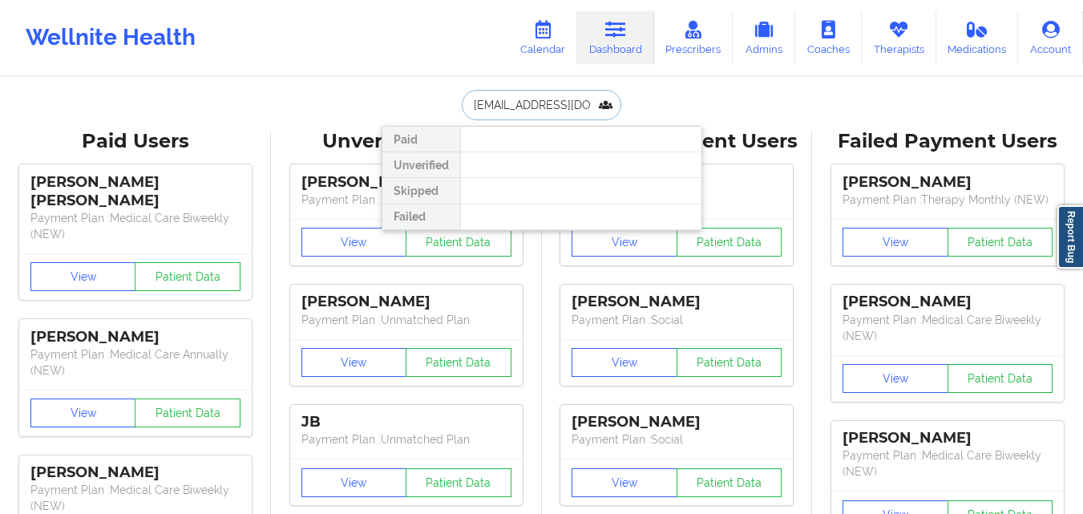
click at [531, 105] on input "[EMAIL_ADDRESS][DOMAIN_NAME]" at bounding box center [541, 105] width 159 height 30
click at [531, 103] on input "[EMAIL_ADDRESS][DOMAIN_NAME]" at bounding box center [541, 105] width 159 height 30
paste input "[EMAIL_ADDRESS][PERSON_NAME][DOMAIN_NAME]"
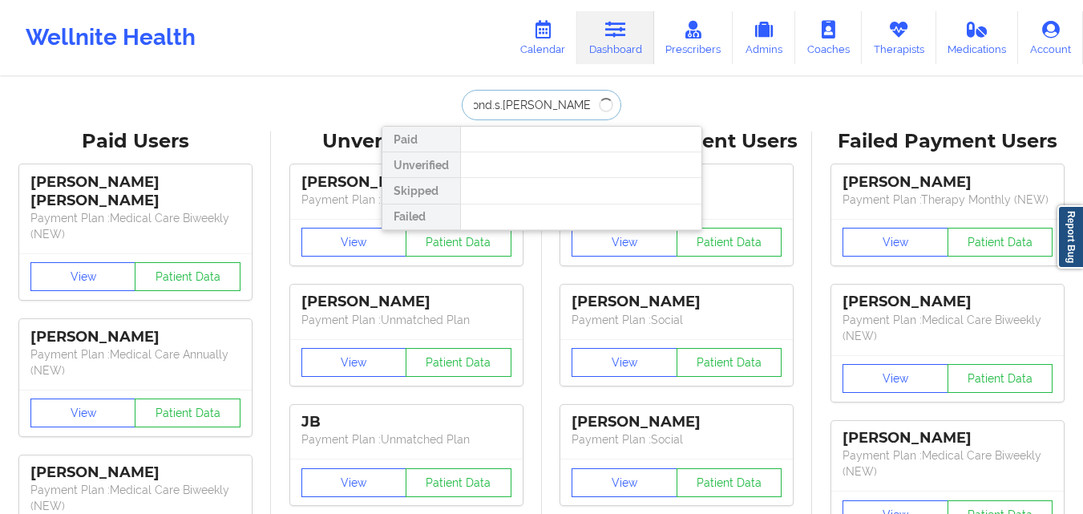
click at [531, 103] on input "lh4utchim@almond.s.[PERSON_NAME]@[DOMAIN_NAME]" at bounding box center [541, 105] width 159 height 30
click at [531, 102] on input "lh4utchim@almond.s.[PERSON_NAME]@[DOMAIN_NAME]" at bounding box center [541, 105] width 159 height 30
click at [531, 101] on input "lh4utchim@almond.s.[PERSON_NAME]@[DOMAIN_NAME]" at bounding box center [541, 105] width 159 height 30
paste input "almond.s.[PERSON_NAME]@"
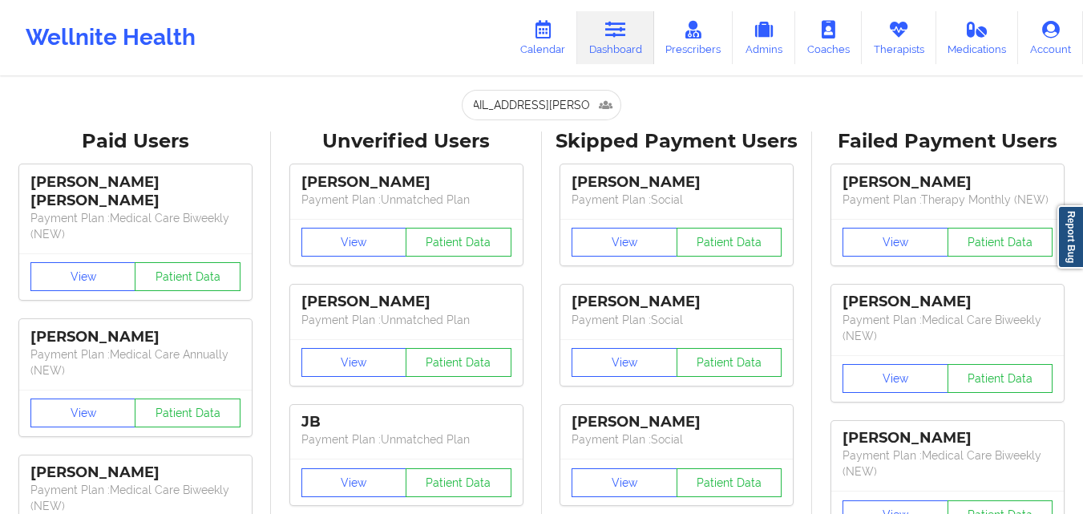
scroll to position [0, 0]
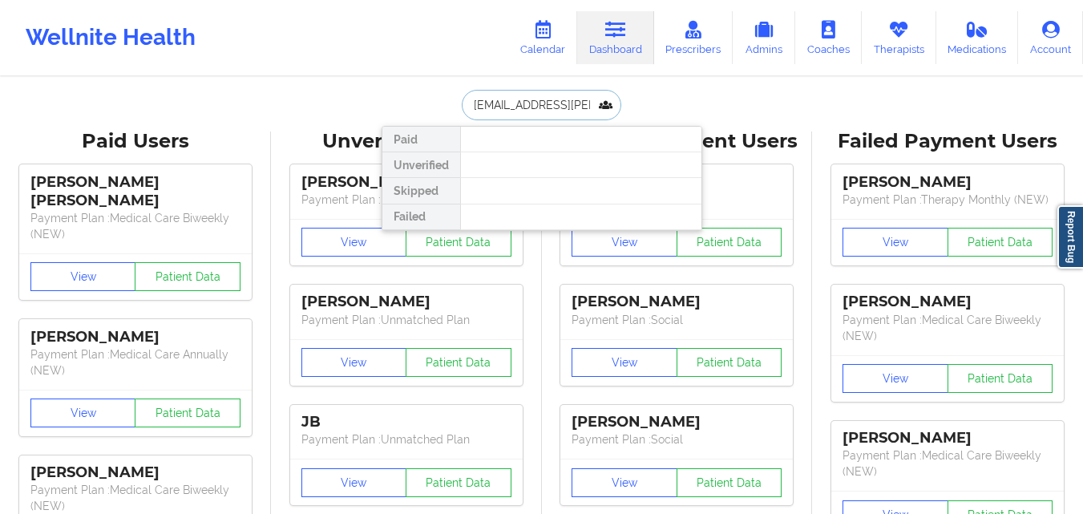
click at [557, 107] on input "[EMAIL_ADDRESS][PERSON_NAME][DOMAIN_NAME]" at bounding box center [541, 105] width 159 height 30
paste input "[EMAIL_ADDRESS][DOMAIN_NAME]"
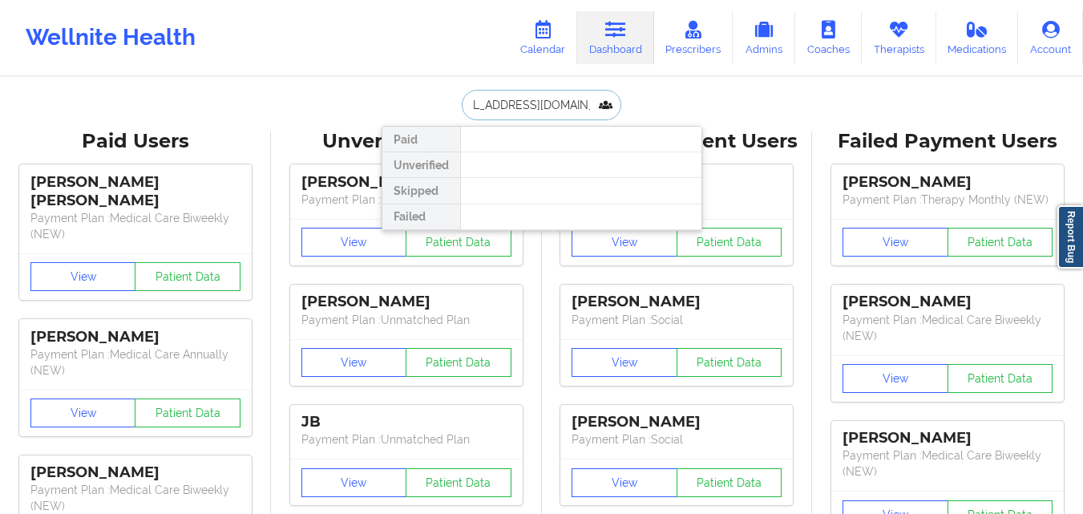
type input "[EMAIL_ADDRESS][DOMAIN_NAME]"
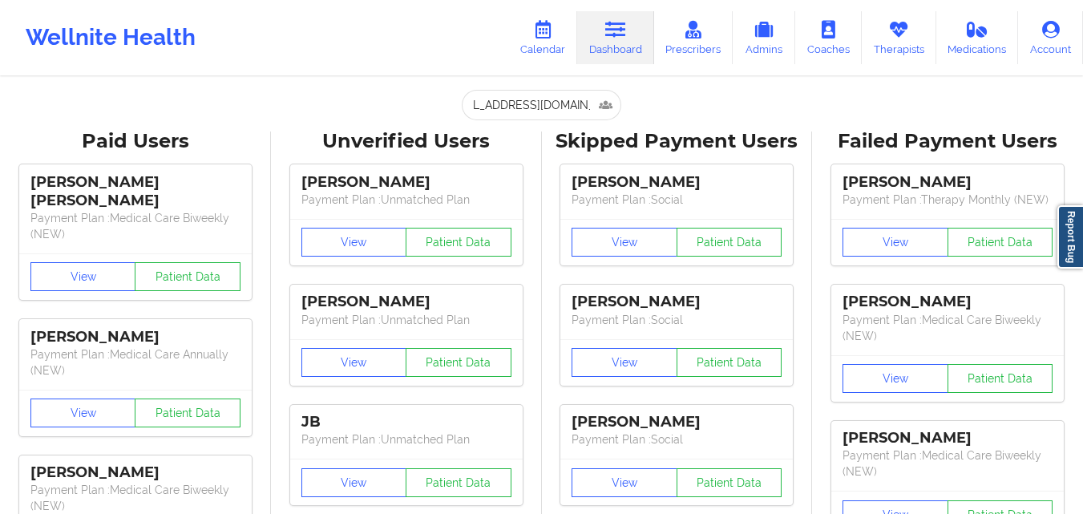
scroll to position [0, 0]
